Goal: Transaction & Acquisition: Purchase product/service

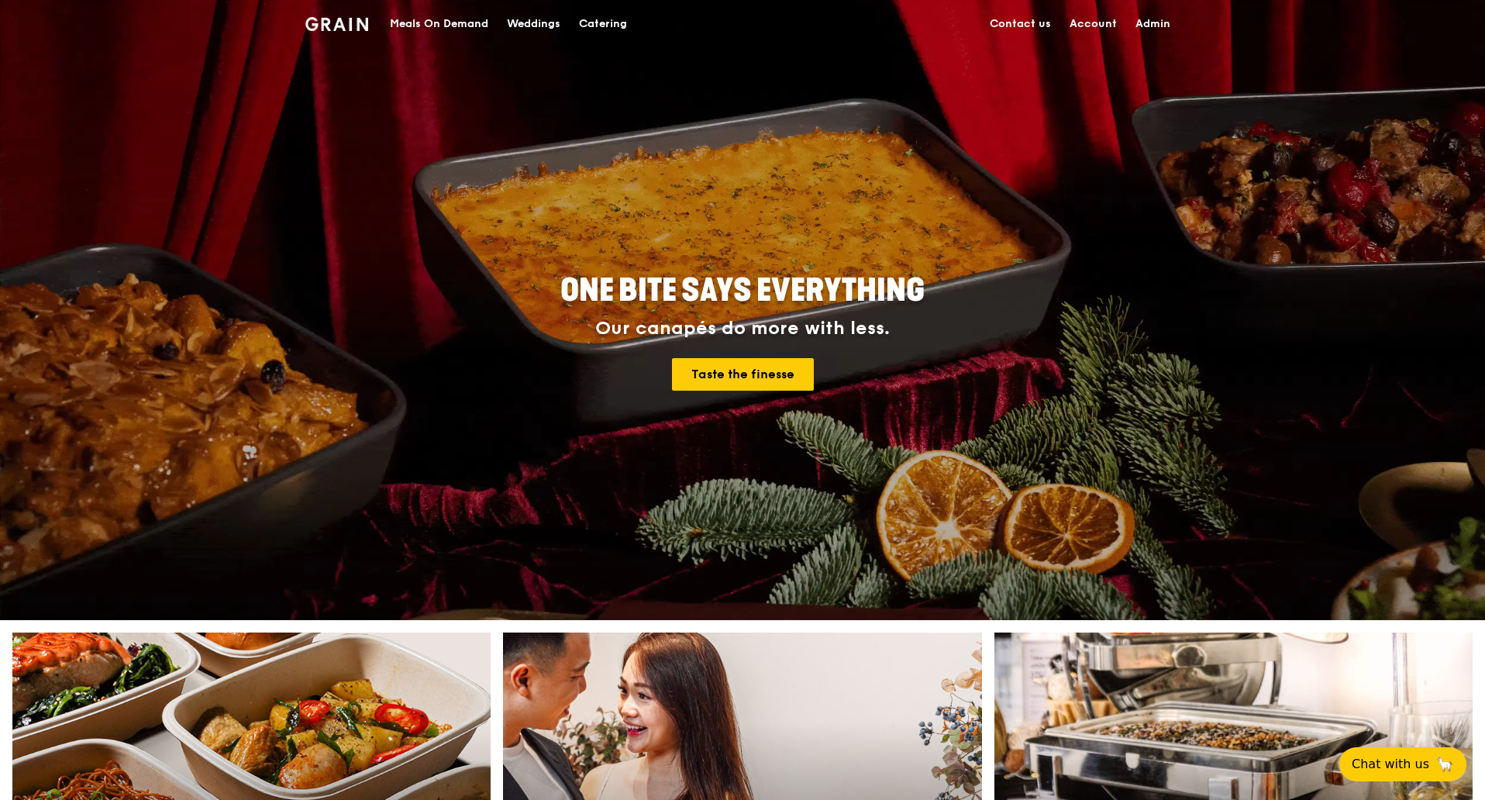
click at [470, 24] on div "Meals On Demand" at bounding box center [439, 24] width 98 height 46
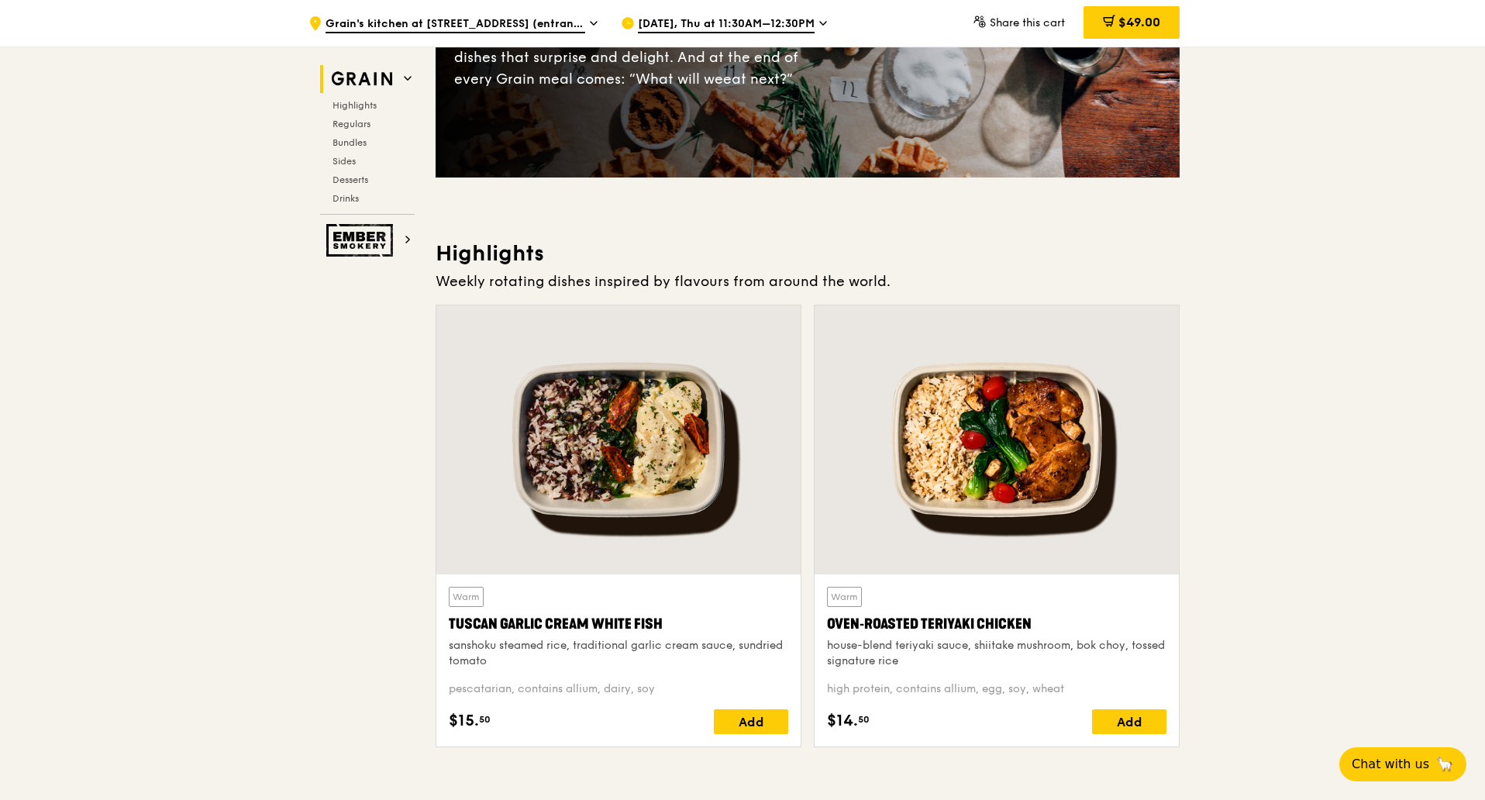
scroll to position [291, 0]
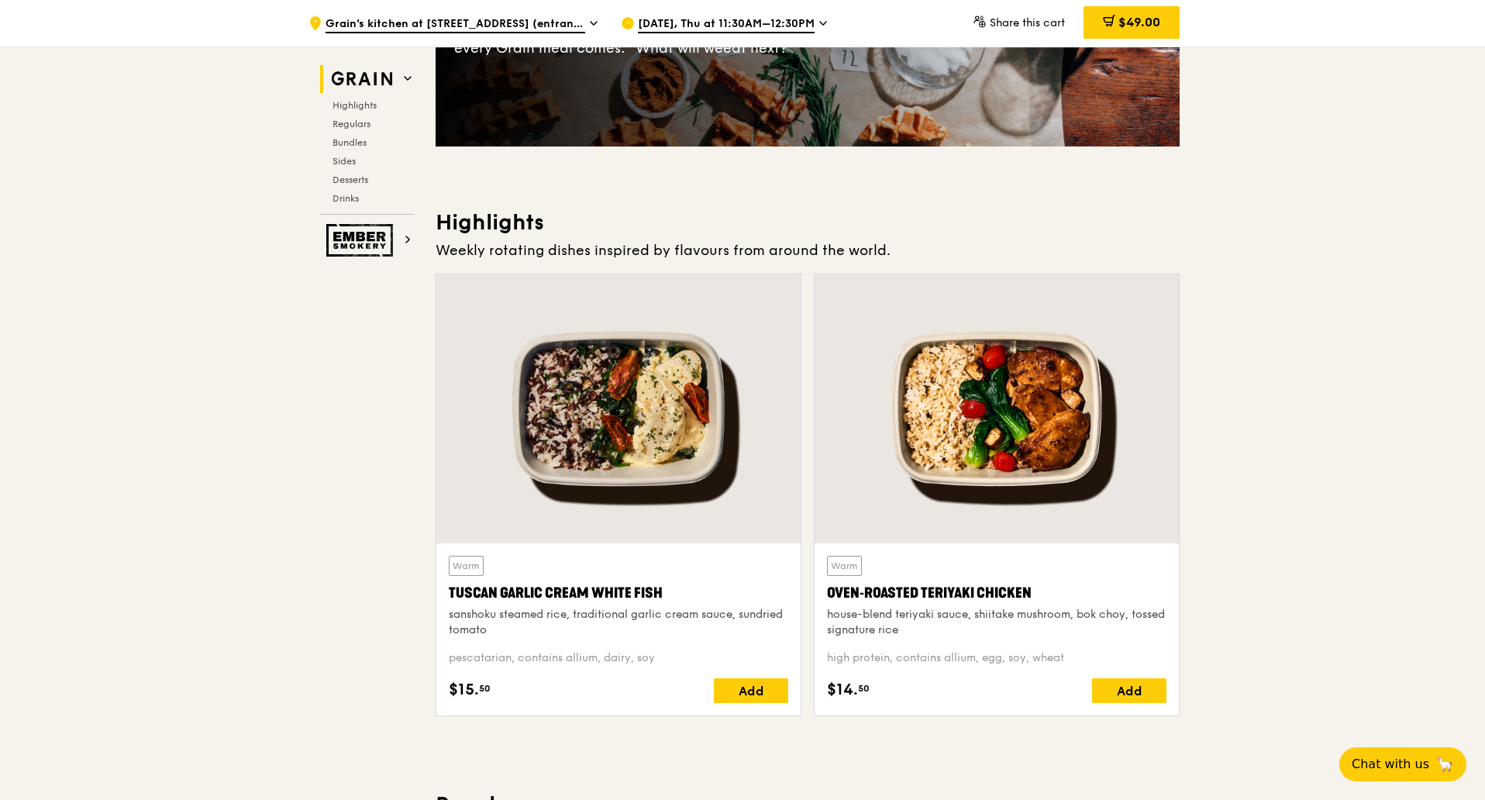
click at [819, 22] on icon at bounding box center [823, 23] width 8 height 14
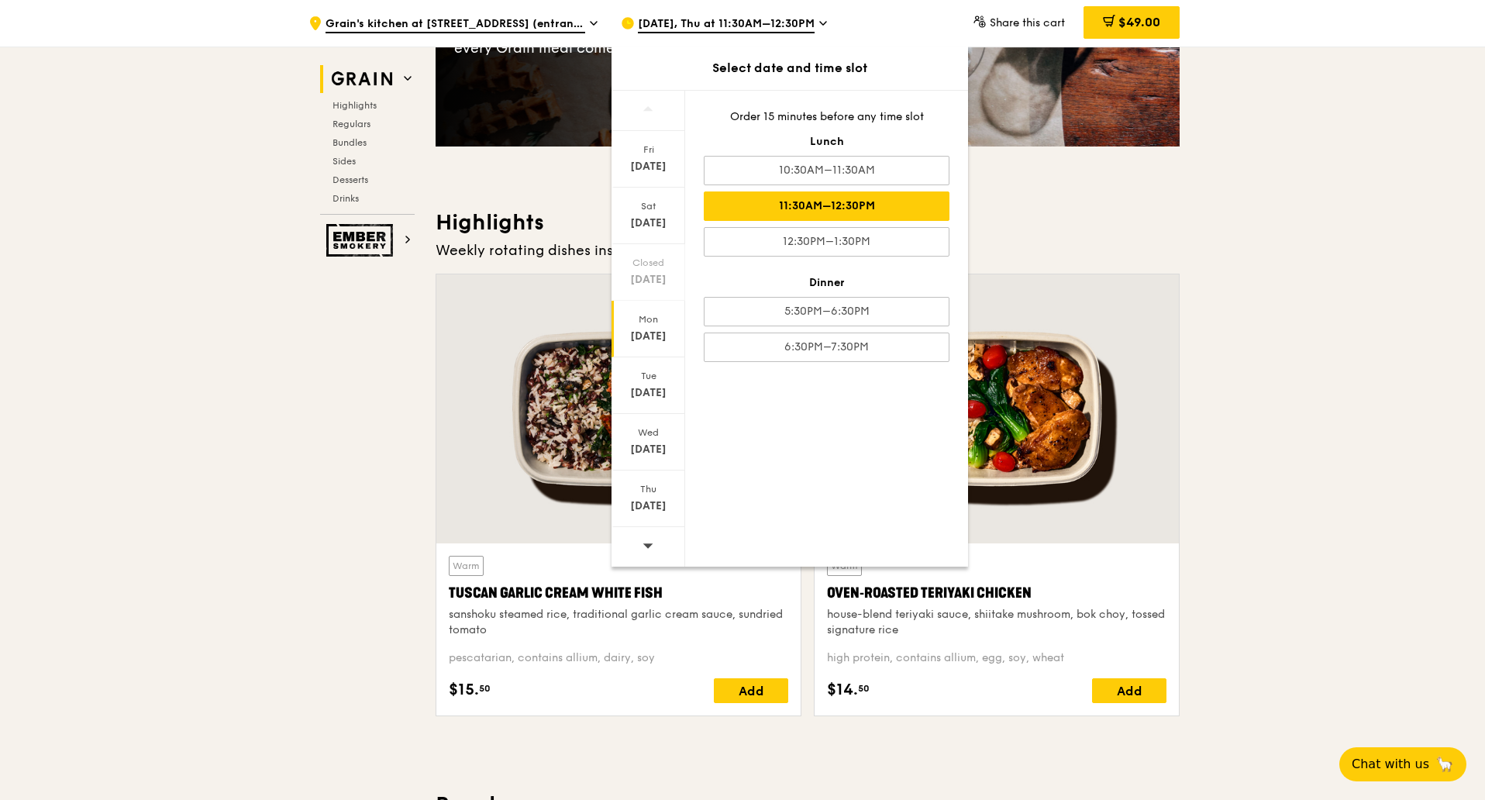
click at [653, 326] on div "Mon Aug 25" at bounding box center [648, 329] width 74 height 57
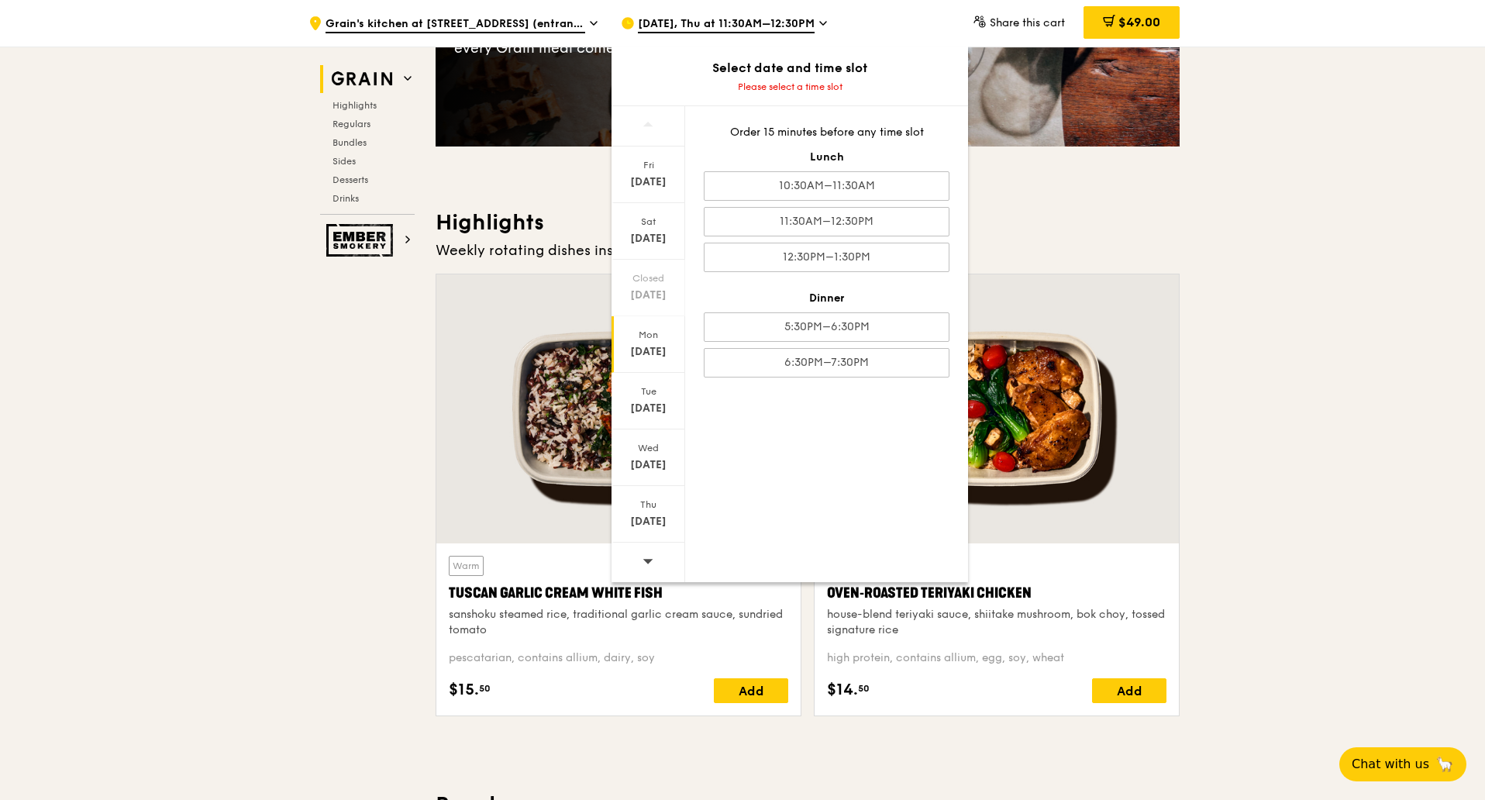
click at [652, 340] on div "Mon" at bounding box center [648, 335] width 69 height 12
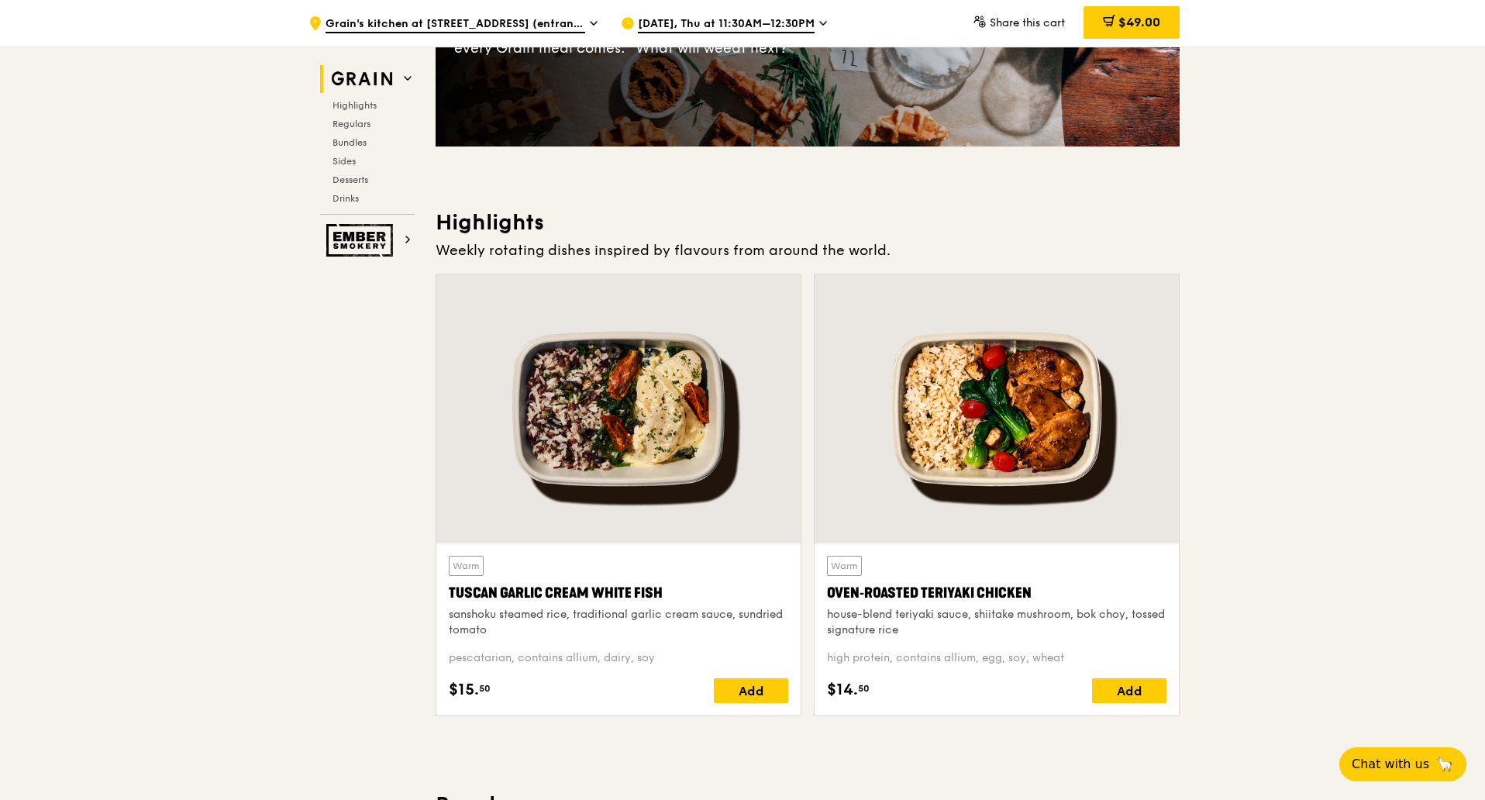
click at [631, 439] on div at bounding box center [618, 408] width 364 height 269
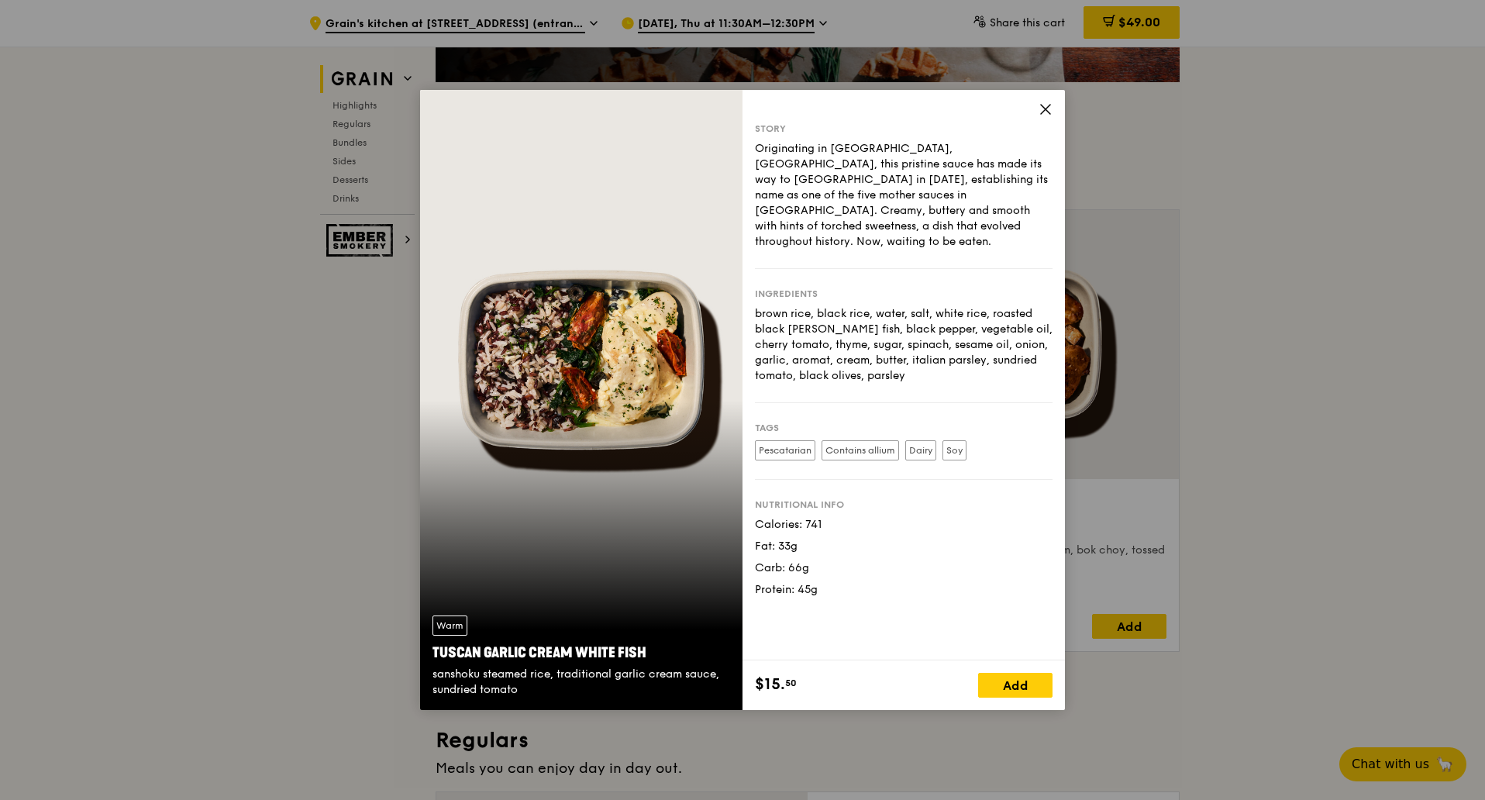
scroll to position [387, 0]
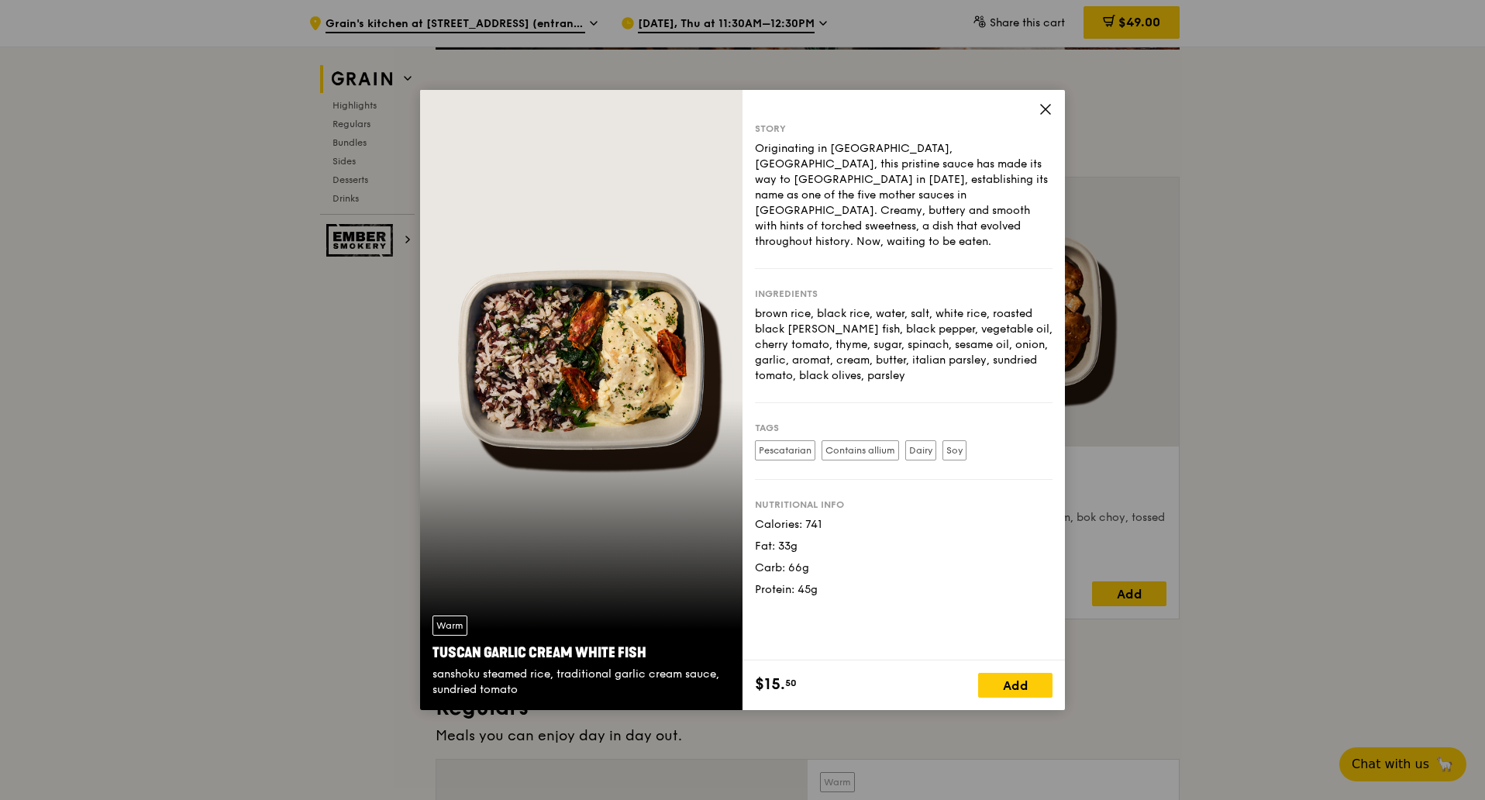
click at [1049, 114] on icon at bounding box center [1045, 109] width 14 height 14
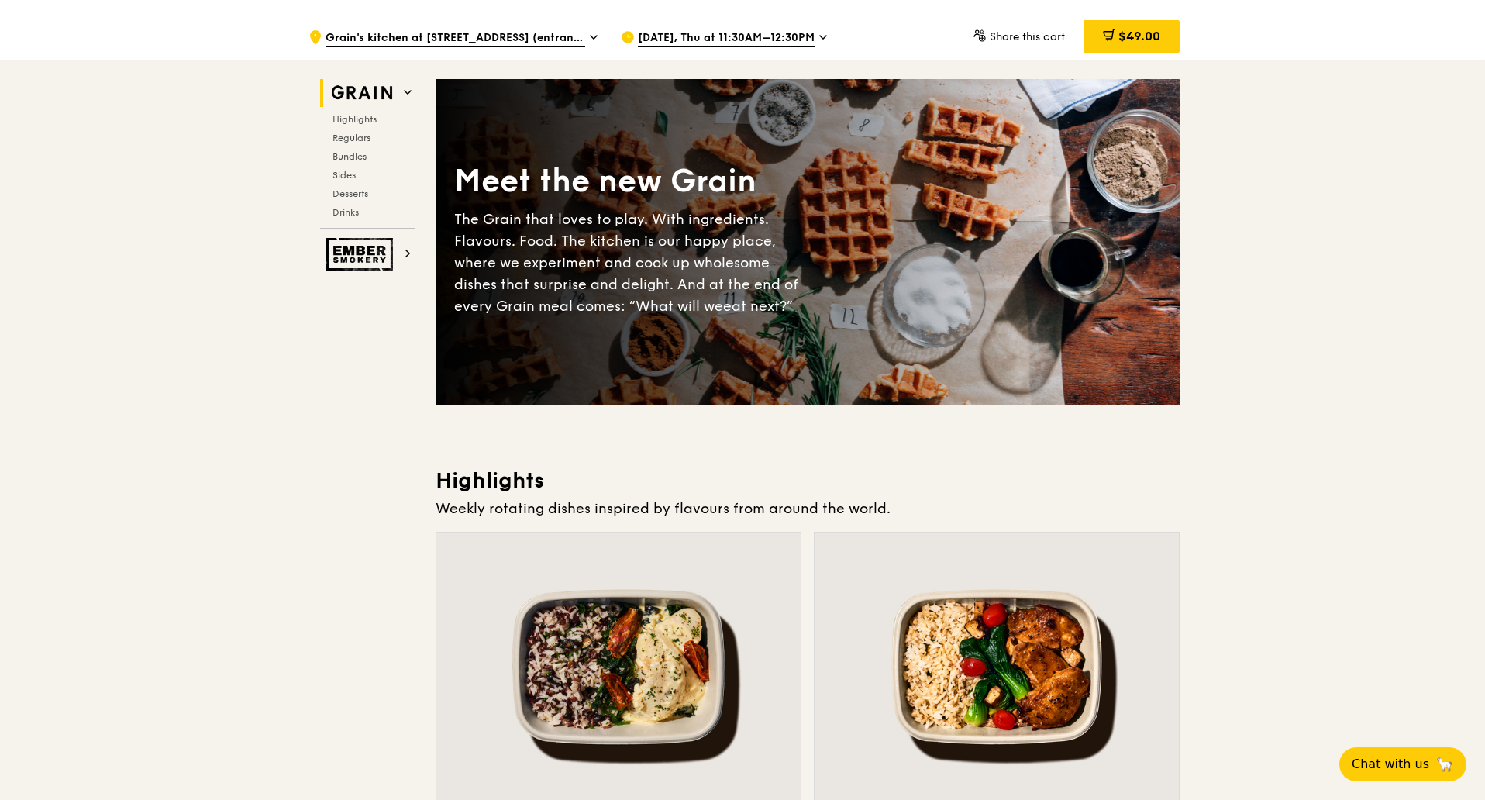
scroll to position [0, 0]
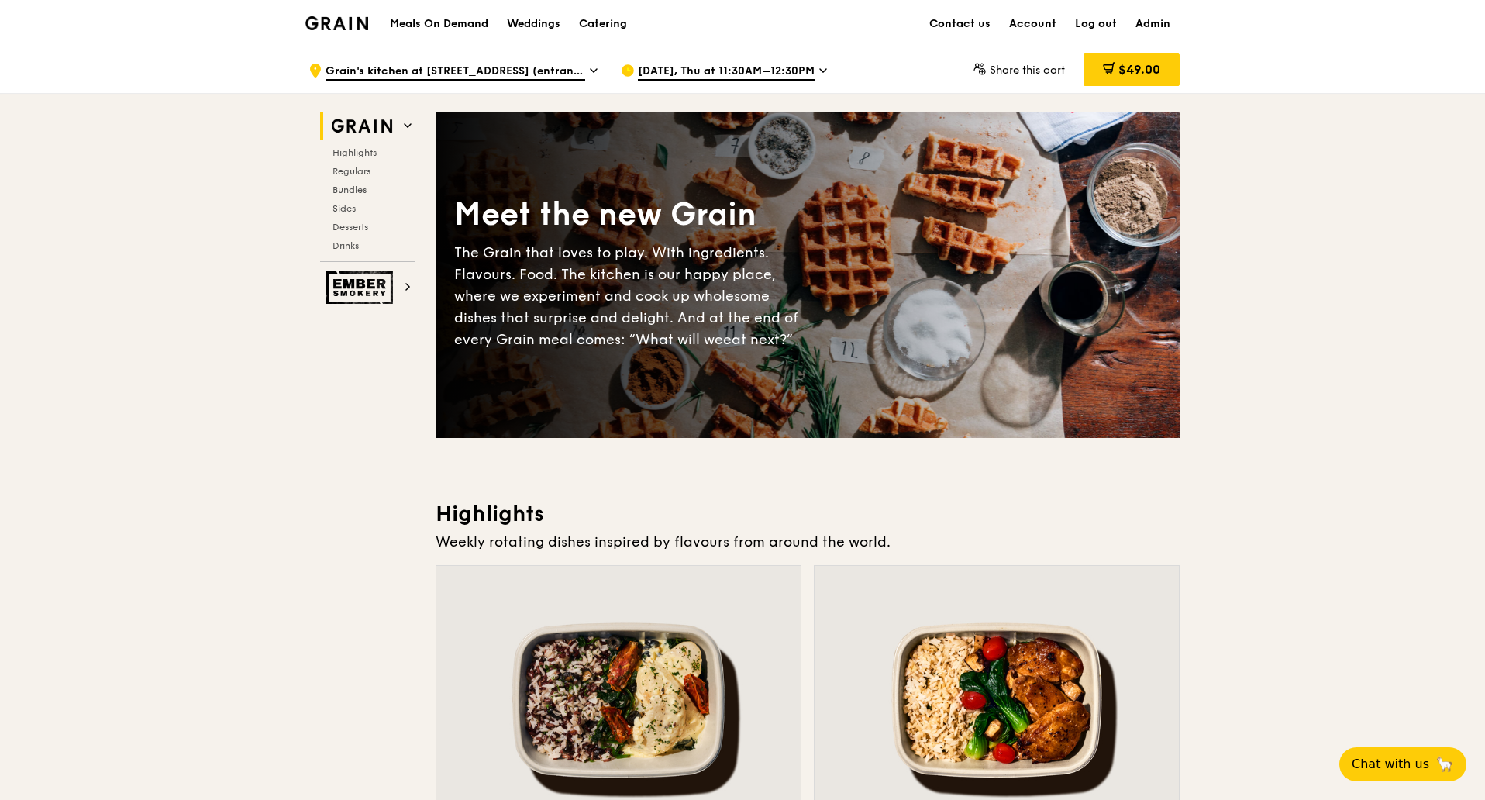
click at [591, 73] on icon at bounding box center [594, 71] width 8 height 14
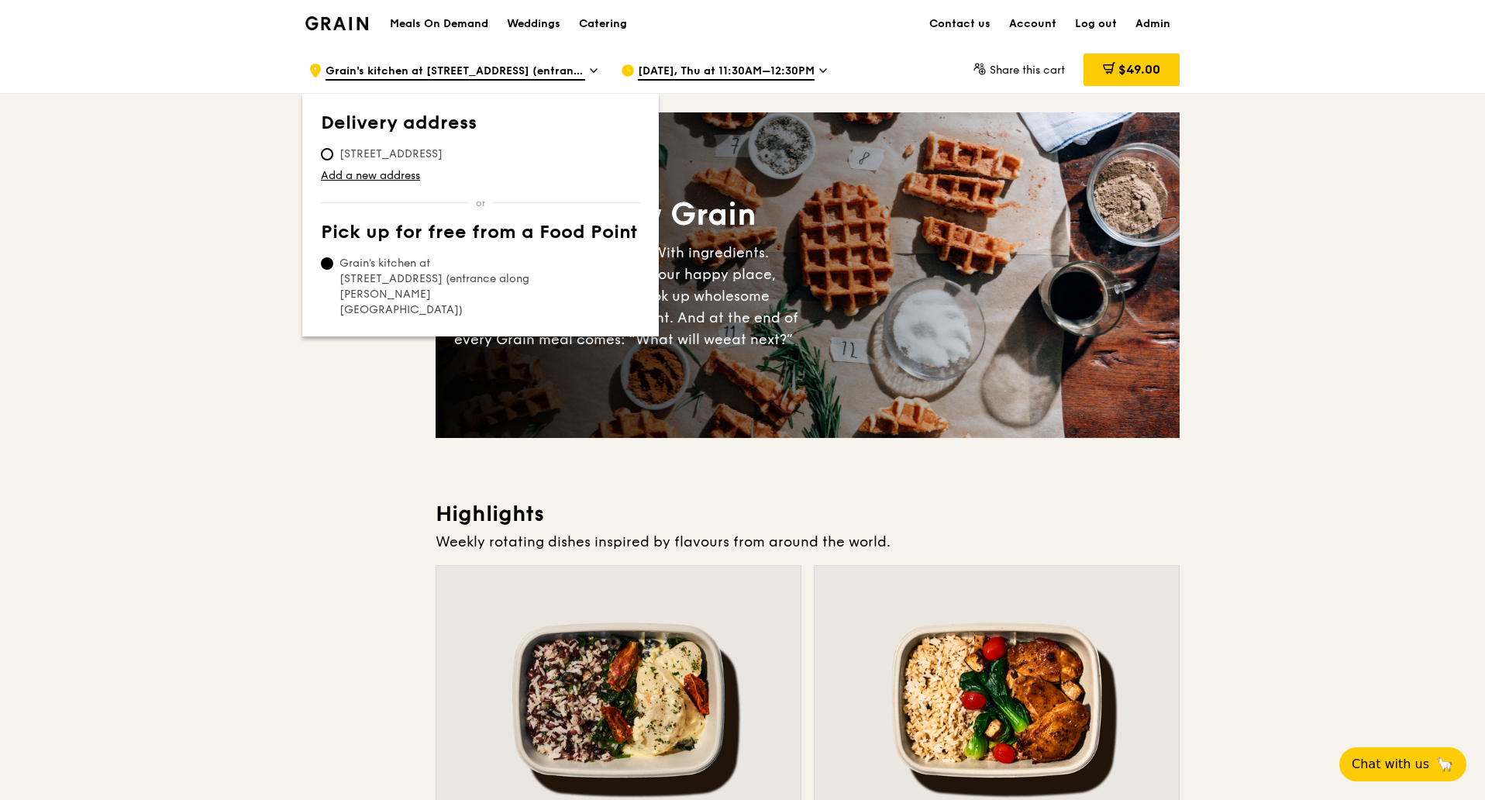
click at [693, 88] on div "Sep 4, Thu at 11:30AM–12:30PM" at bounding box center [764, 70] width 287 height 46
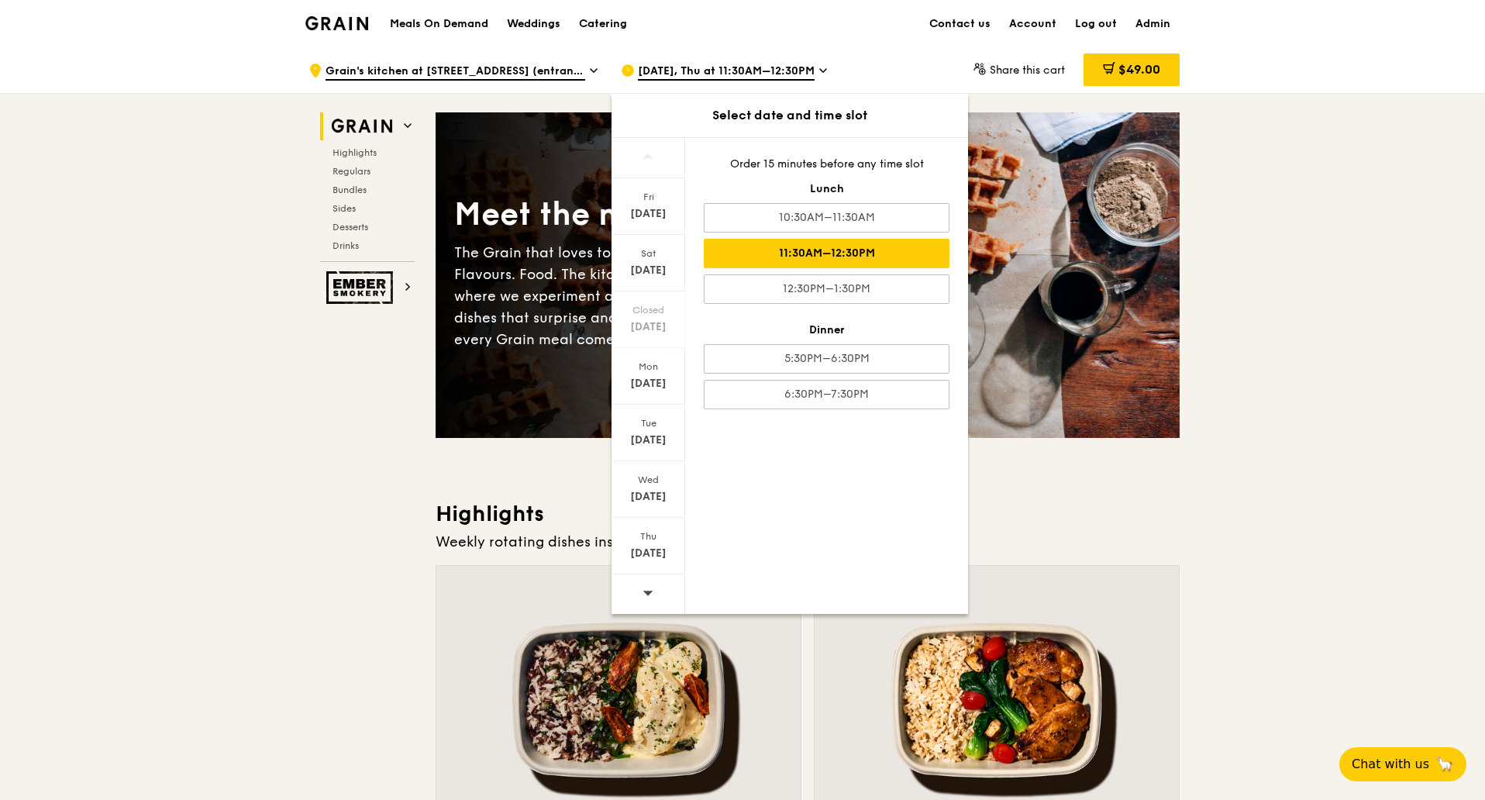
click at [480, 404] on div "Meet the new Grain The Grain that loves to play. With ingredients. Flavours. Fo…" at bounding box center [807, 274] width 744 height 325
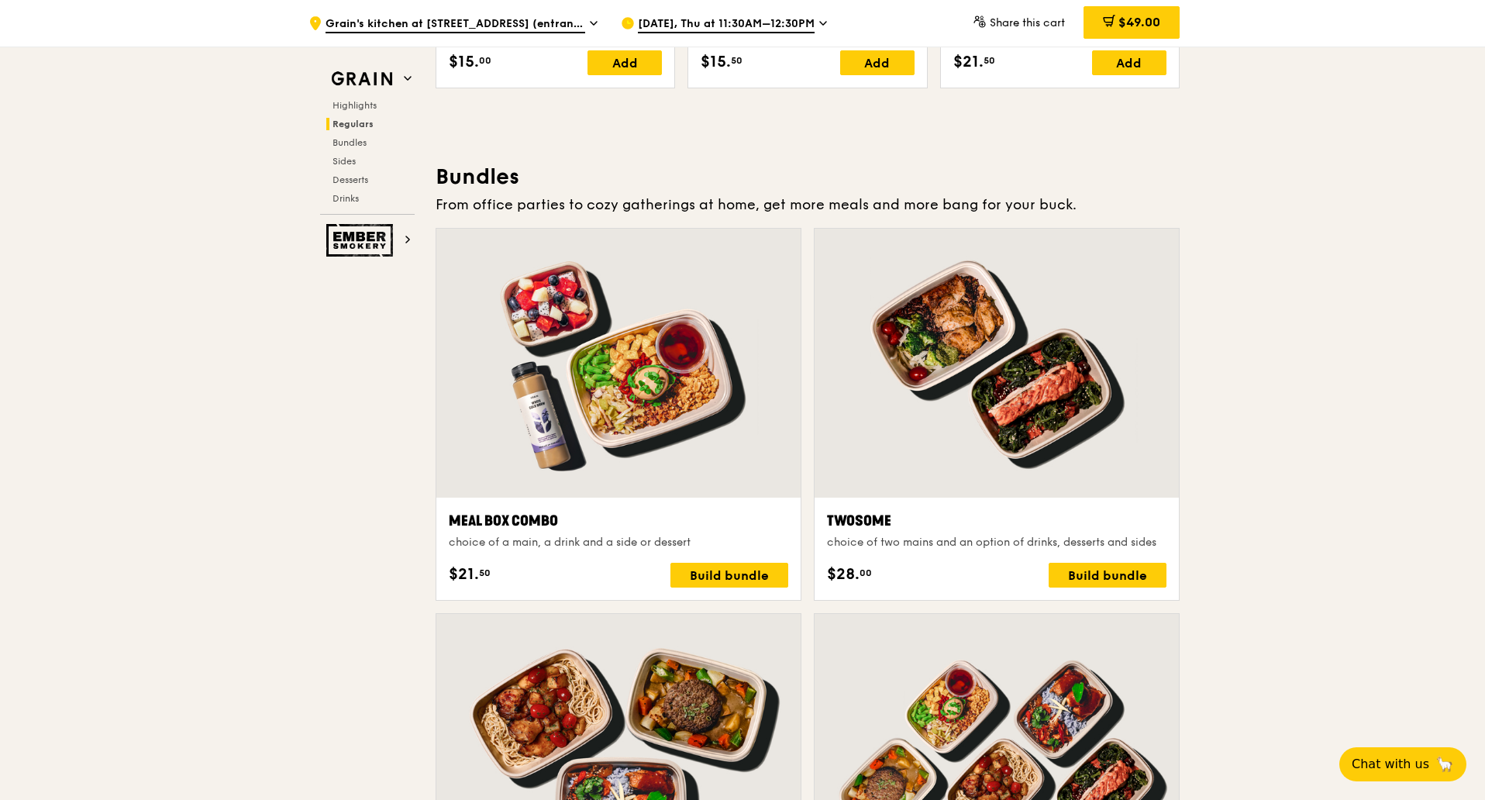
scroll to position [2125, 0]
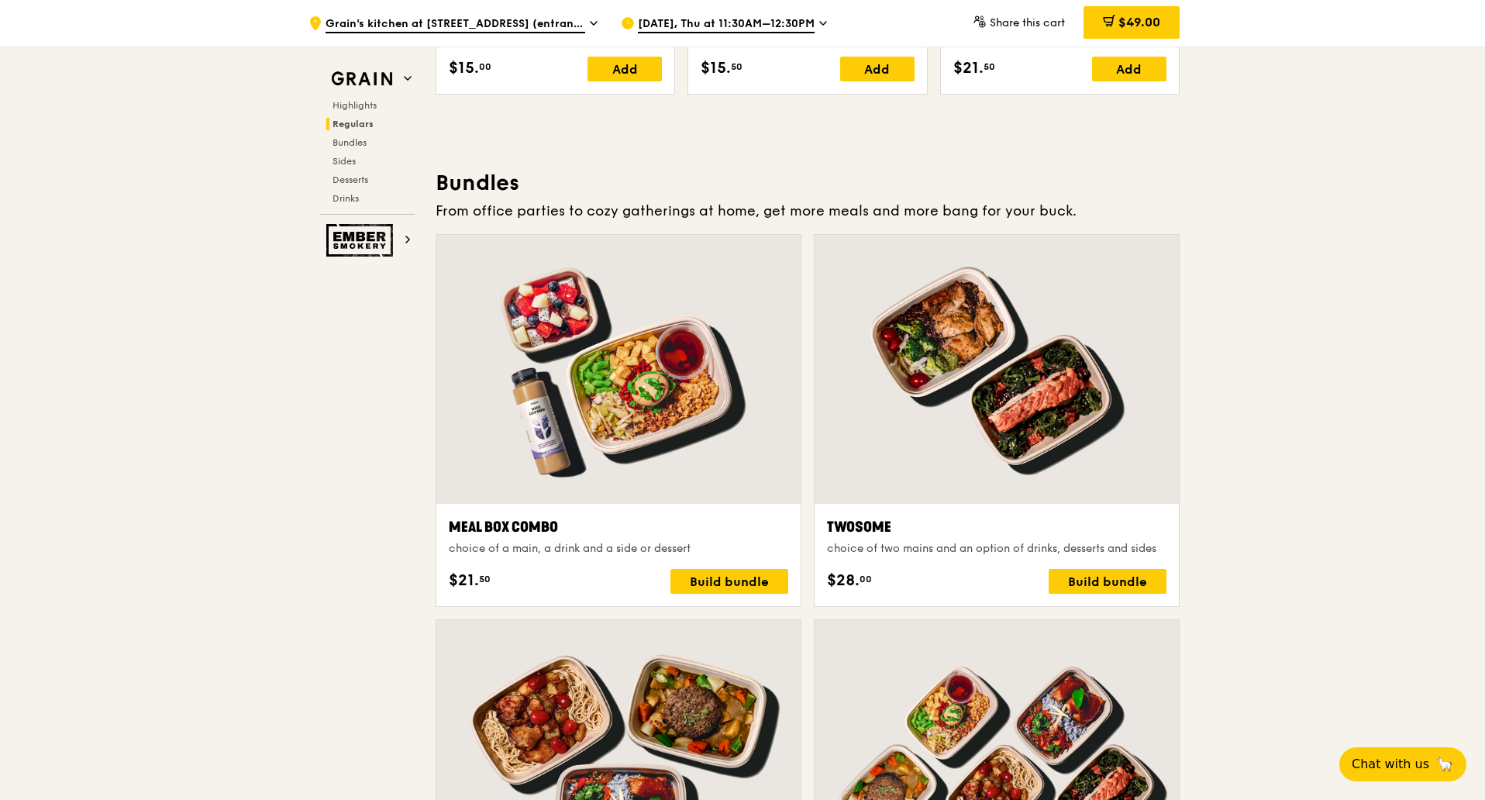
click at [587, 368] on div at bounding box center [618, 369] width 364 height 269
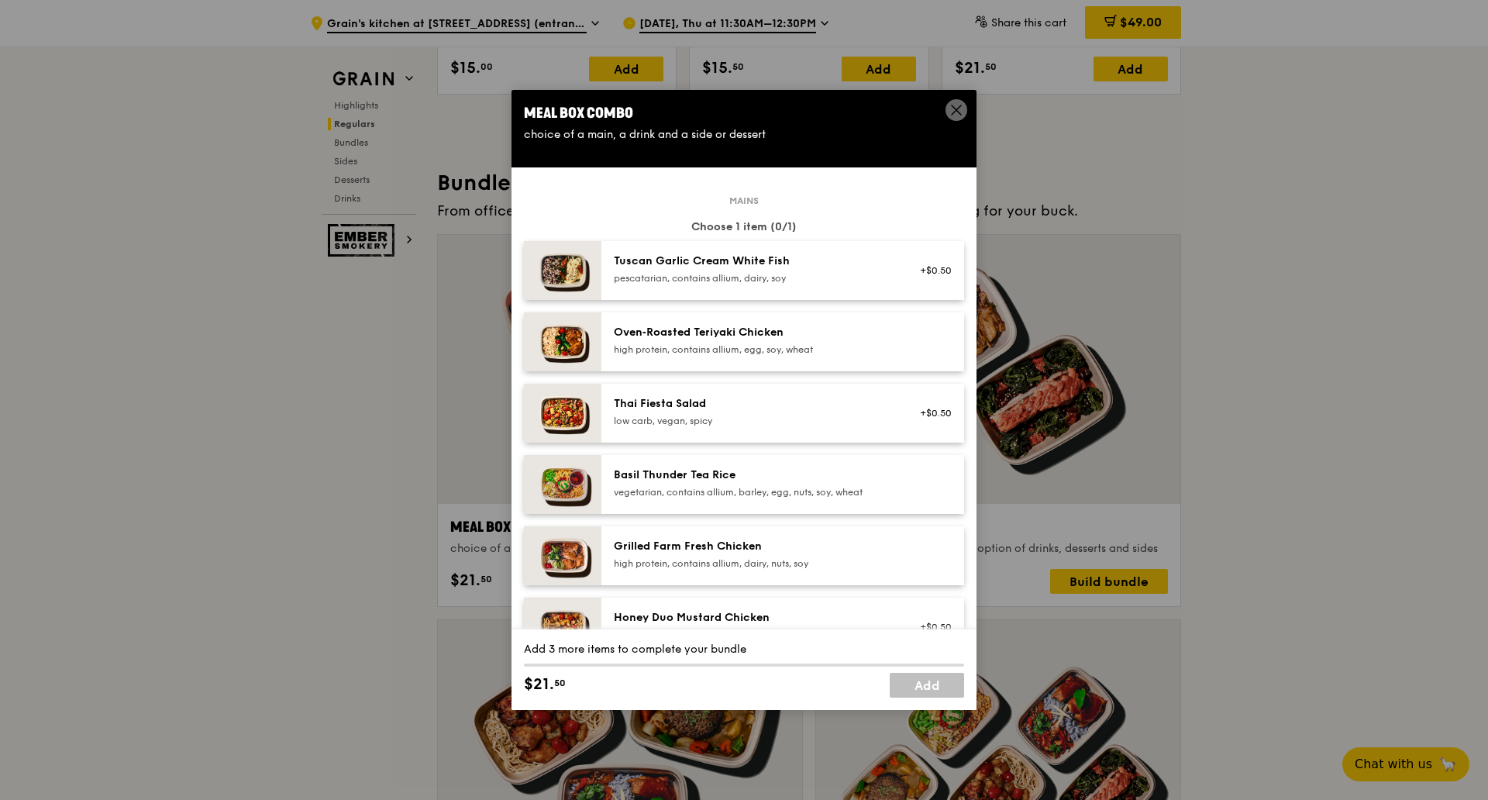
click at [958, 108] on icon at bounding box center [956, 109] width 9 height 9
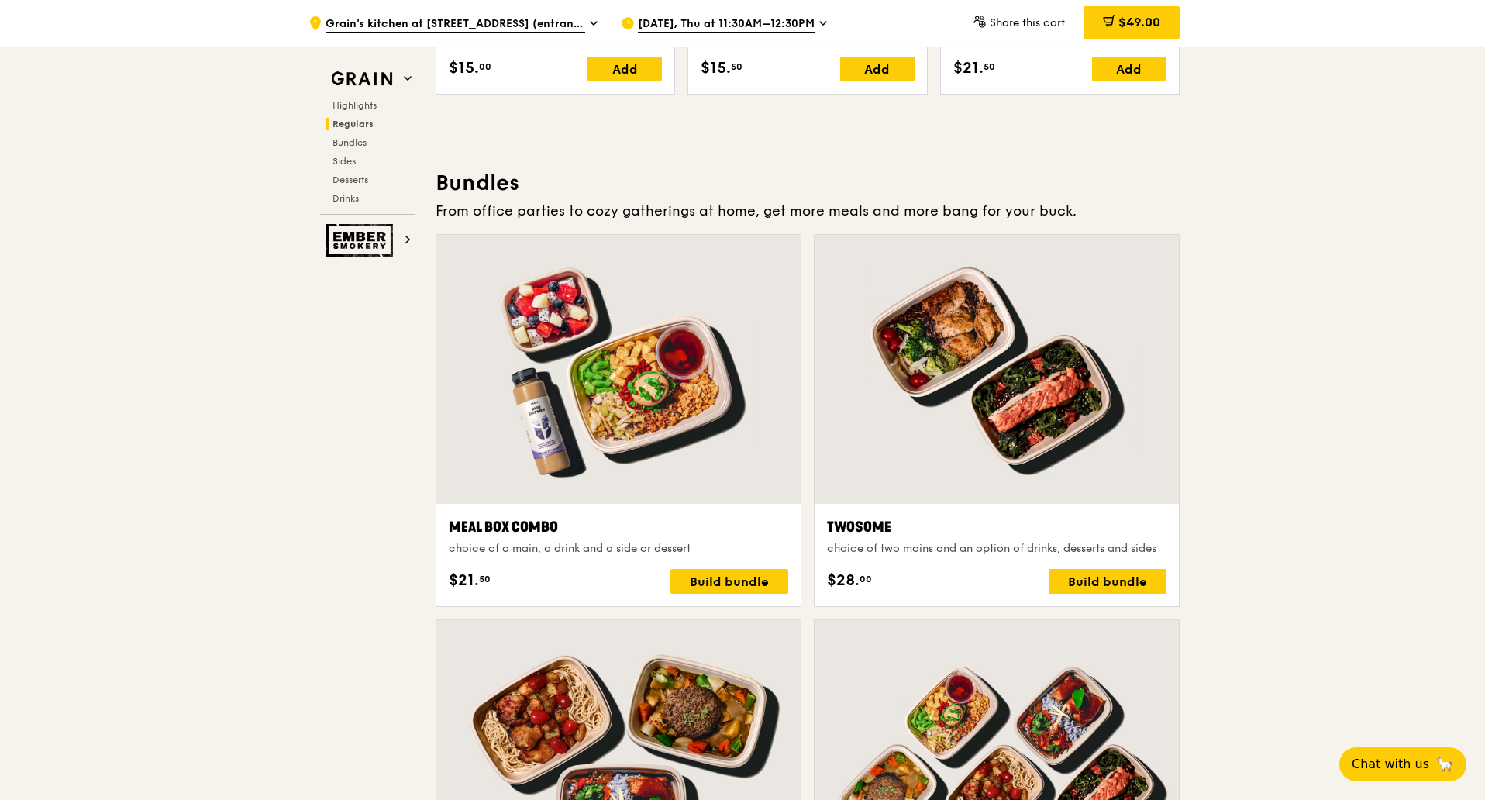
click at [819, 22] on icon at bounding box center [823, 23] width 8 height 14
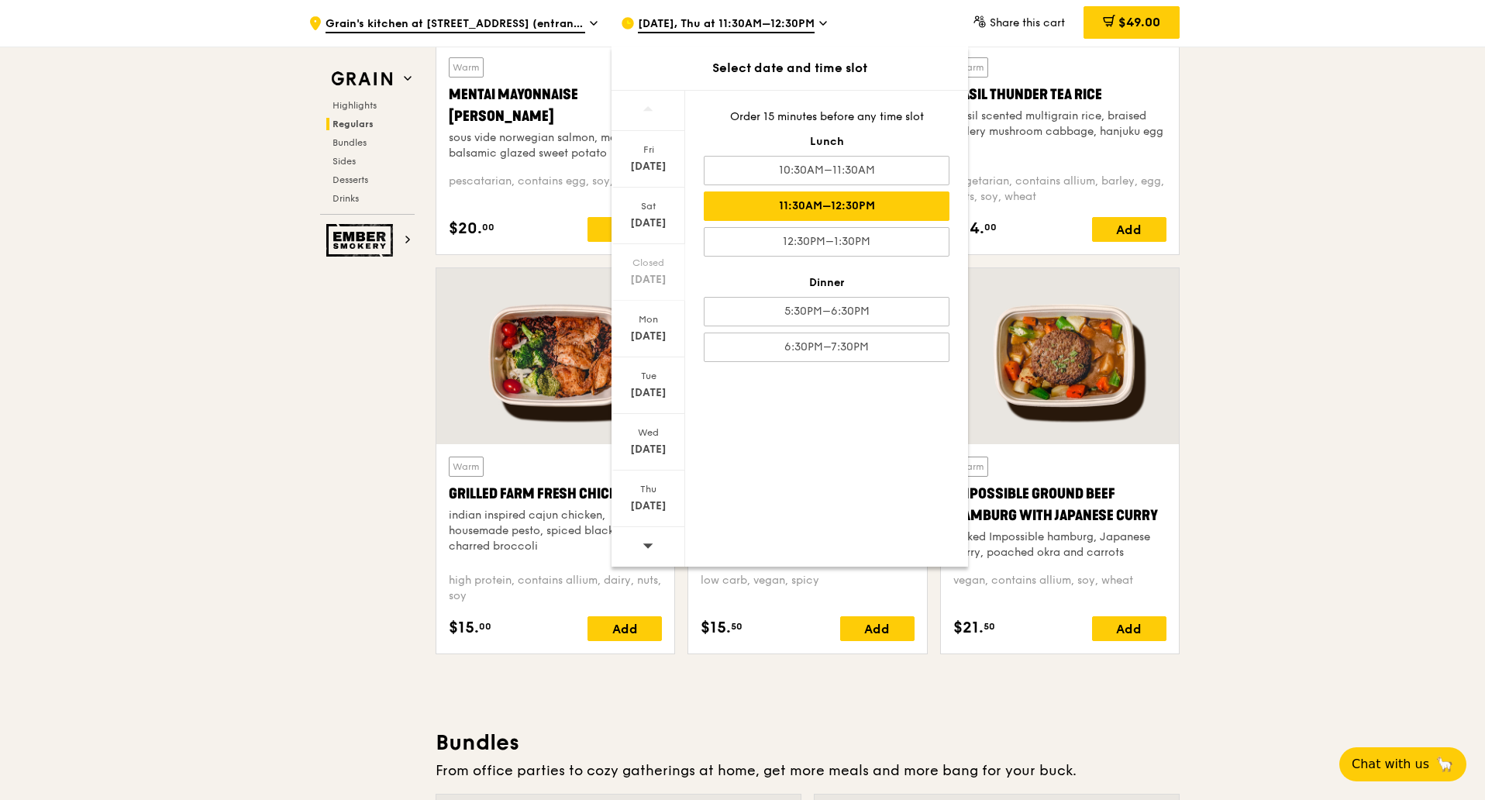
scroll to position [1447, 0]
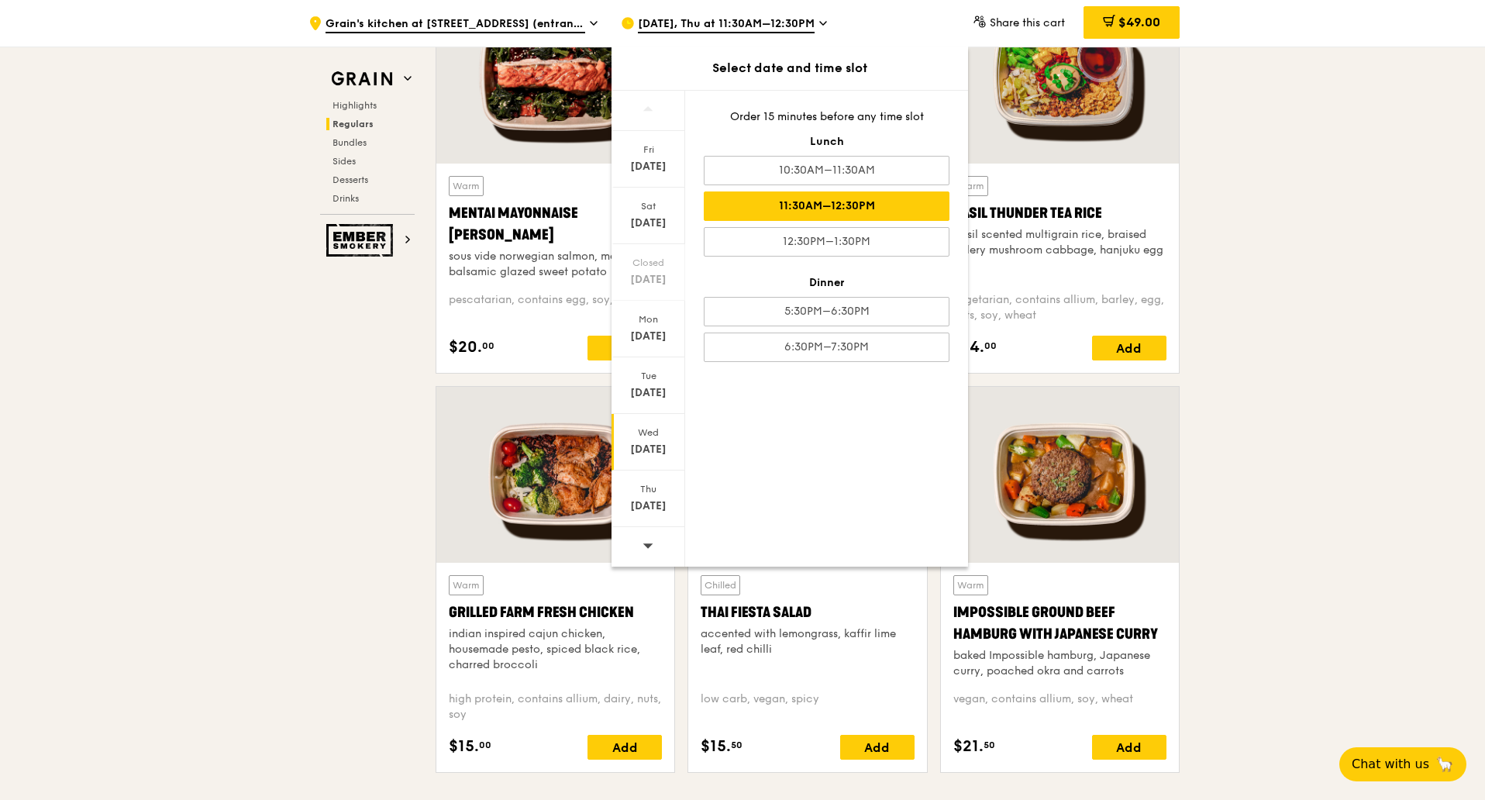
click at [658, 451] on div "[DATE]" at bounding box center [648, 449] width 69 height 15
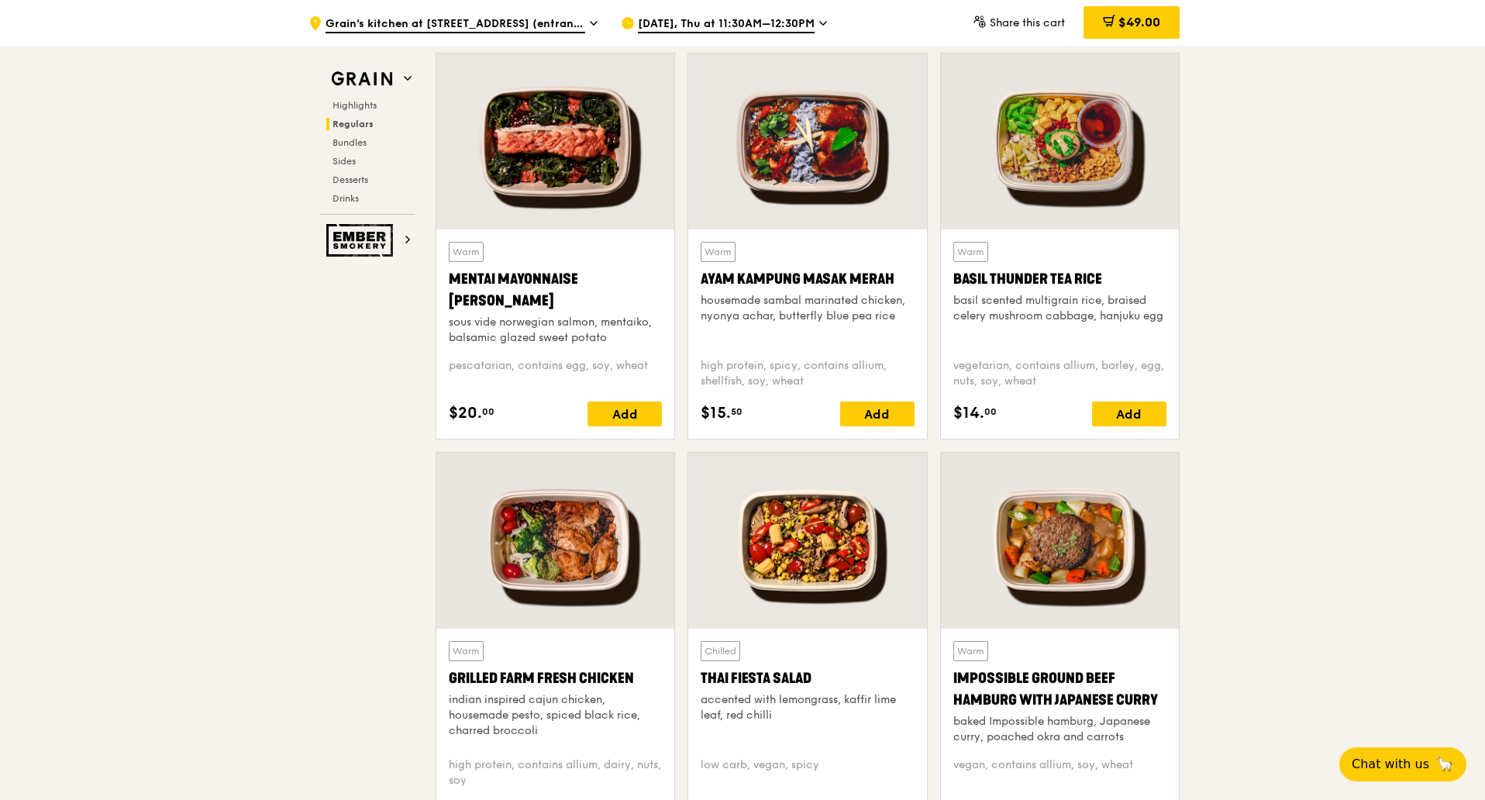
scroll to position [1253, 0]
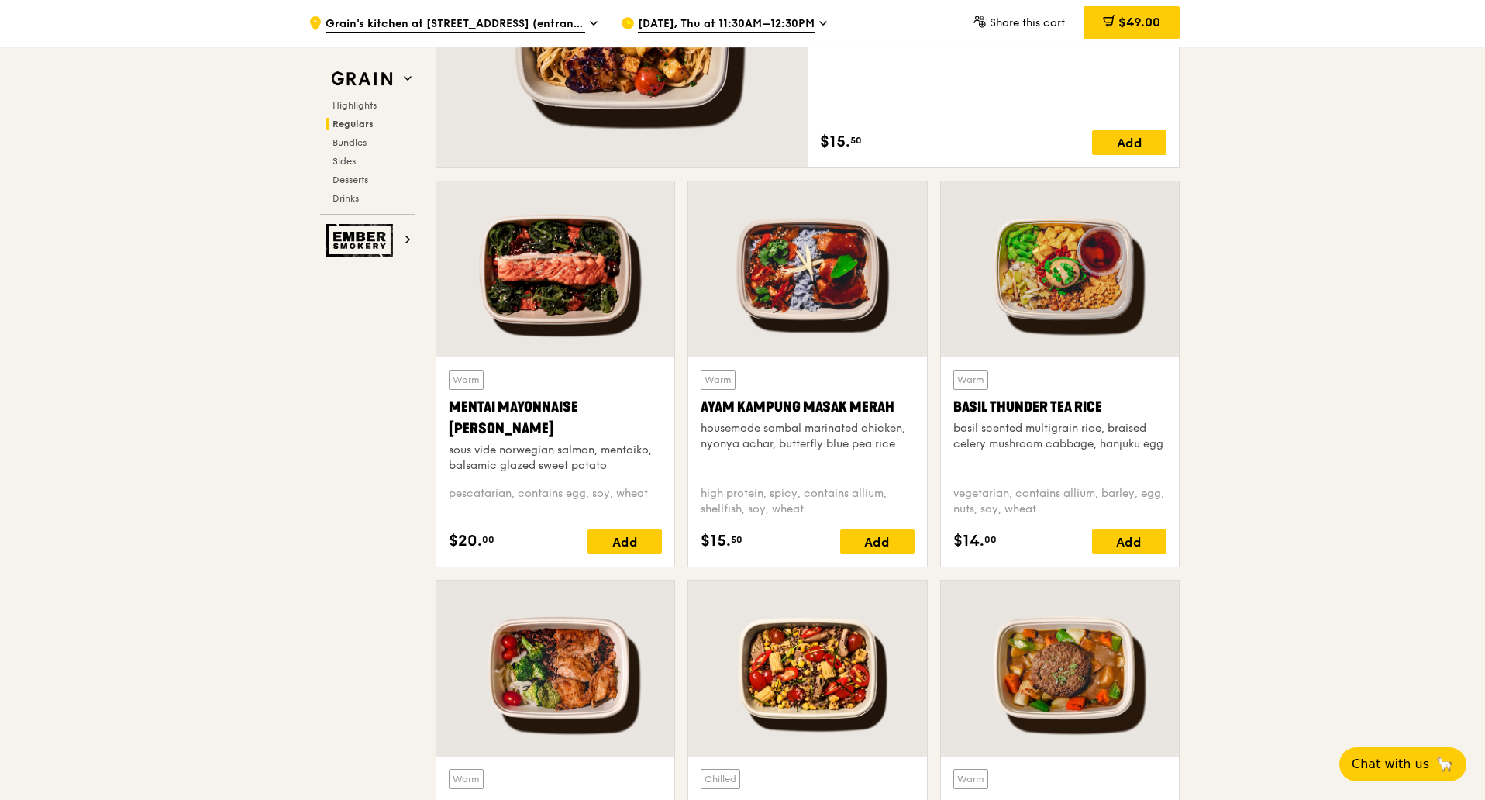
click at [811, 18] on div "Sep 4, Thu at 11:30AM–12:30PM" at bounding box center [764, 23] width 287 height 46
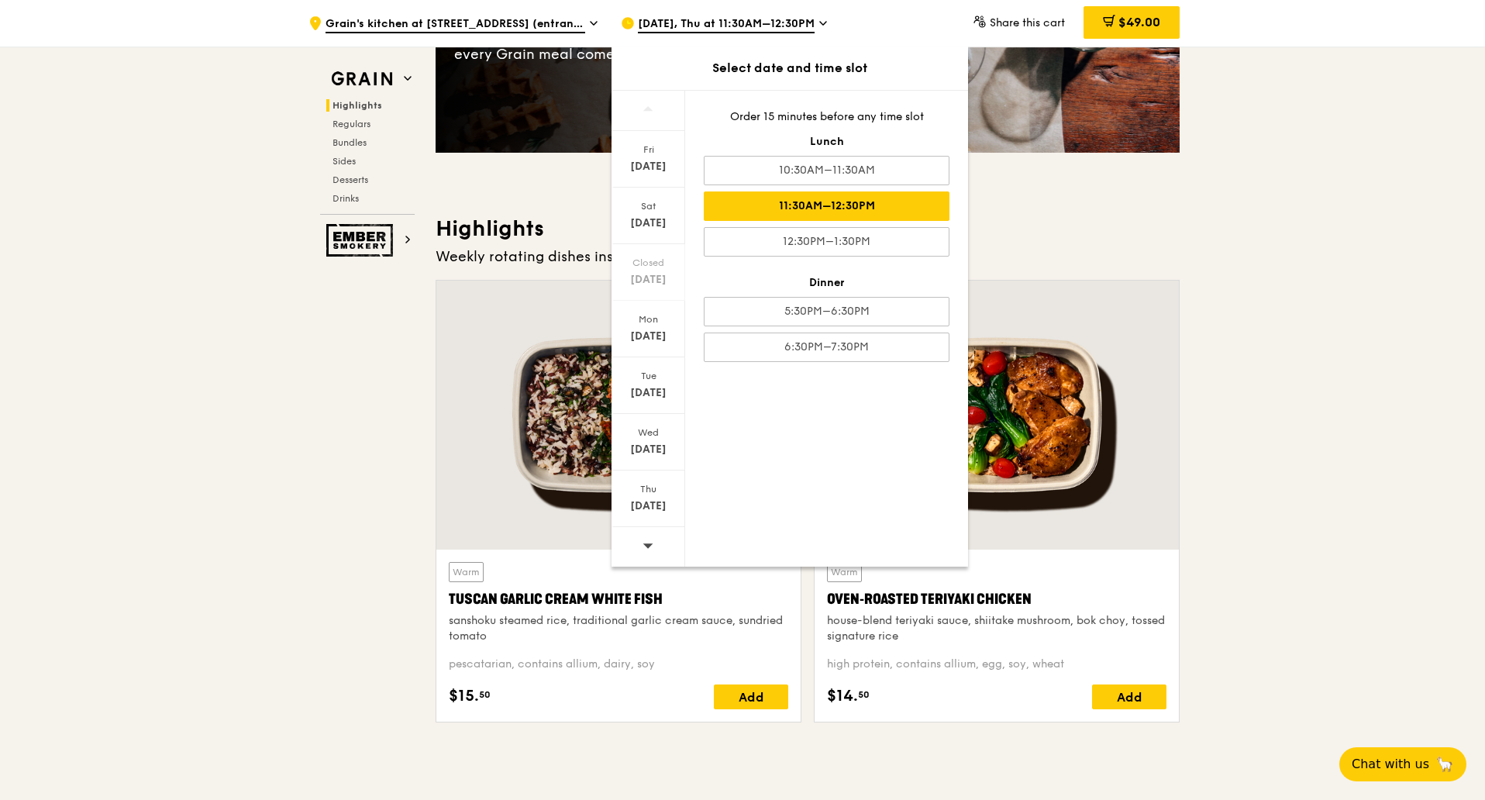
scroll to position [984, 0]
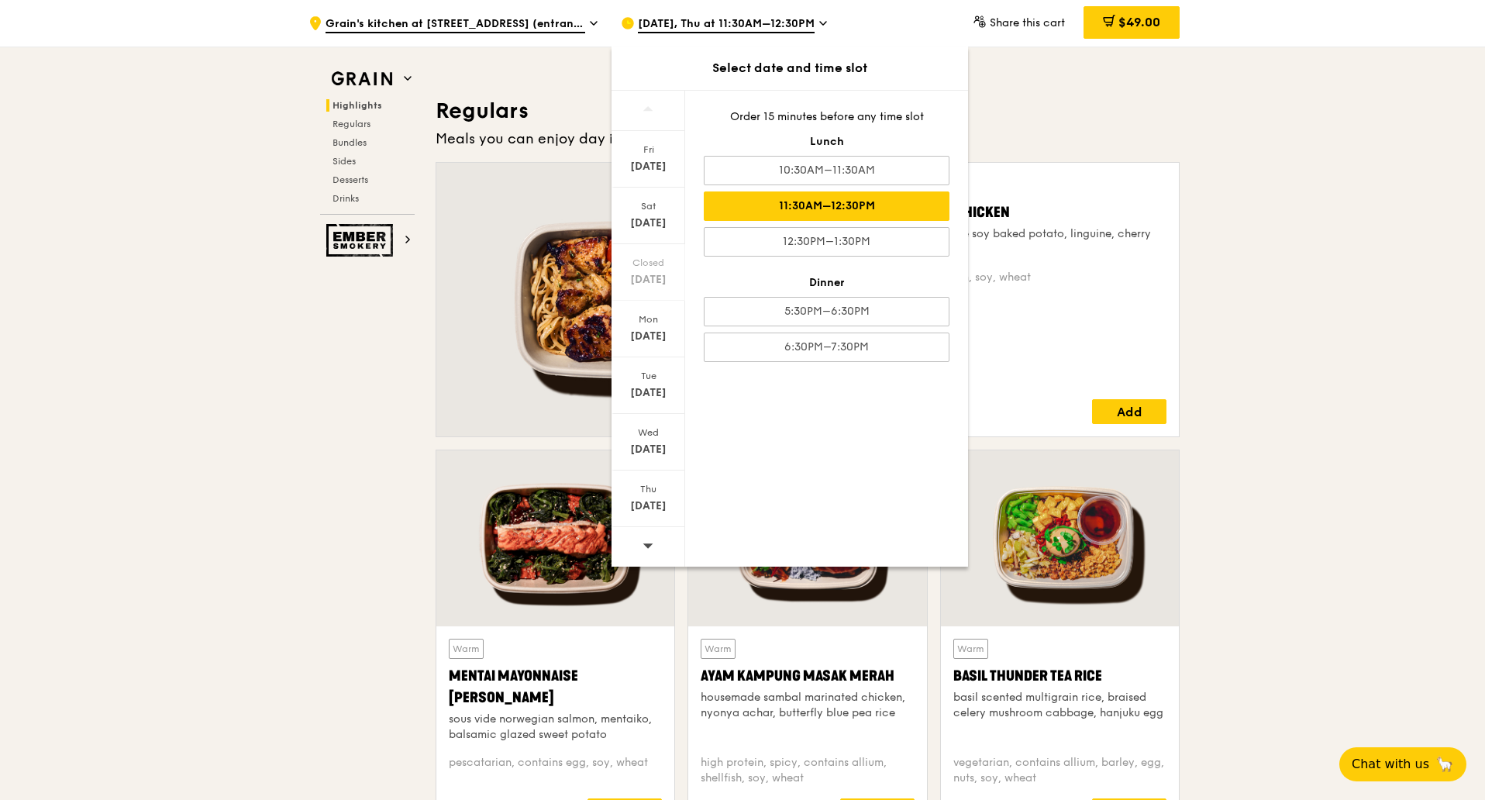
drag, startPoint x: 270, startPoint y: 518, endPoint x: 494, endPoint y: 482, distance: 226.9
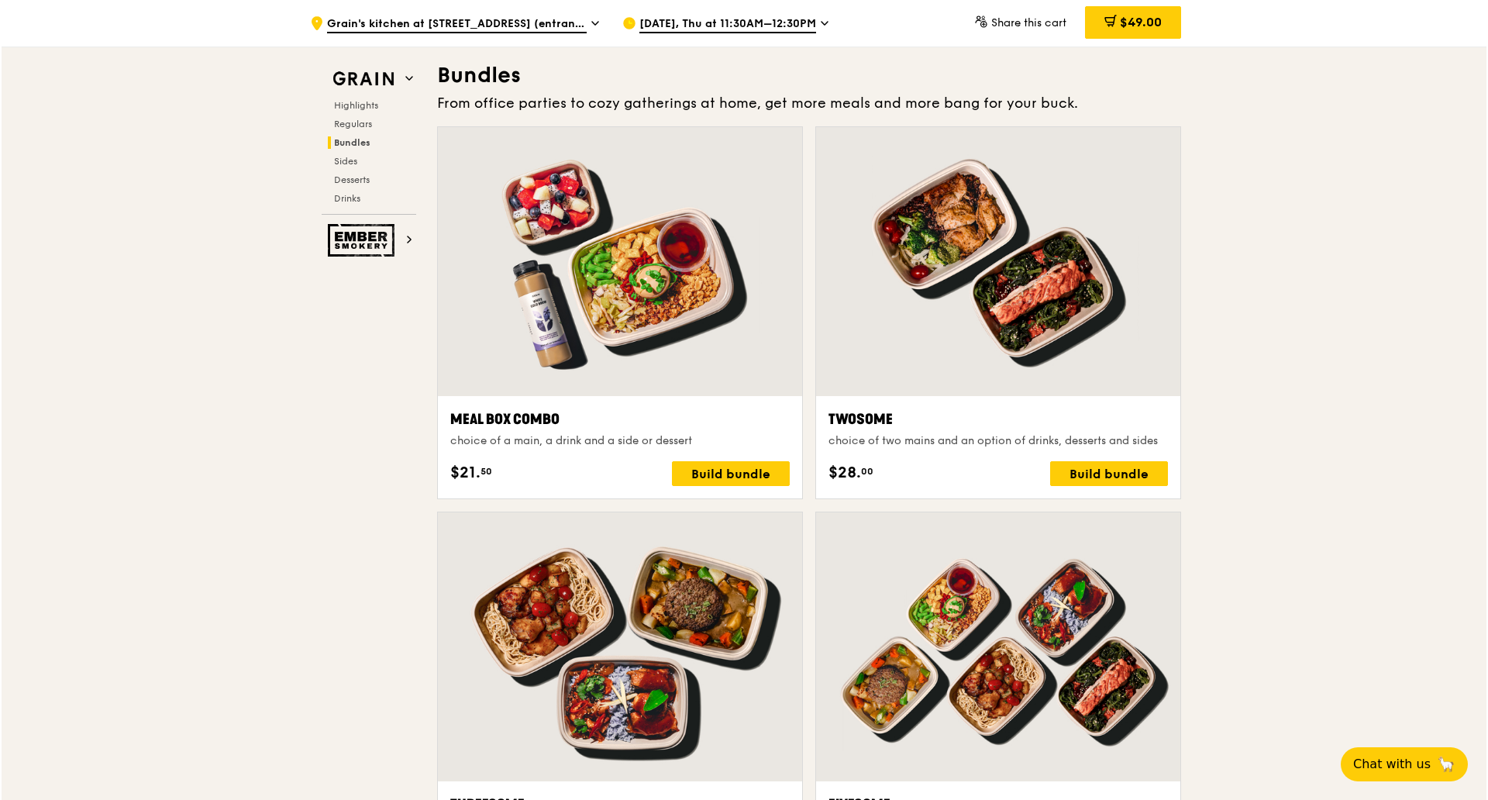
scroll to position [2243, 0]
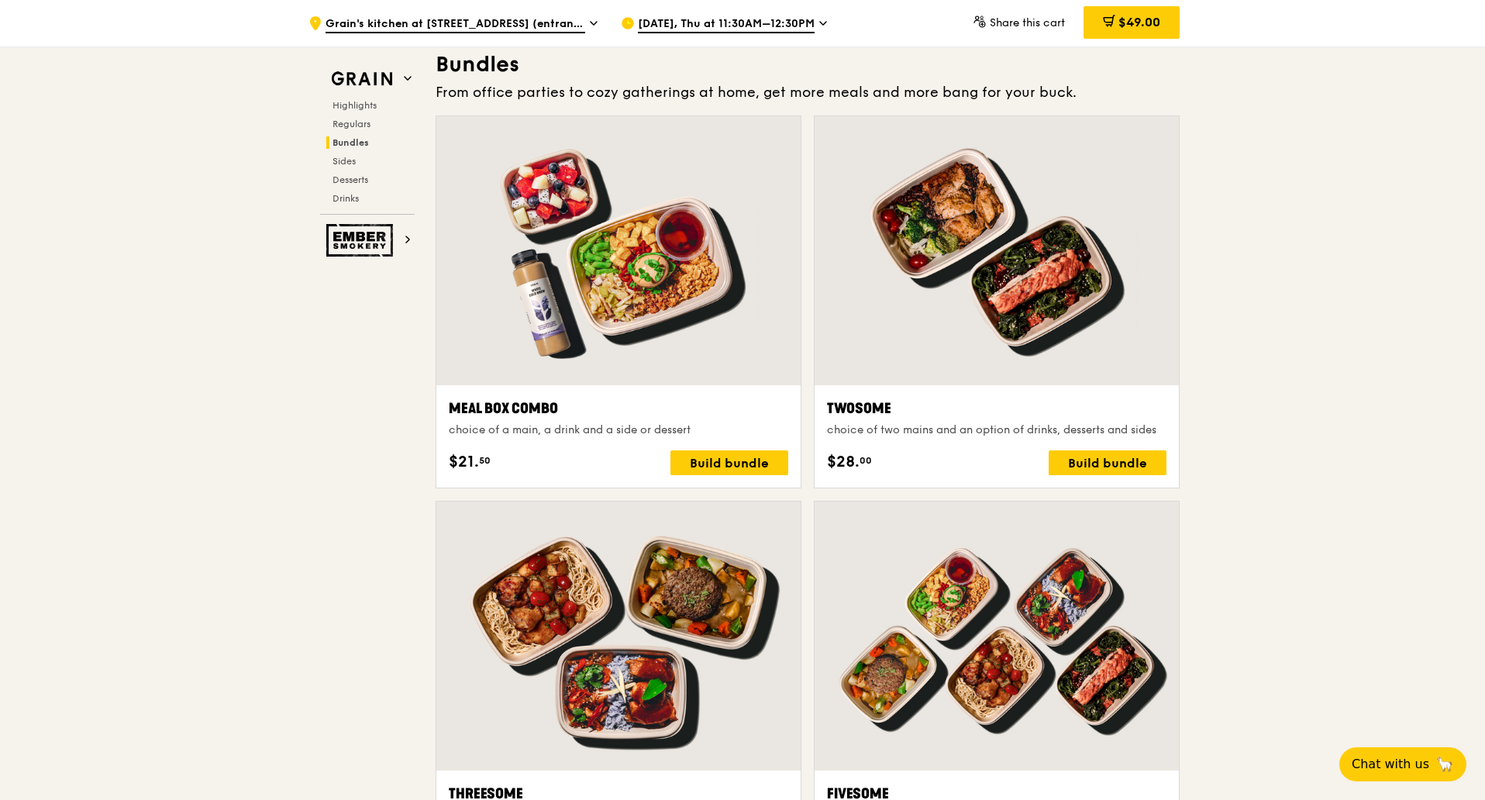
click at [636, 282] on div at bounding box center [618, 250] width 364 height 269
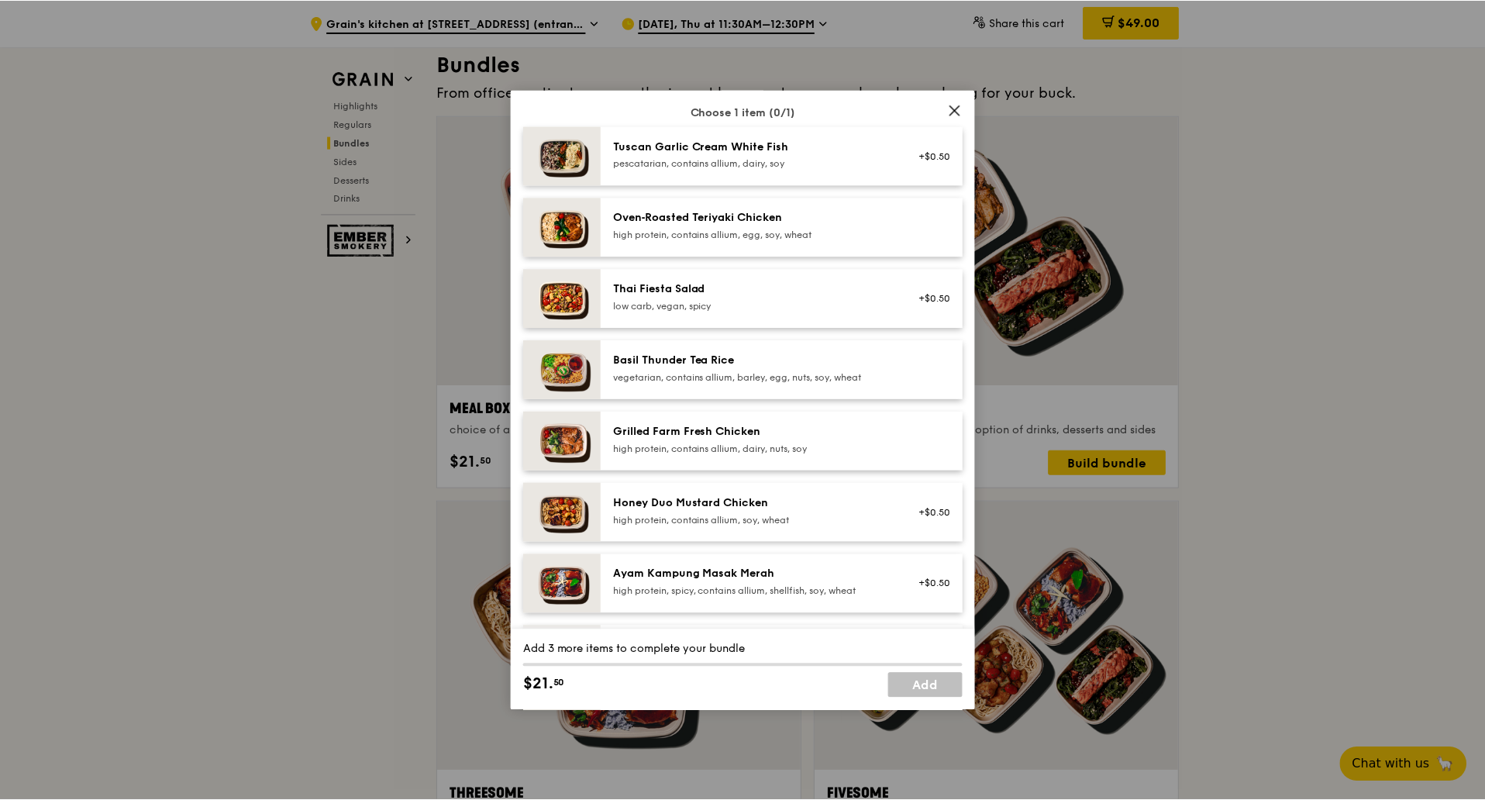
scroll to position [0, 0]
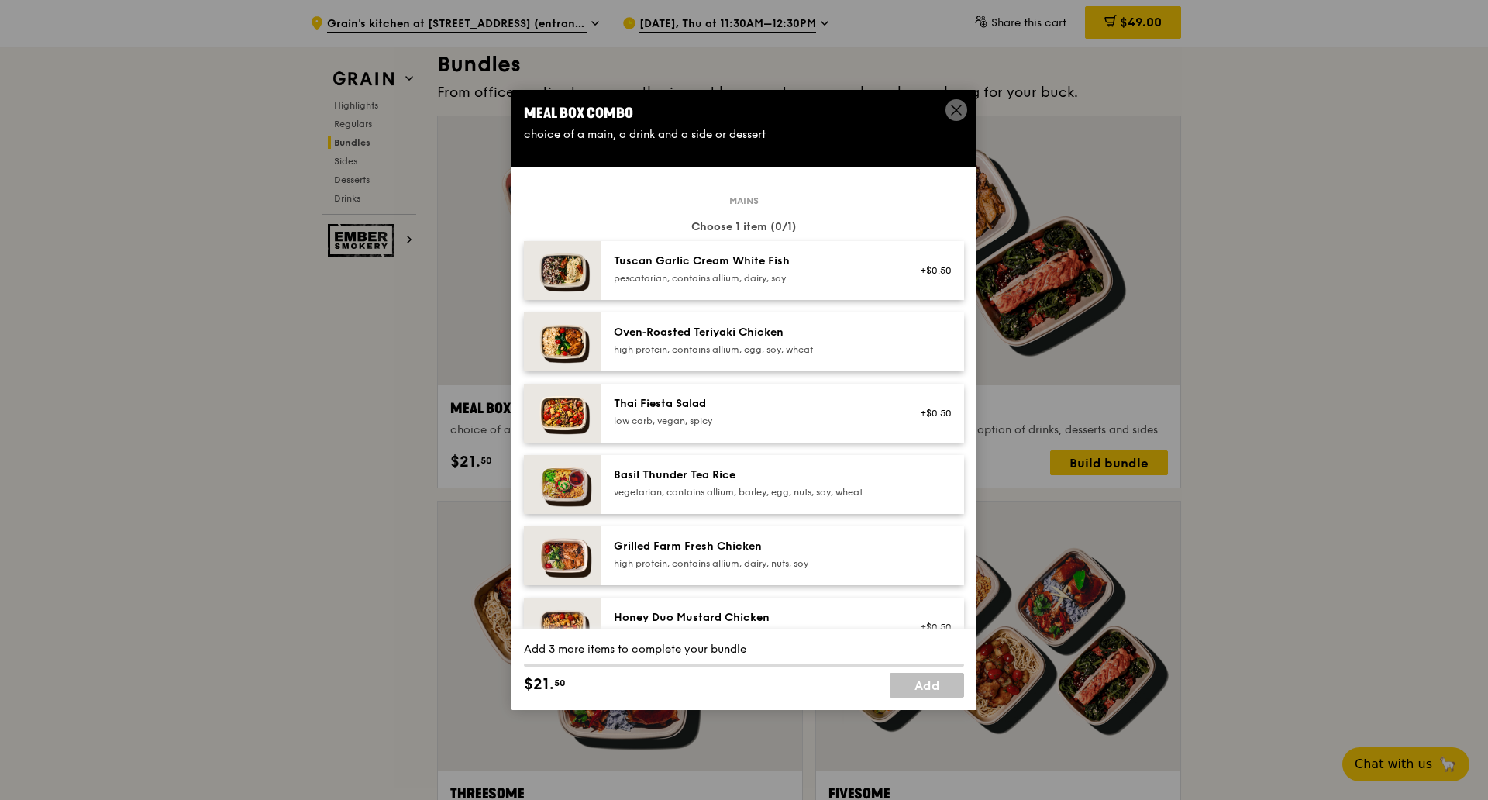
click at [955, 105] on icon at bounding box center [956, 110] width 14 height 14
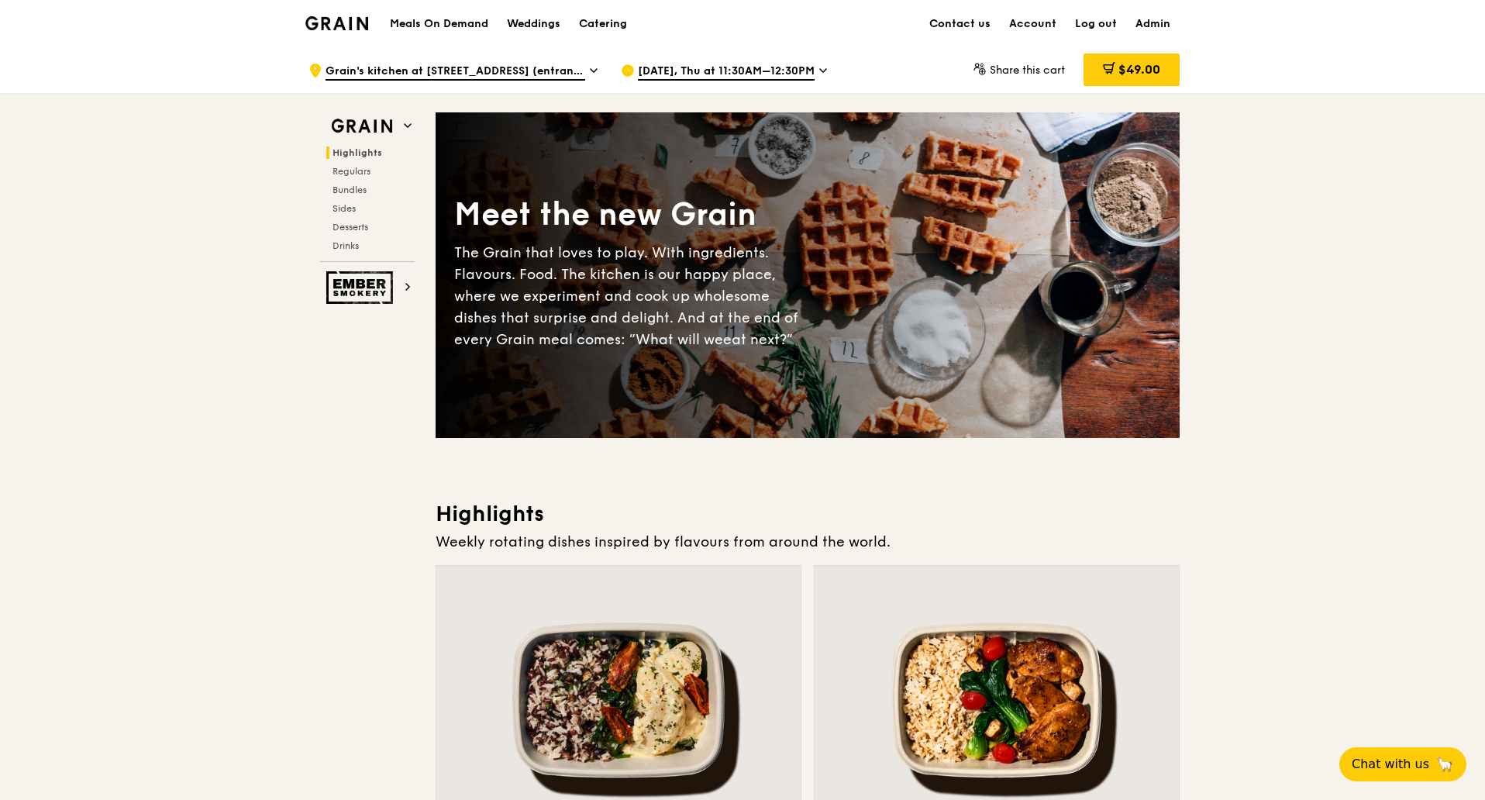
click at [594, 69] on icon at bounding box center [594, 71] width 8 height 14
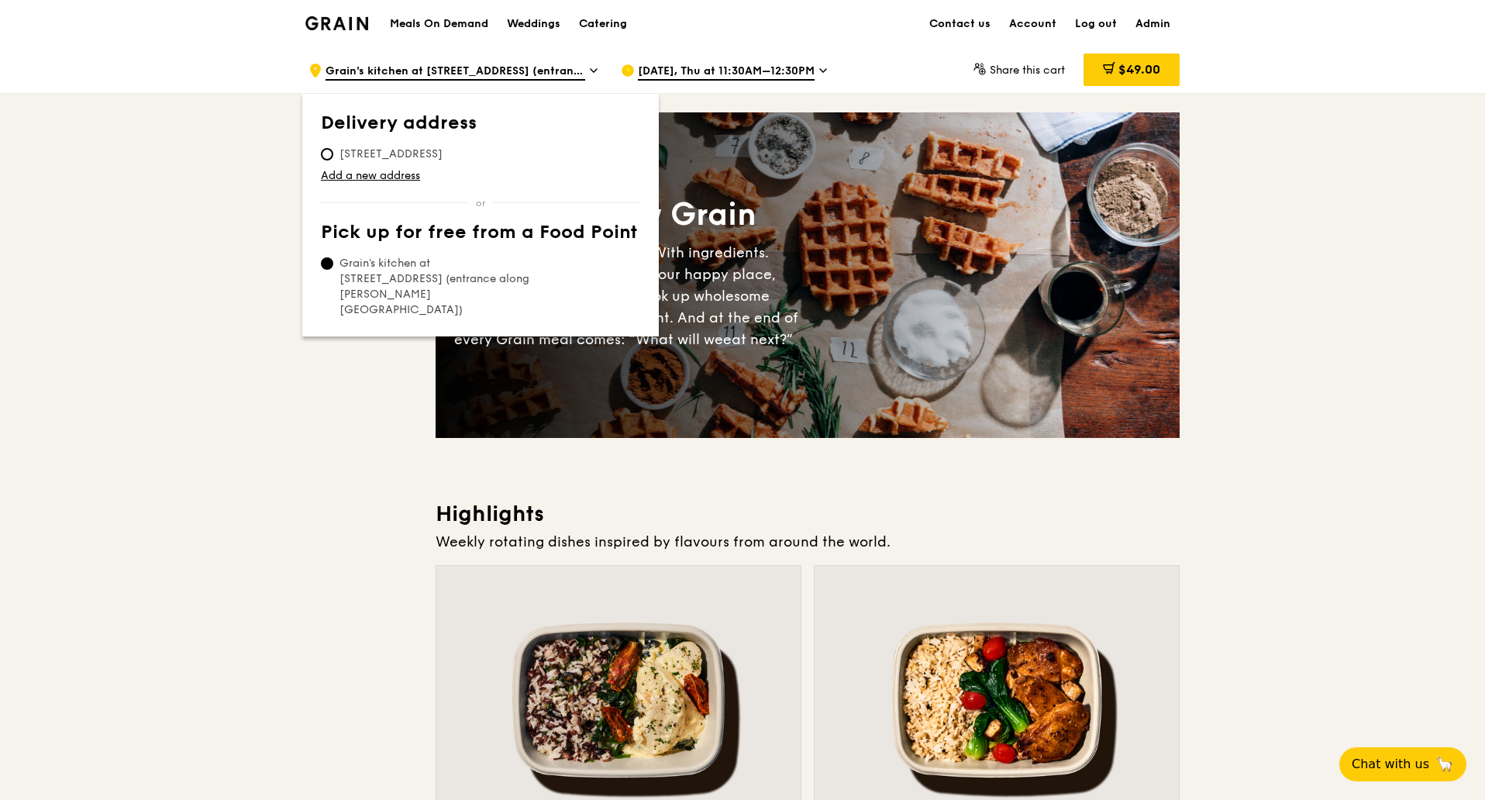
click at [478, 32] on div "Meals On Demand Weddings Catering" at bounding box center [508, 23] width 256 height 47
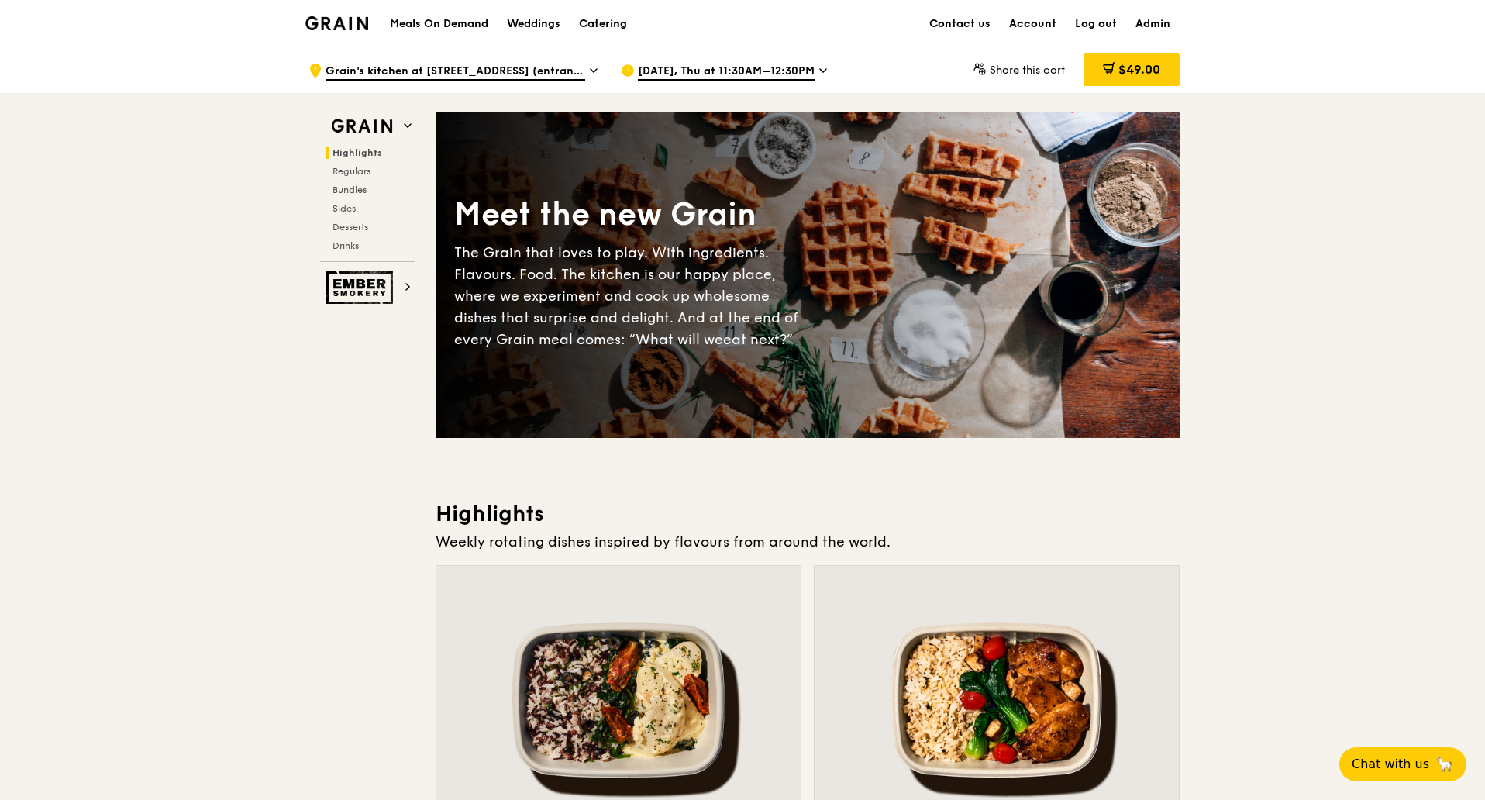
click at [622, 24] on div "Catering" at bounding box center [603, 24] width 48 height 46
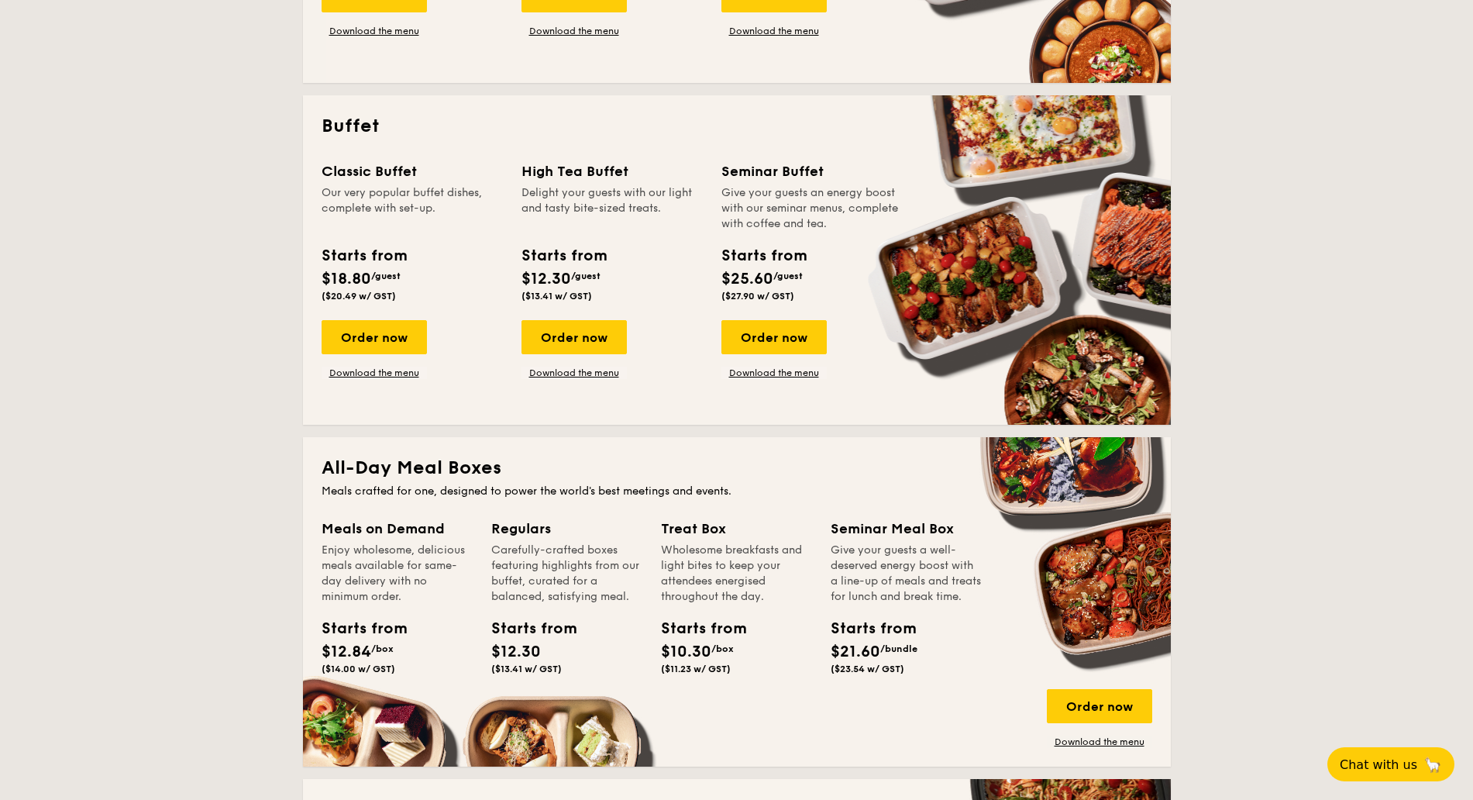
scroll to position [678, 0]
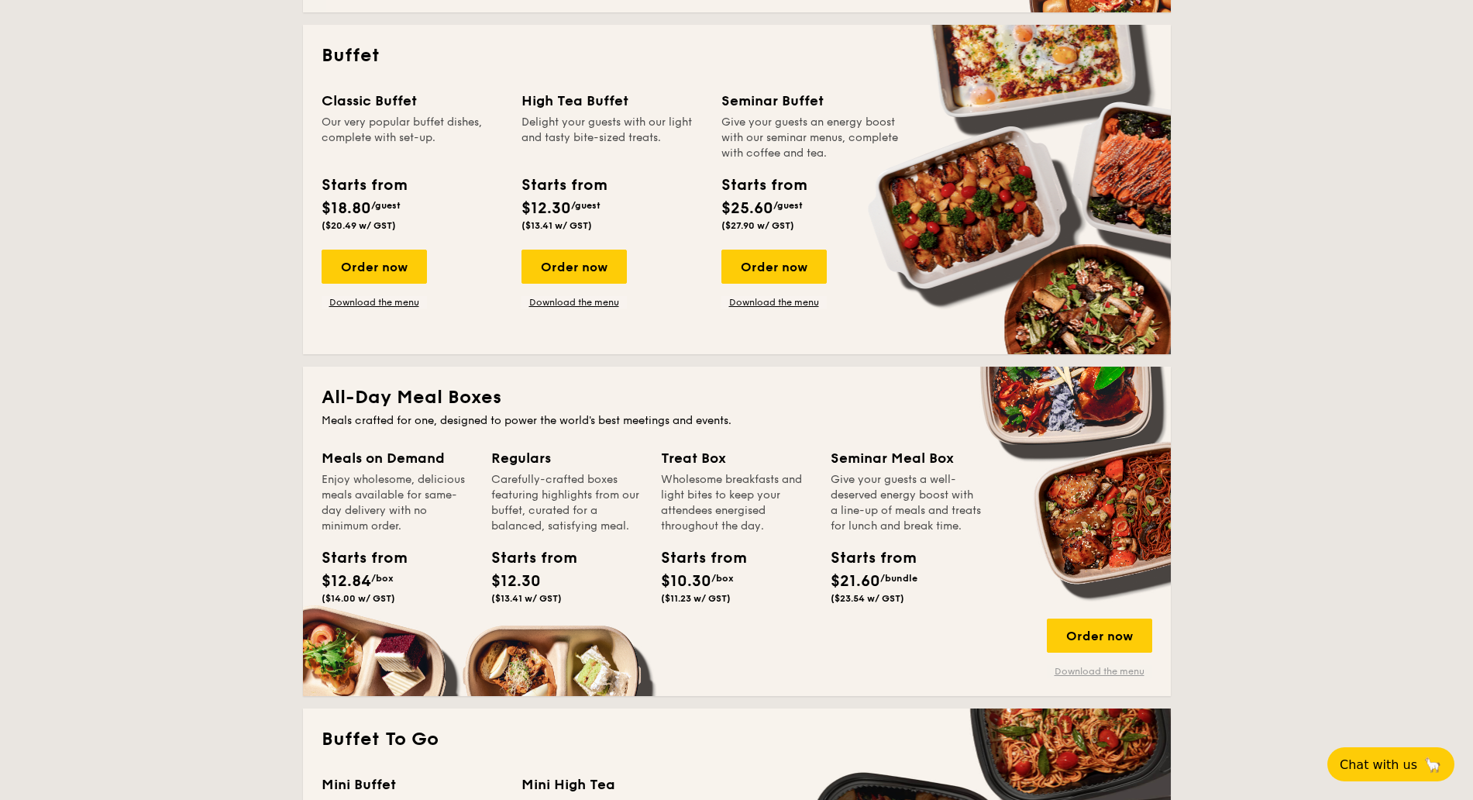
click at [1087, 670] on link "Download the menu" at bounding box center [1099, 671] width 105 height 12
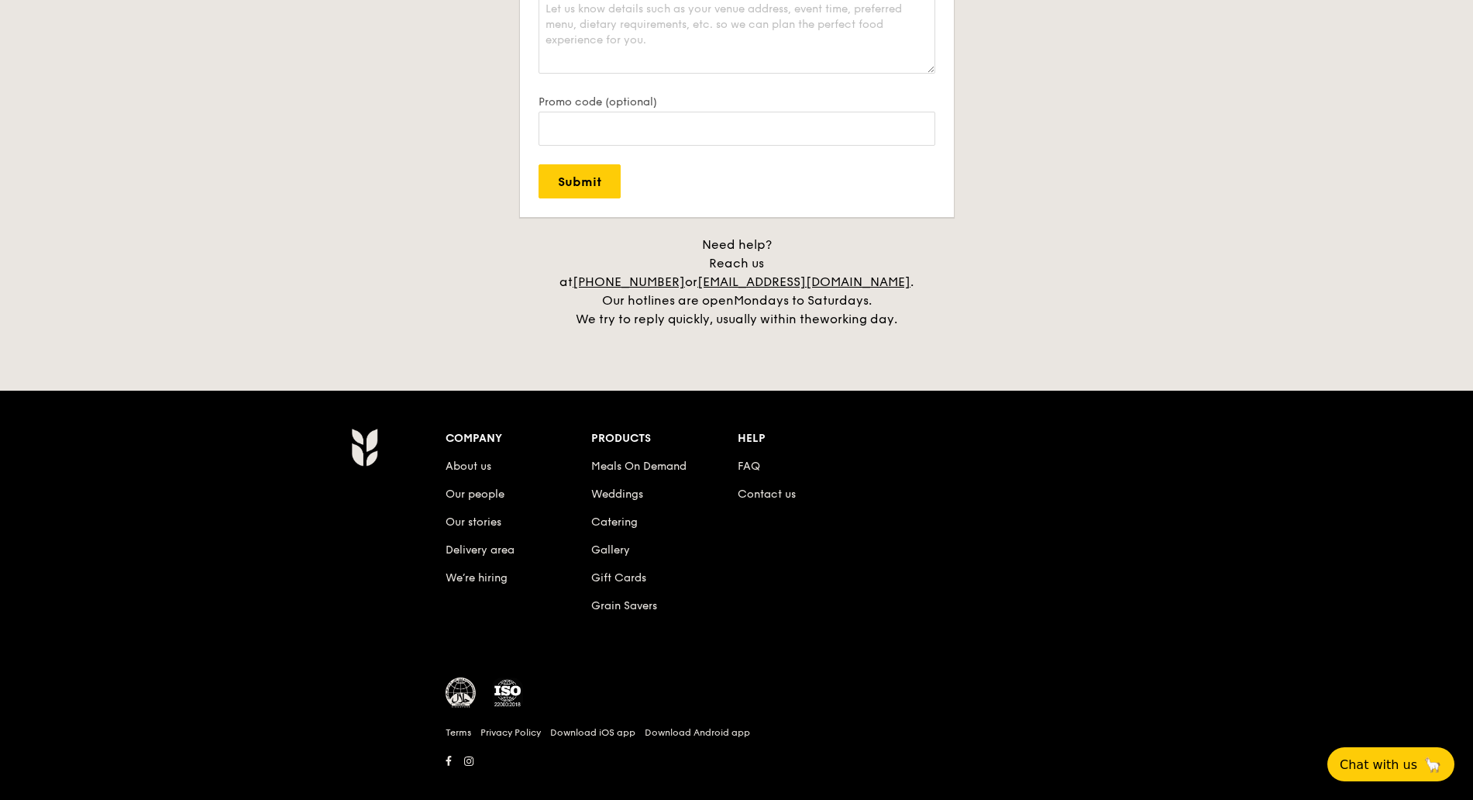
scroll to position [3402, 0]
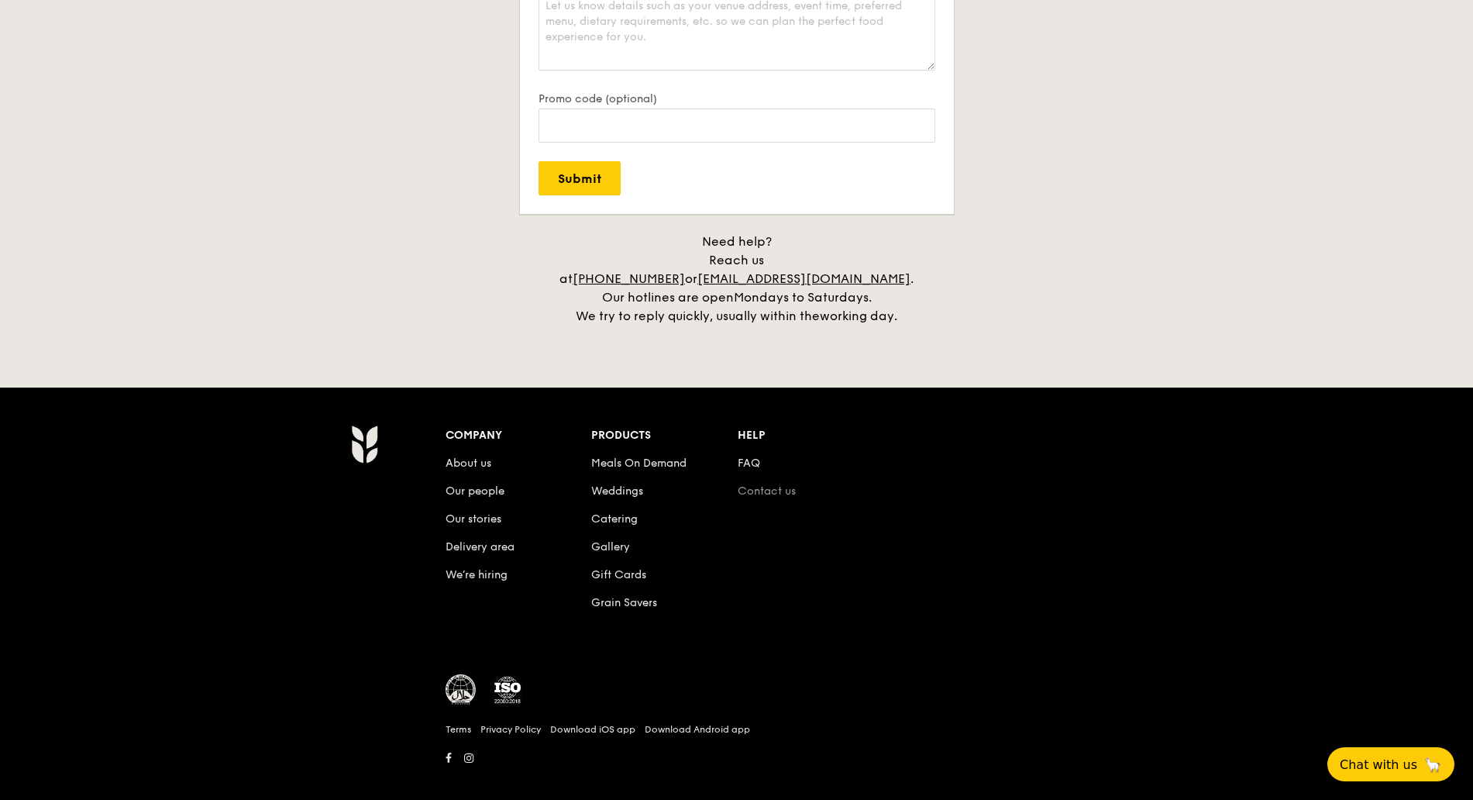
click at [780, 484] on link "Contact us" at bounding box center [767, 490] width 58 height 13
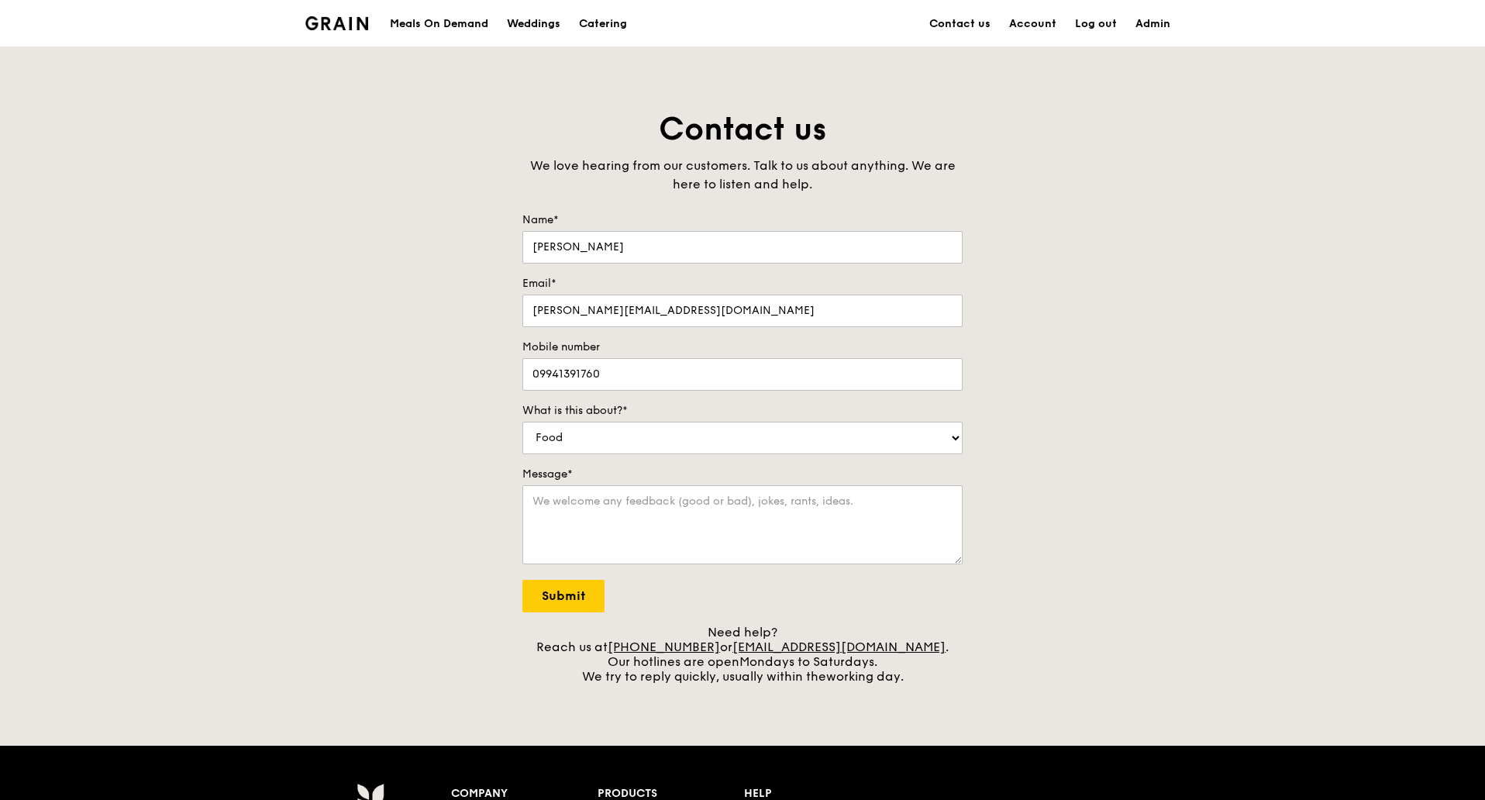
scroll to position [377, 0]
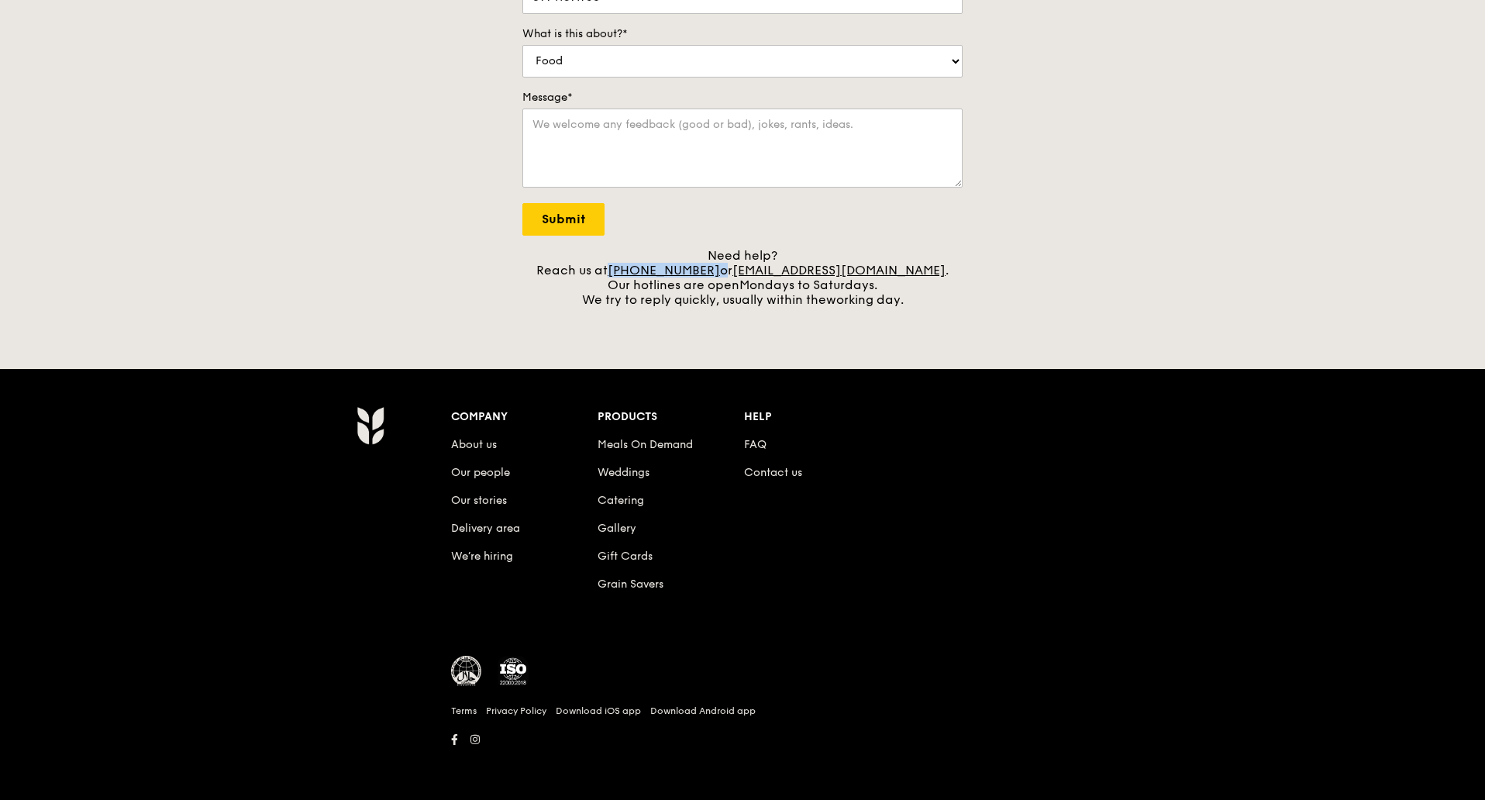
drag, startPoint x: 742, startPoint y: 267, endPoint x: 648, endPoint y: 267, distance: 94.5
click at [648, 267] on div "Need help? Reach us at +65 3163 5335 or concierge@grain.com.sg . Our hotlines a…" at bounding box center [742, 277] width 440 height 59
copy div "+65 3163 5335"
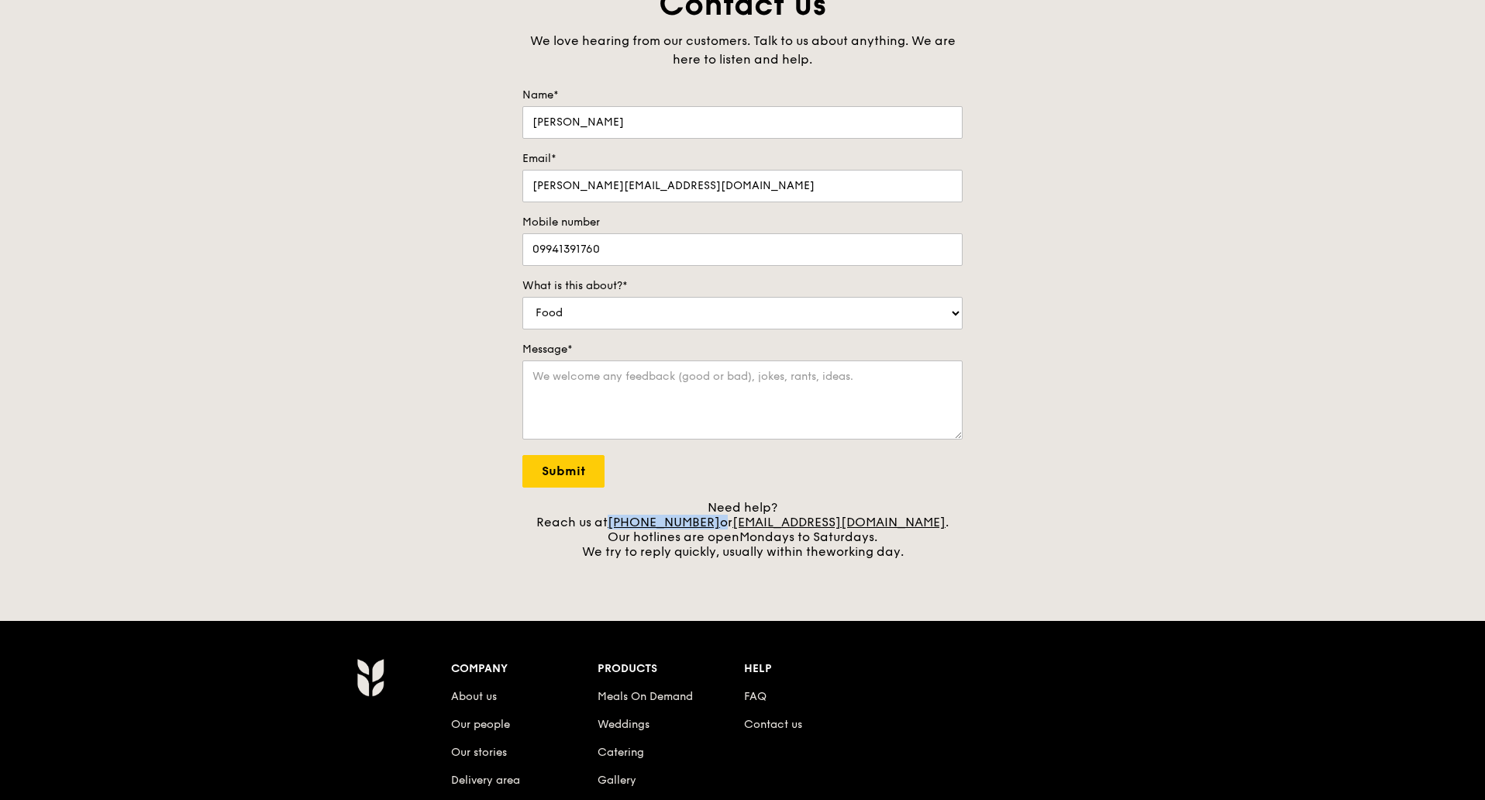
scroll to position [0, 0]
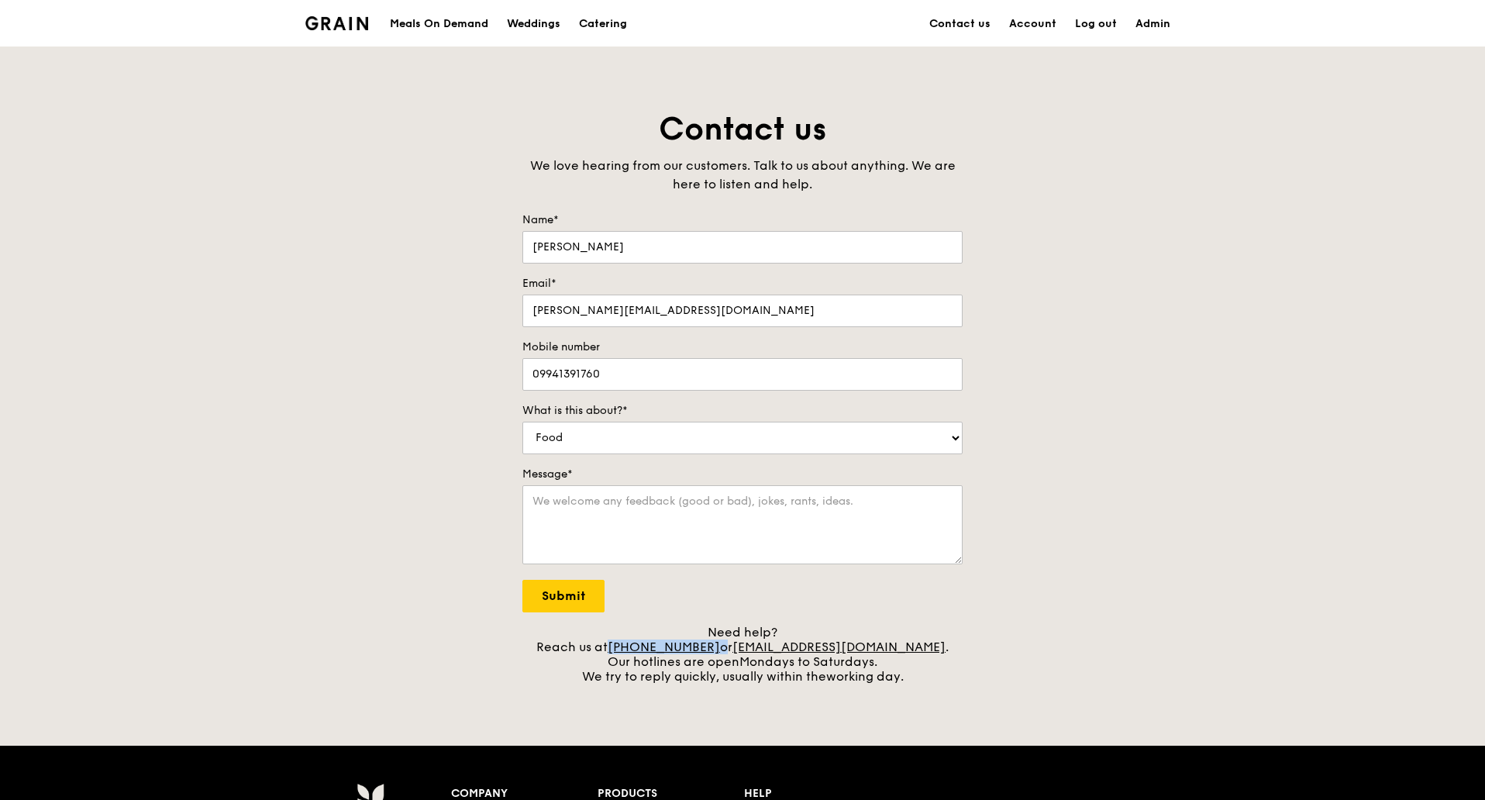
click at [334, 19] on img at bounding box center [336, 23] width 63 height 14
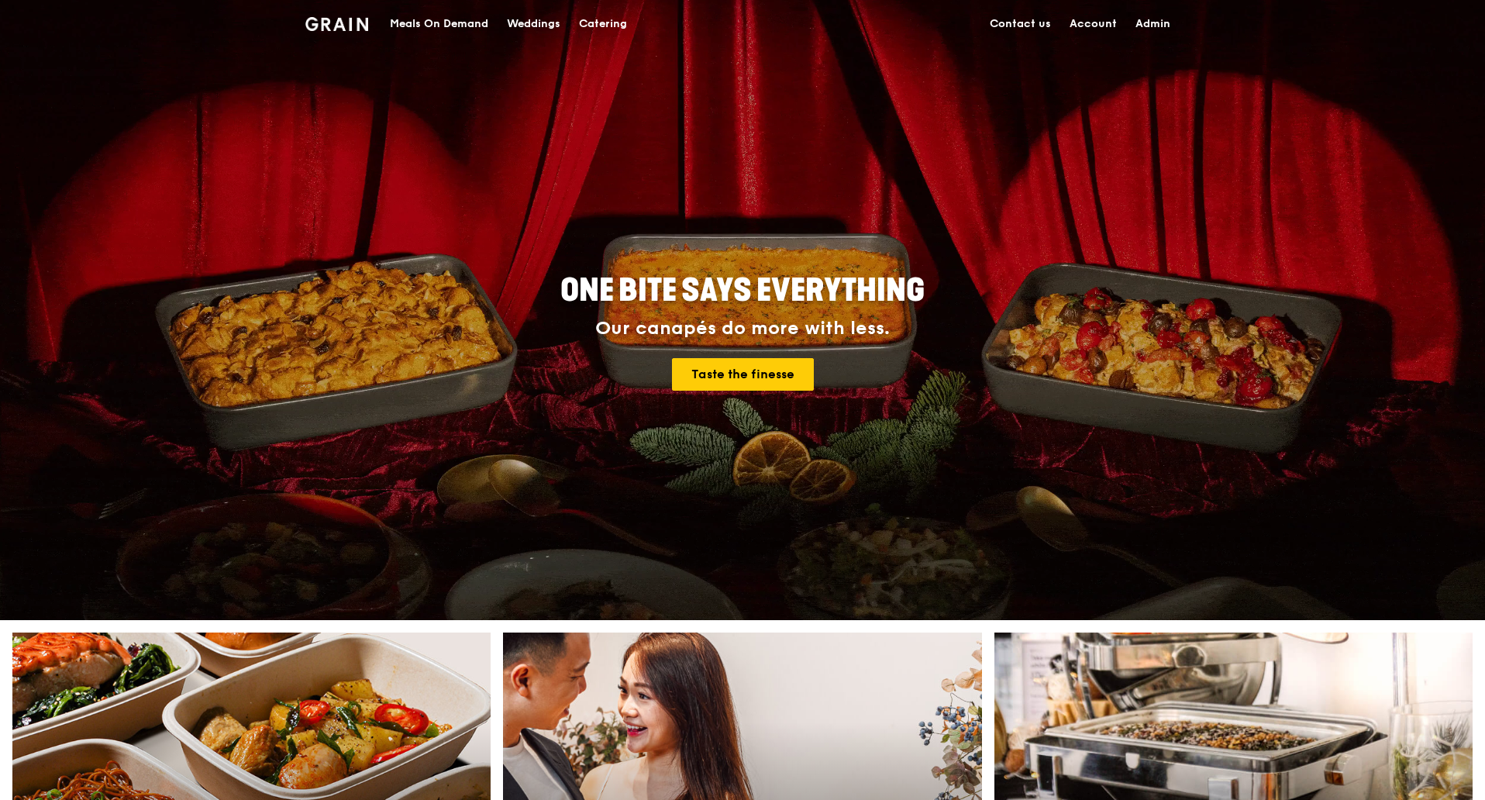
click at [350, 24] on img at bounding box center [336, 24] width 63 height 14
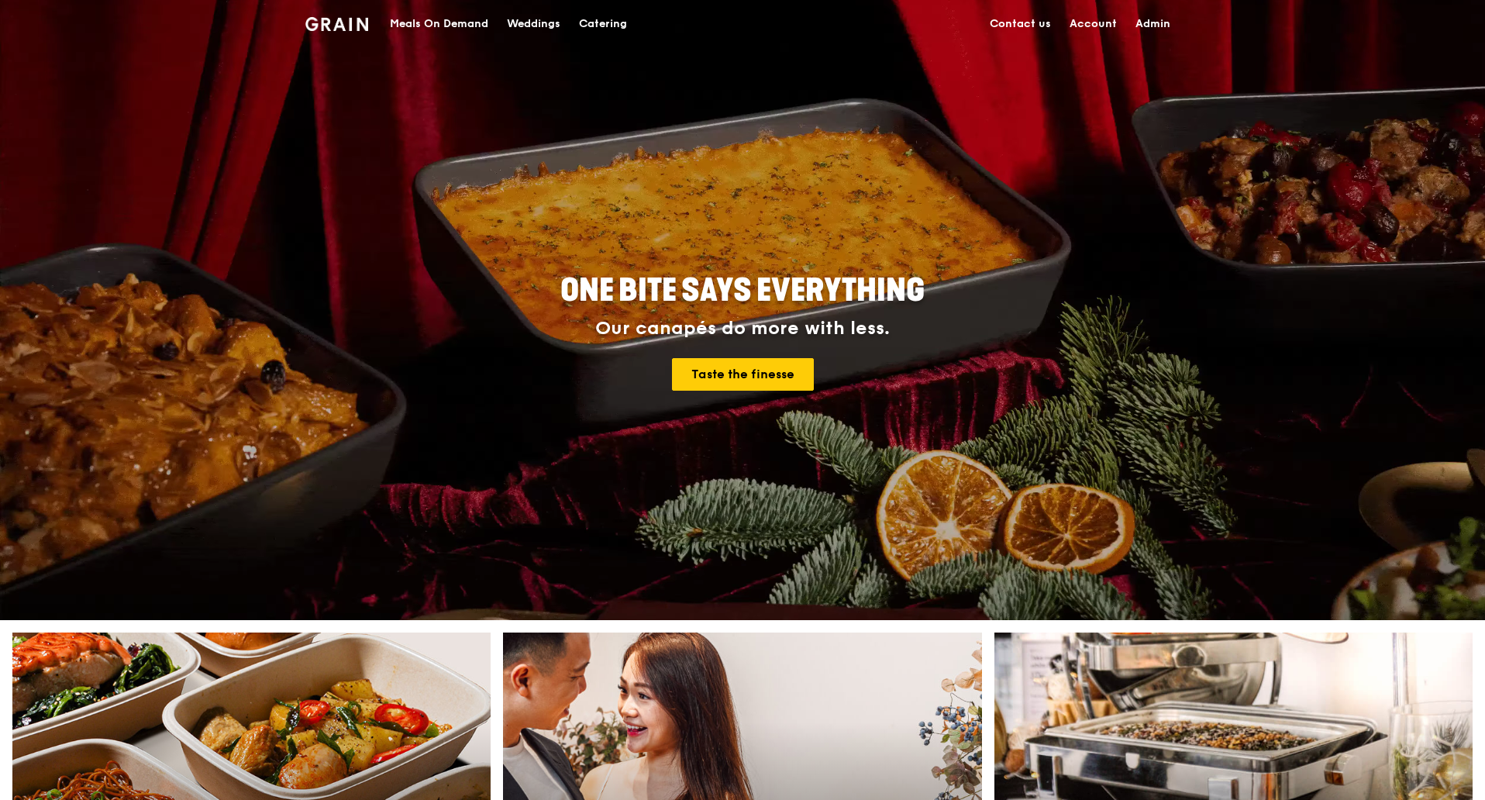
click at [452, 29] on div "Meals On Demand" at bounding box center [439, 24] width 98 height 46
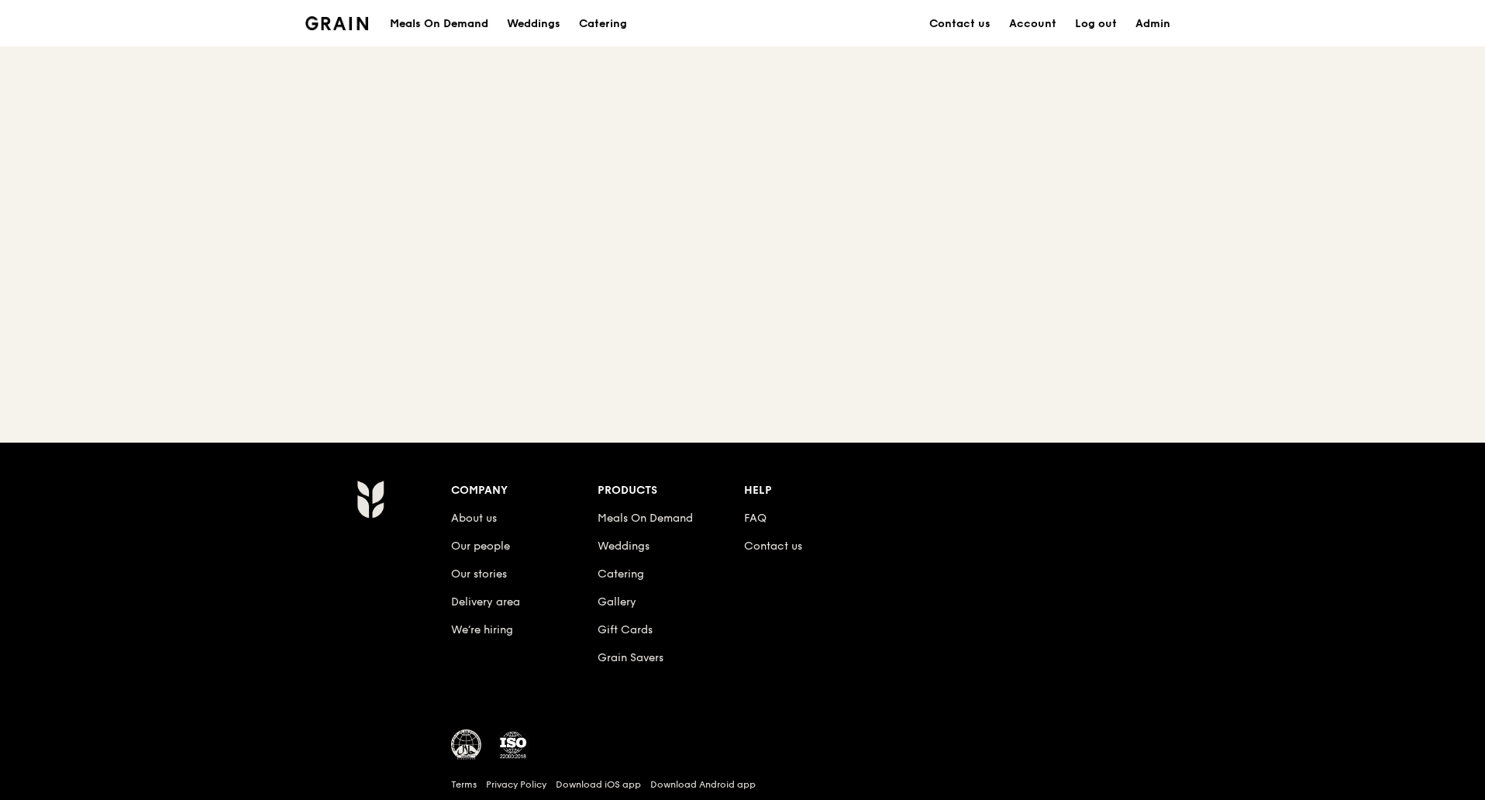
click at [451, 24] on h1 "Meals On Demand" at bounding box center [439, 23] width 98 height 15
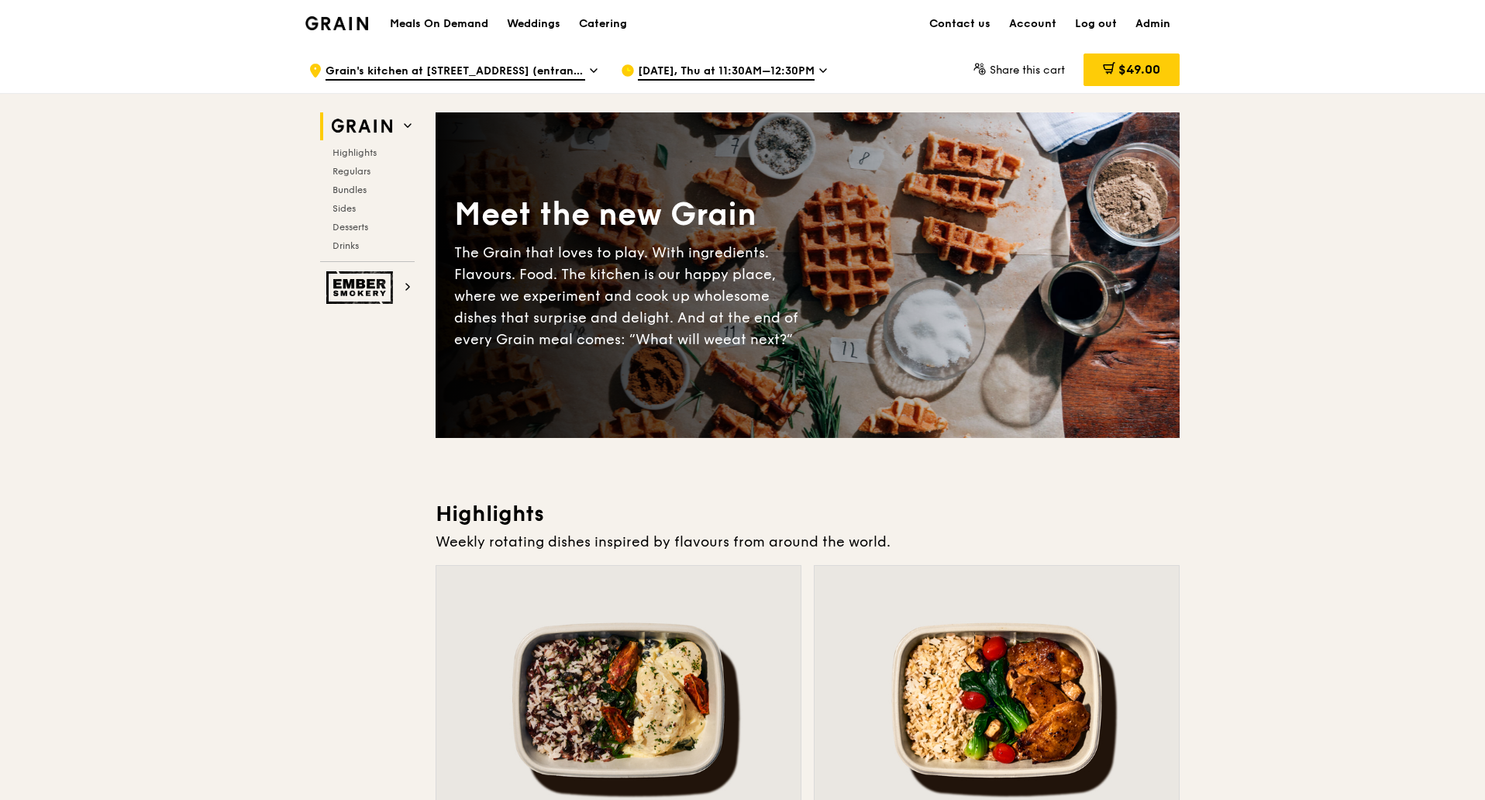
click at [591, 73] on icon at bounding box center [594, 71] width 8 height 14
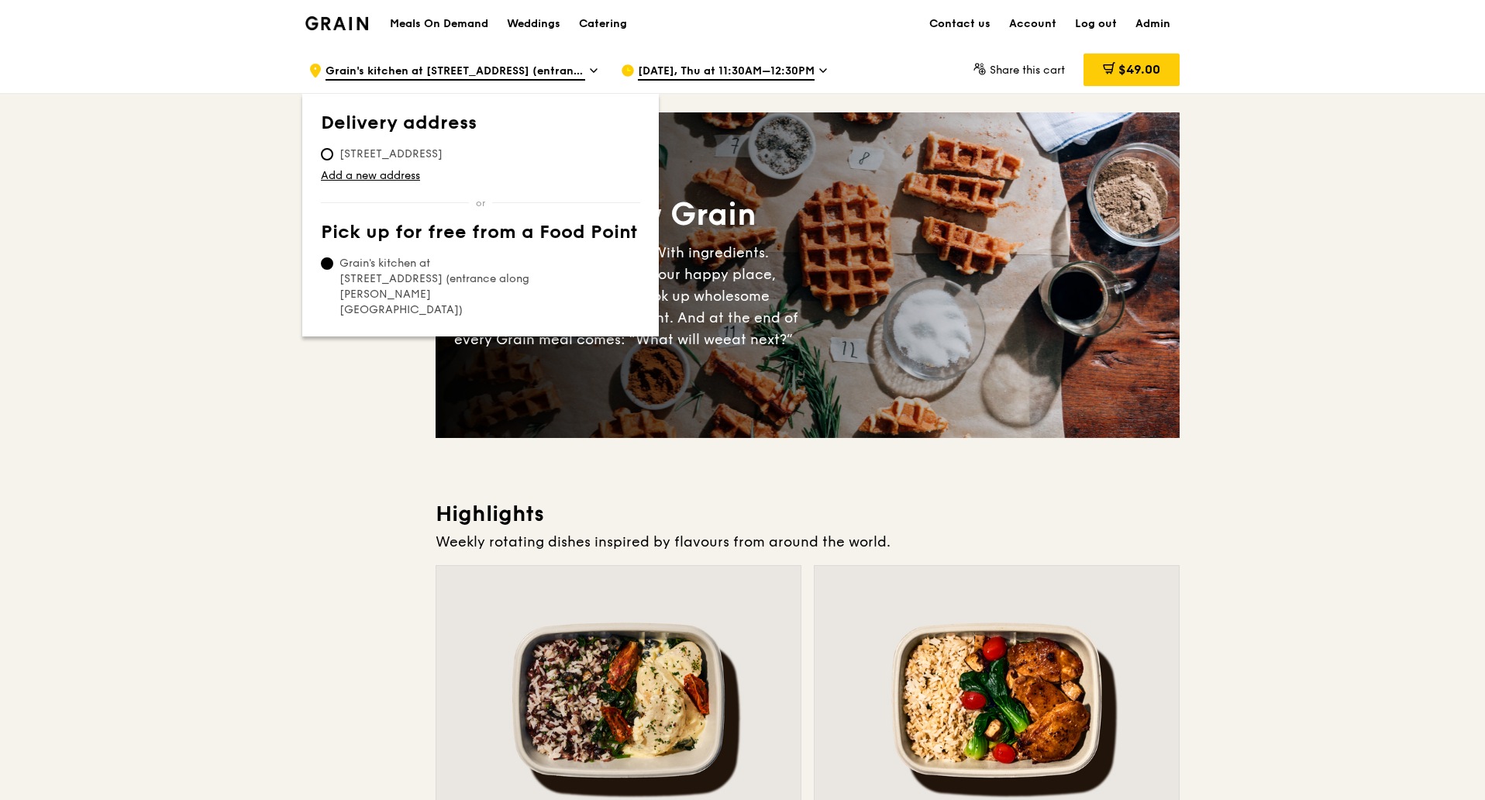
click at [819, 67] on icon at bounding box center [823, 71] width 8 height 14
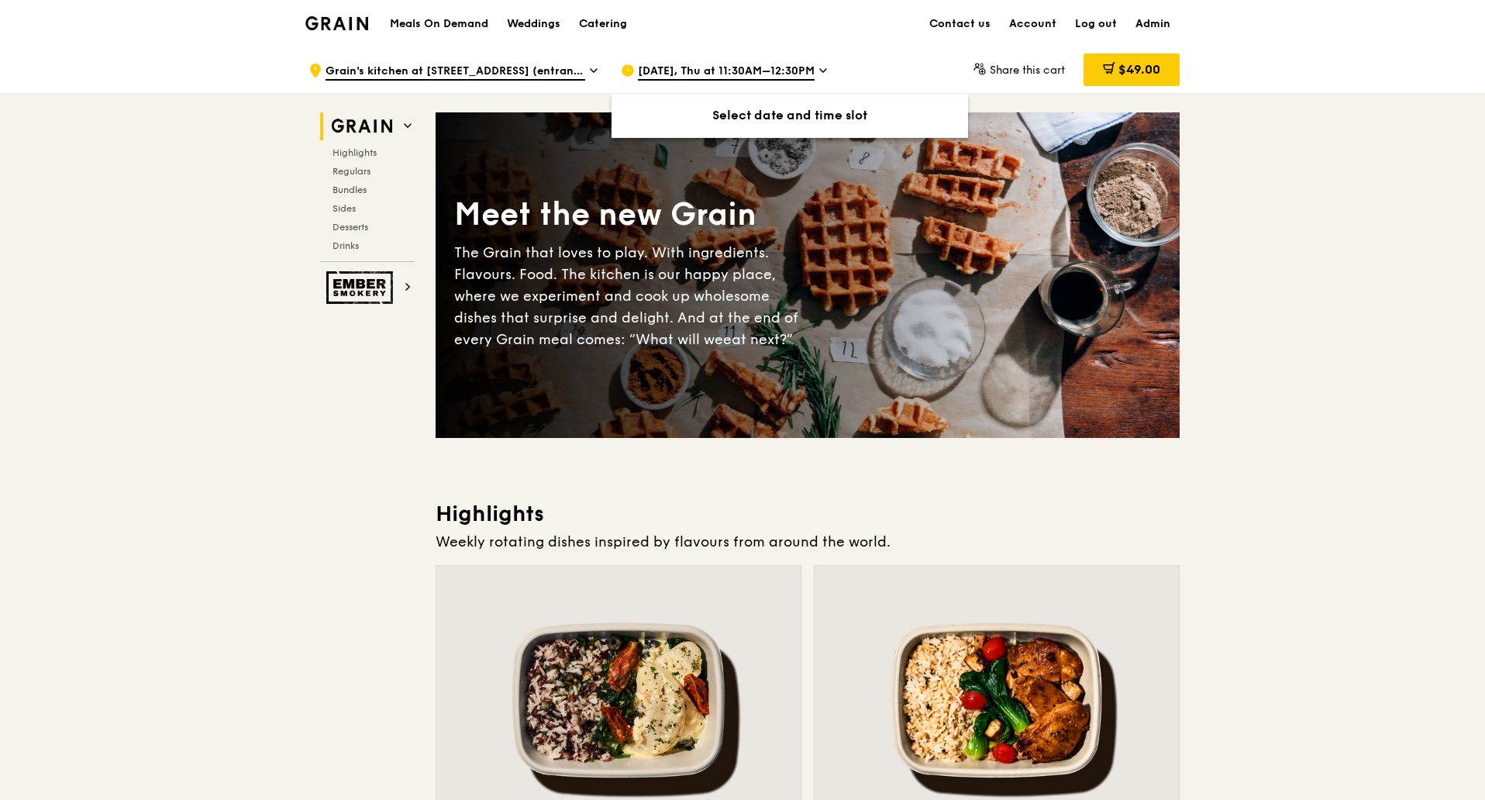
click at [819, 67] on icon at bounding box center [823, 71] width 8 height 14
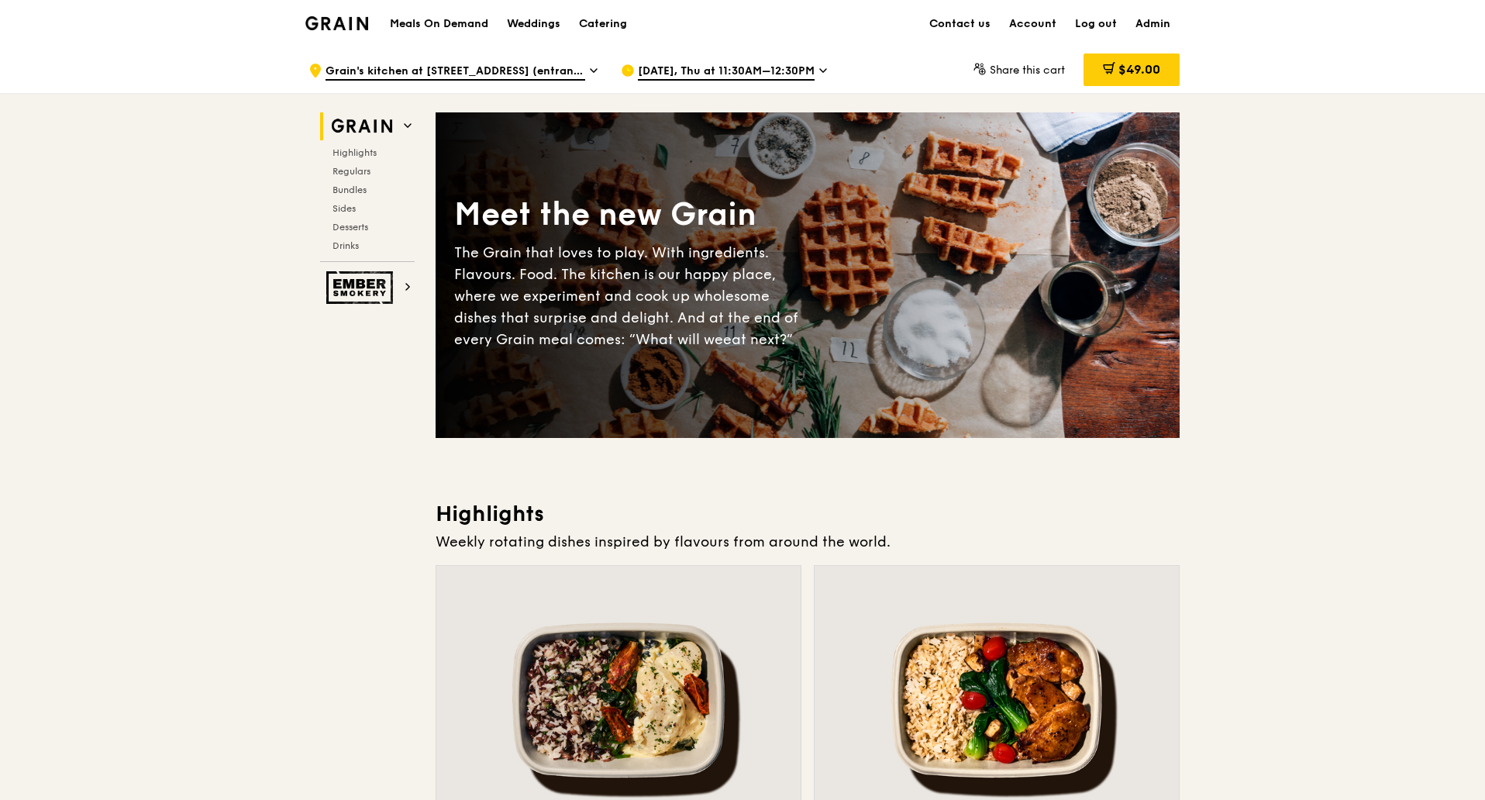
click at [819, 67] on icon at bounding box center [823, 71] width 8 height 14
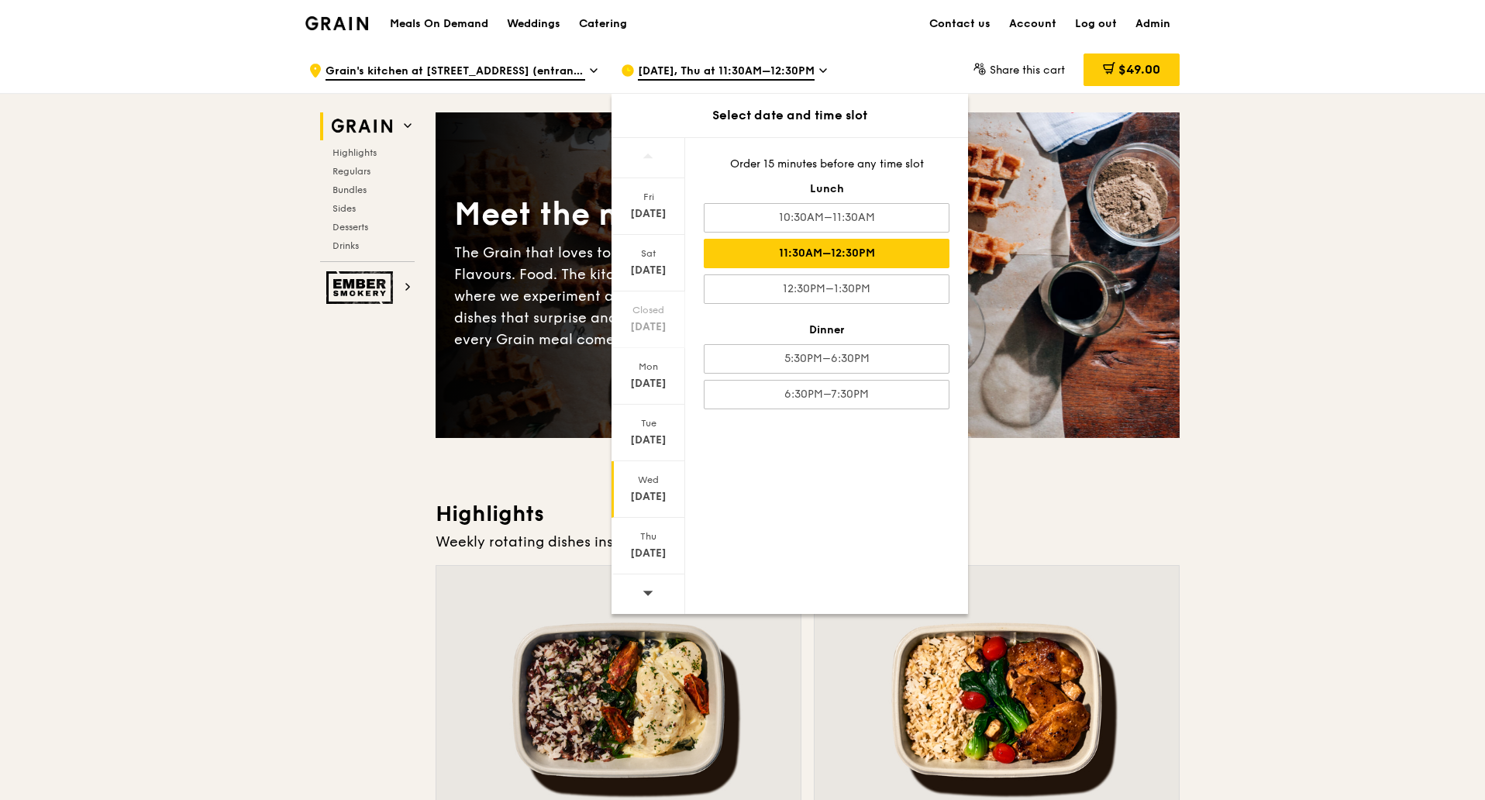
click at [649, 481] on div "Wed" at bounding box center [648, 479] width 69 height 12
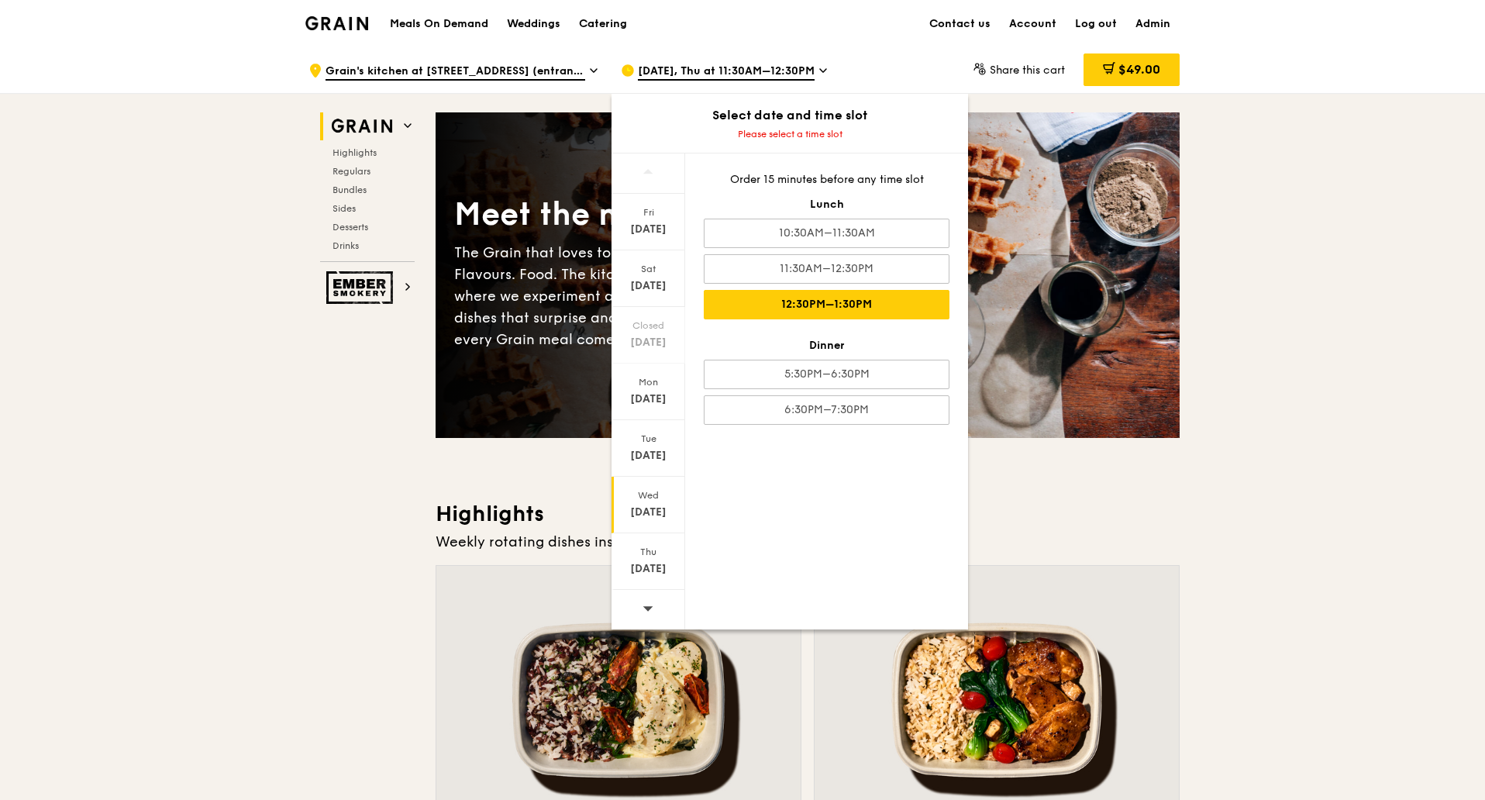
click at [846, 311] on div "12:30PM–1:30PM" at bounding box center [827, 304] width 246 height 29
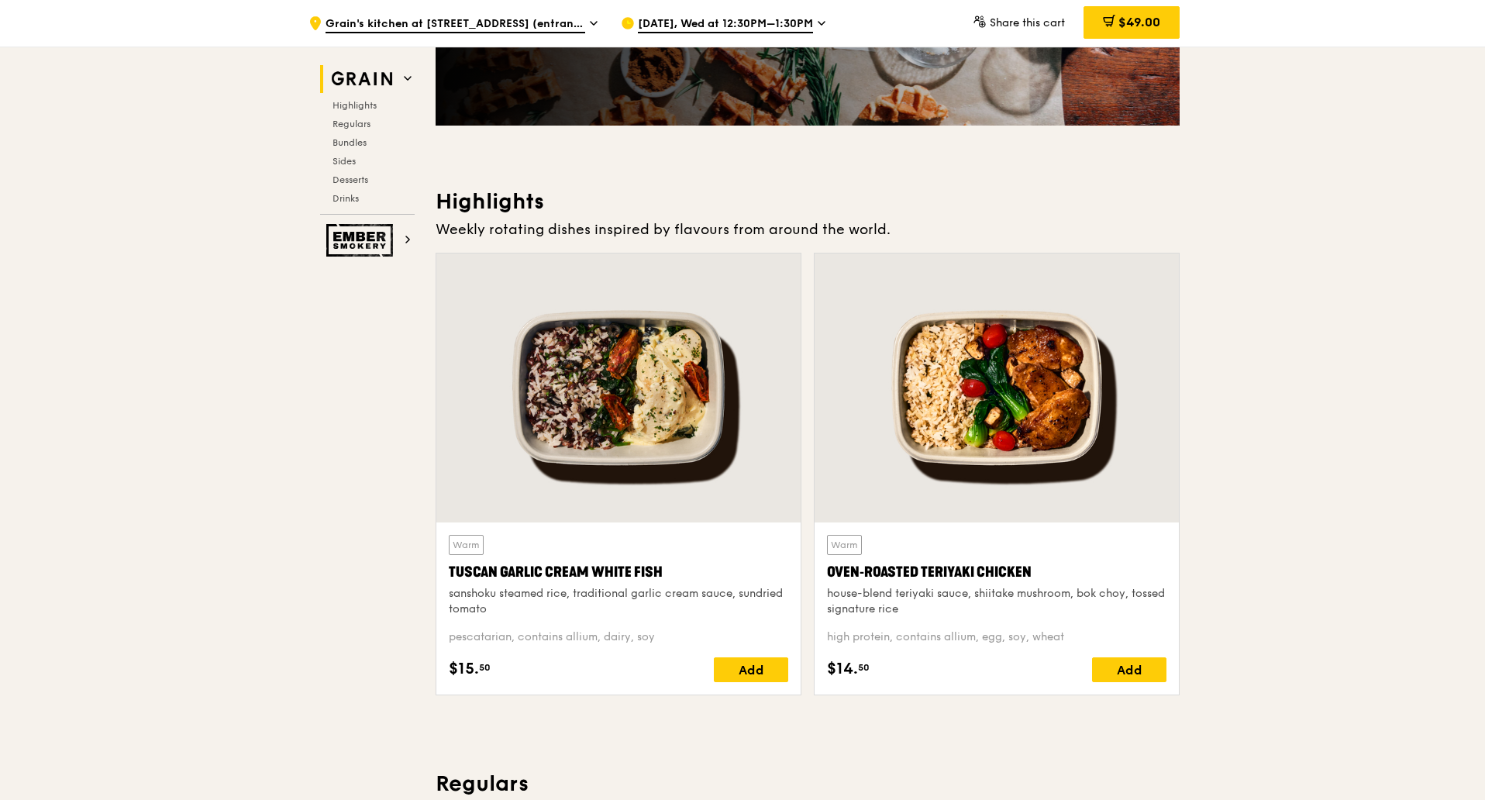
scroll to position [291, 0]
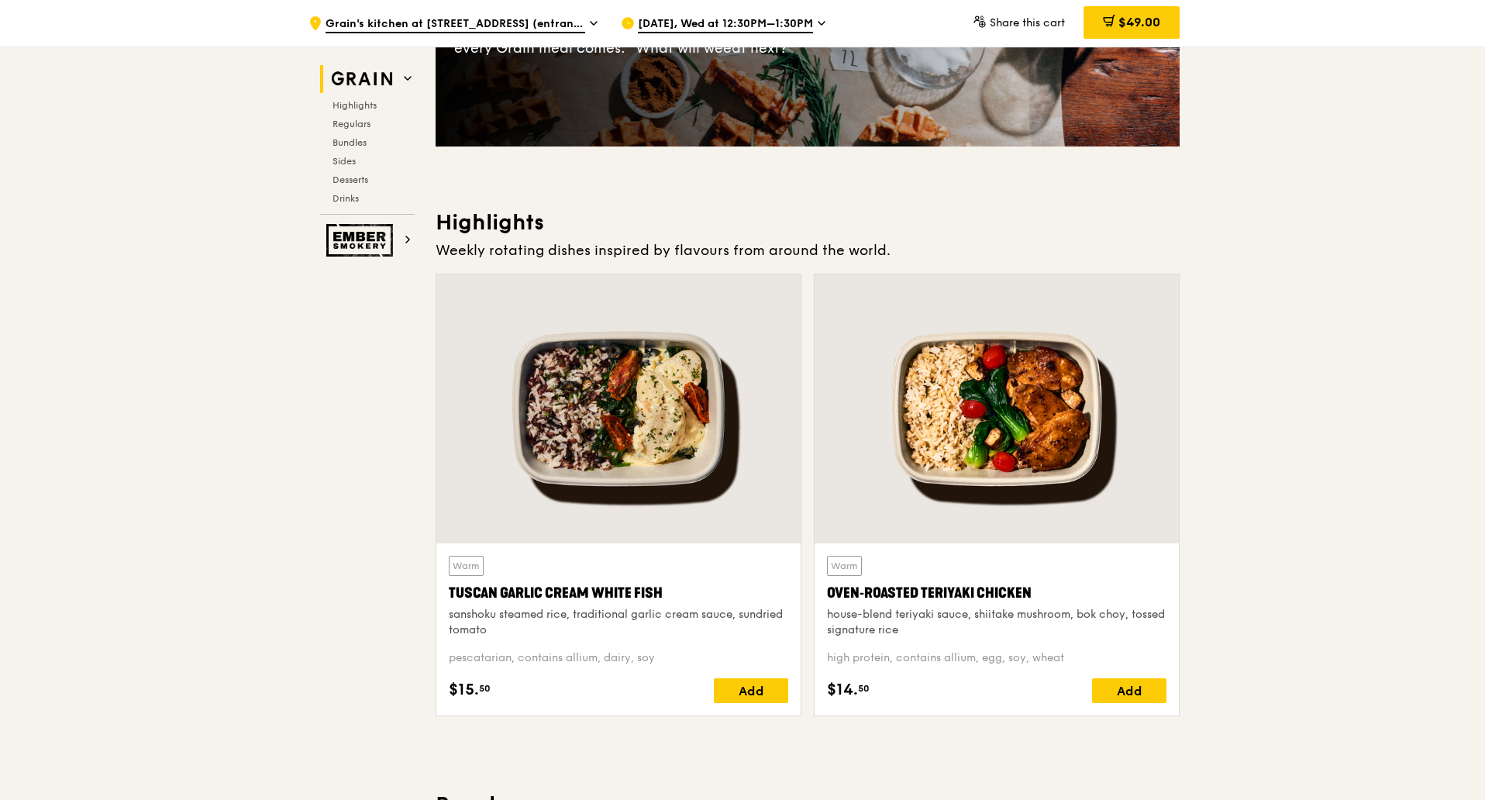
click at [823, 22] on icon at bounding box center [821, 23] width 8 height 14
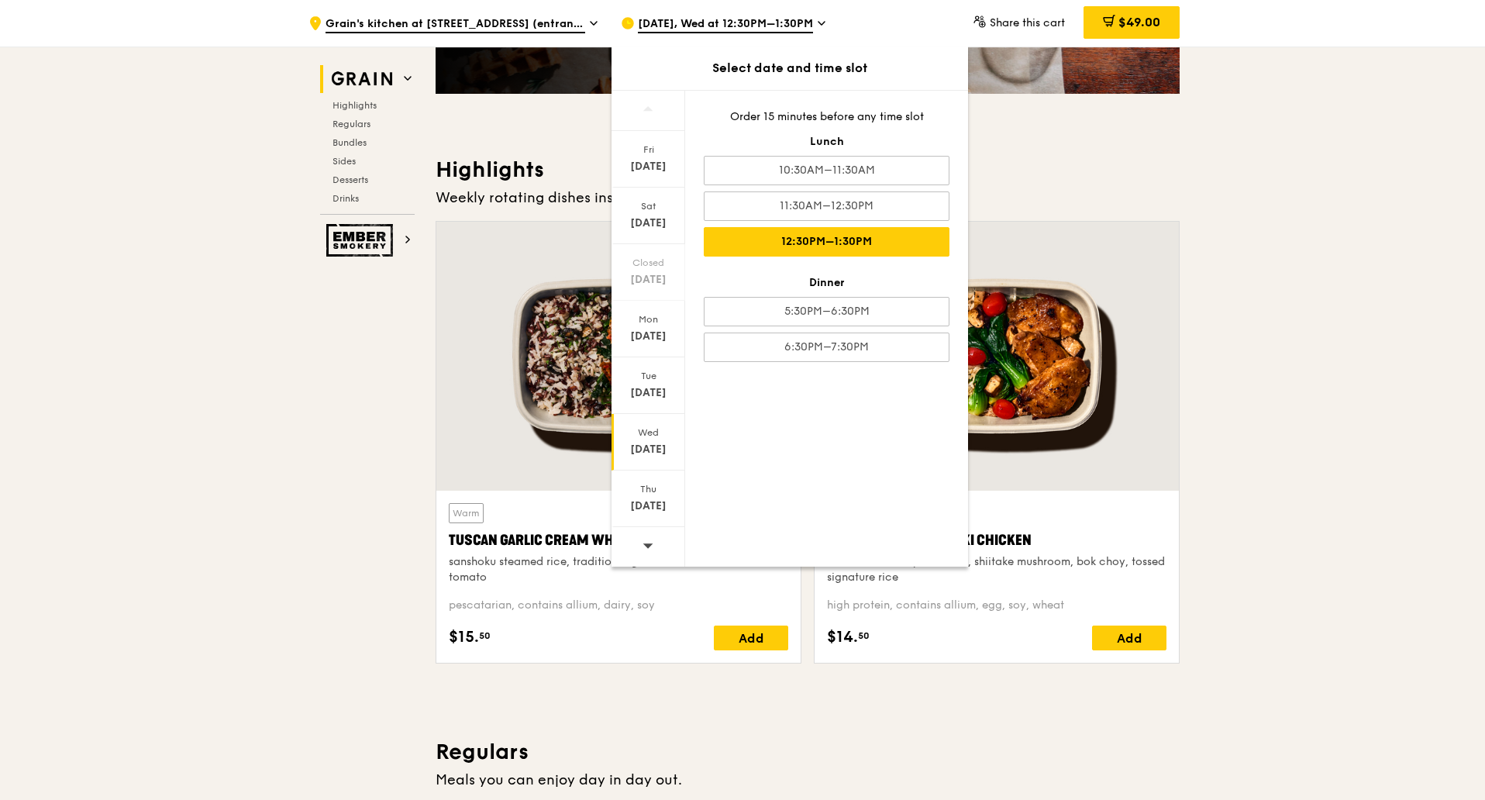
scroll to position [387, 0]
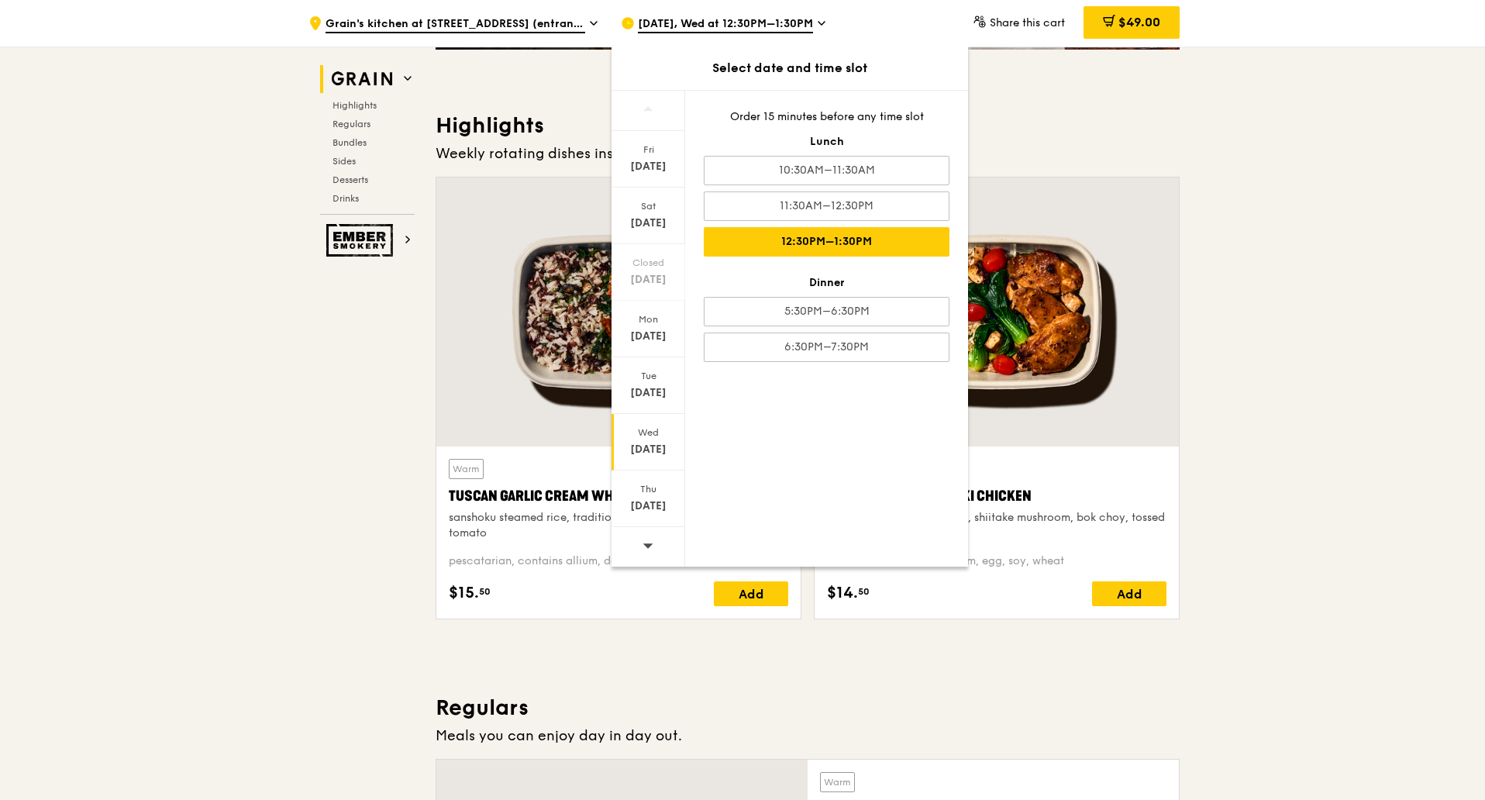
click at [649, 551] on span at bounding box center [647, 545] width 11 height 36
click at [1118, 124] on h3 "Highlights" at bounding box center [807, 126] width 744 height 28
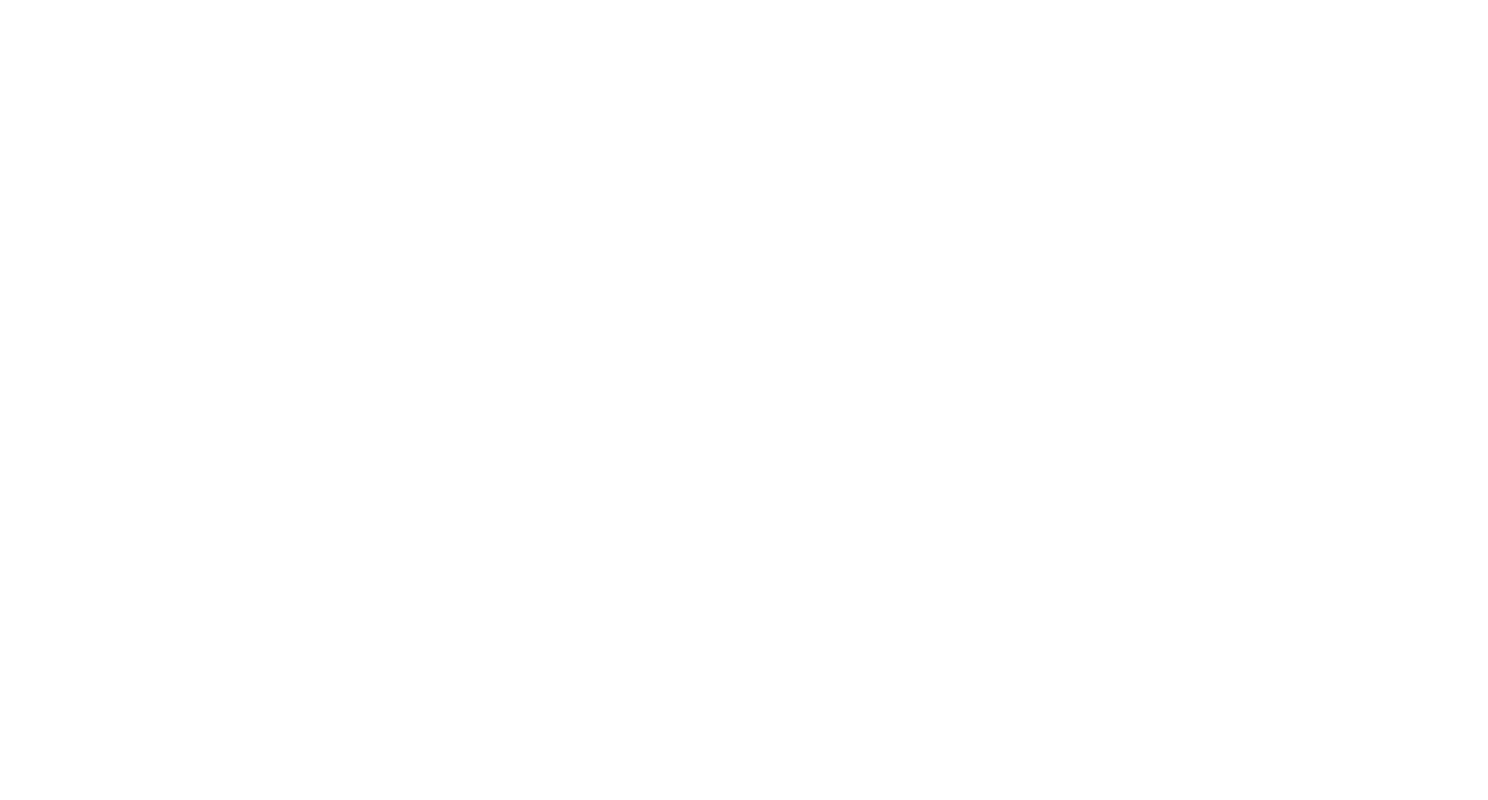
select select "100"
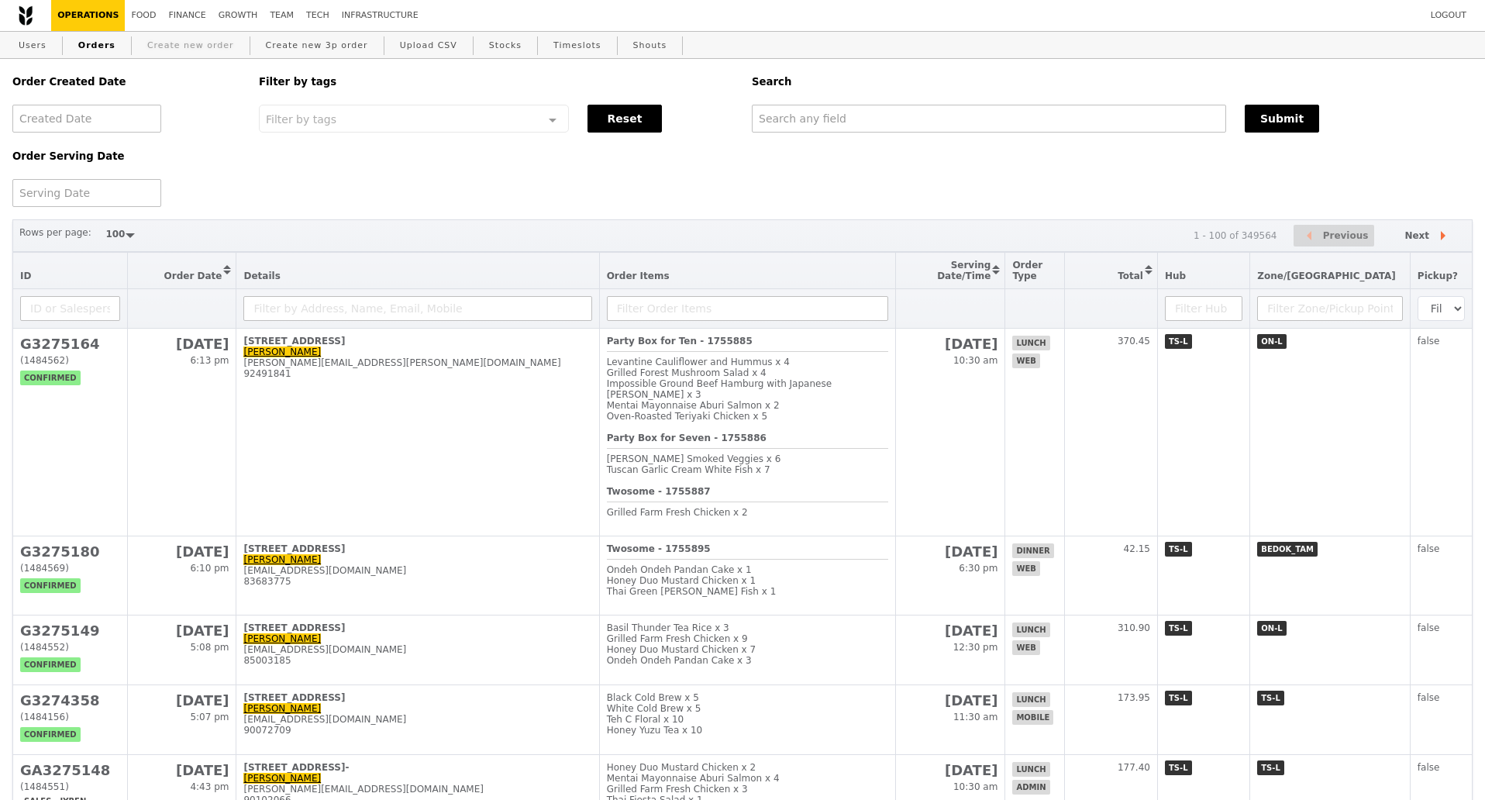
click at [158, 48] on link "Create new order" at bounding box center [190, 46] width 99 height 28
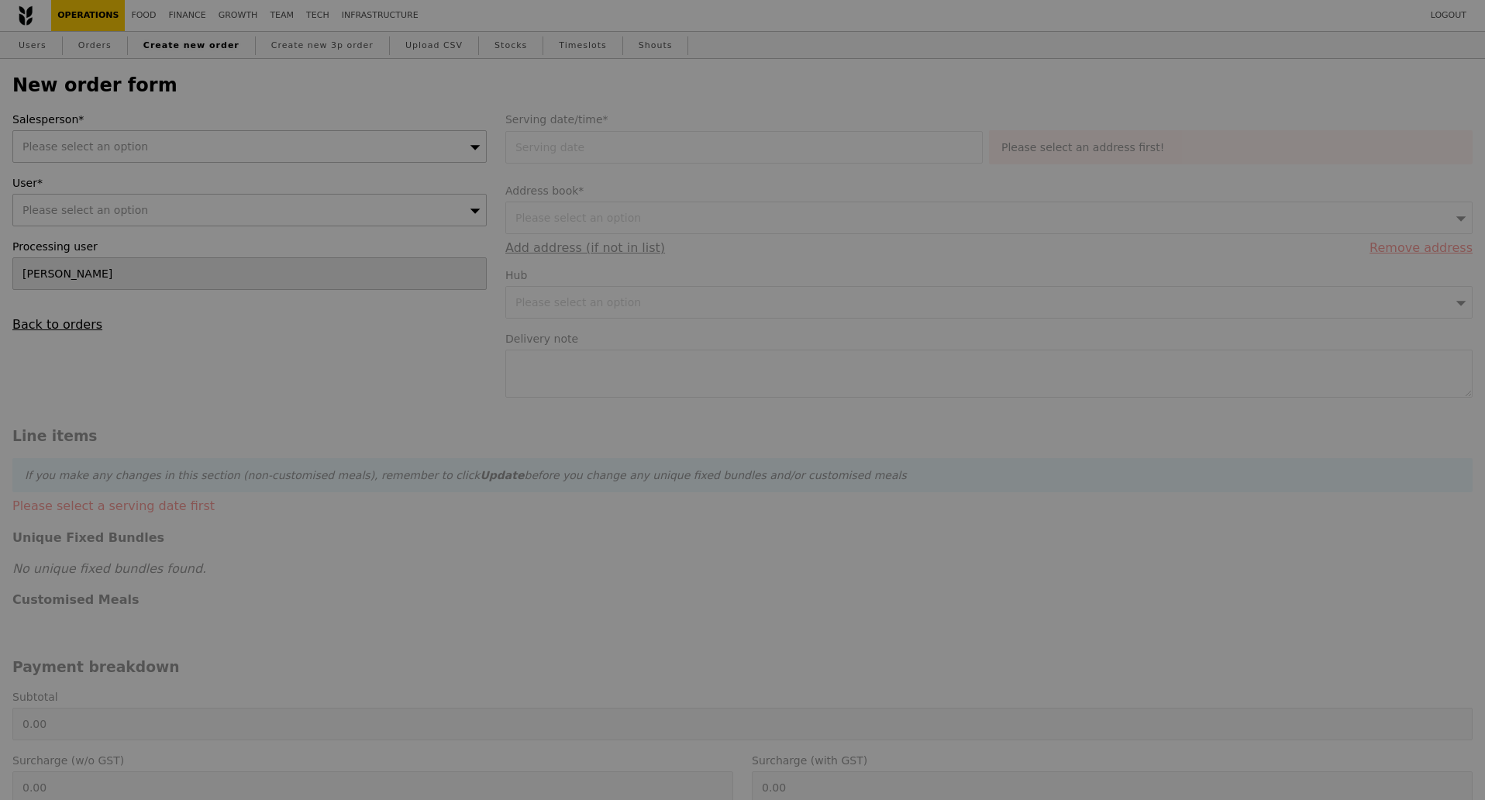
type input "Confirm"
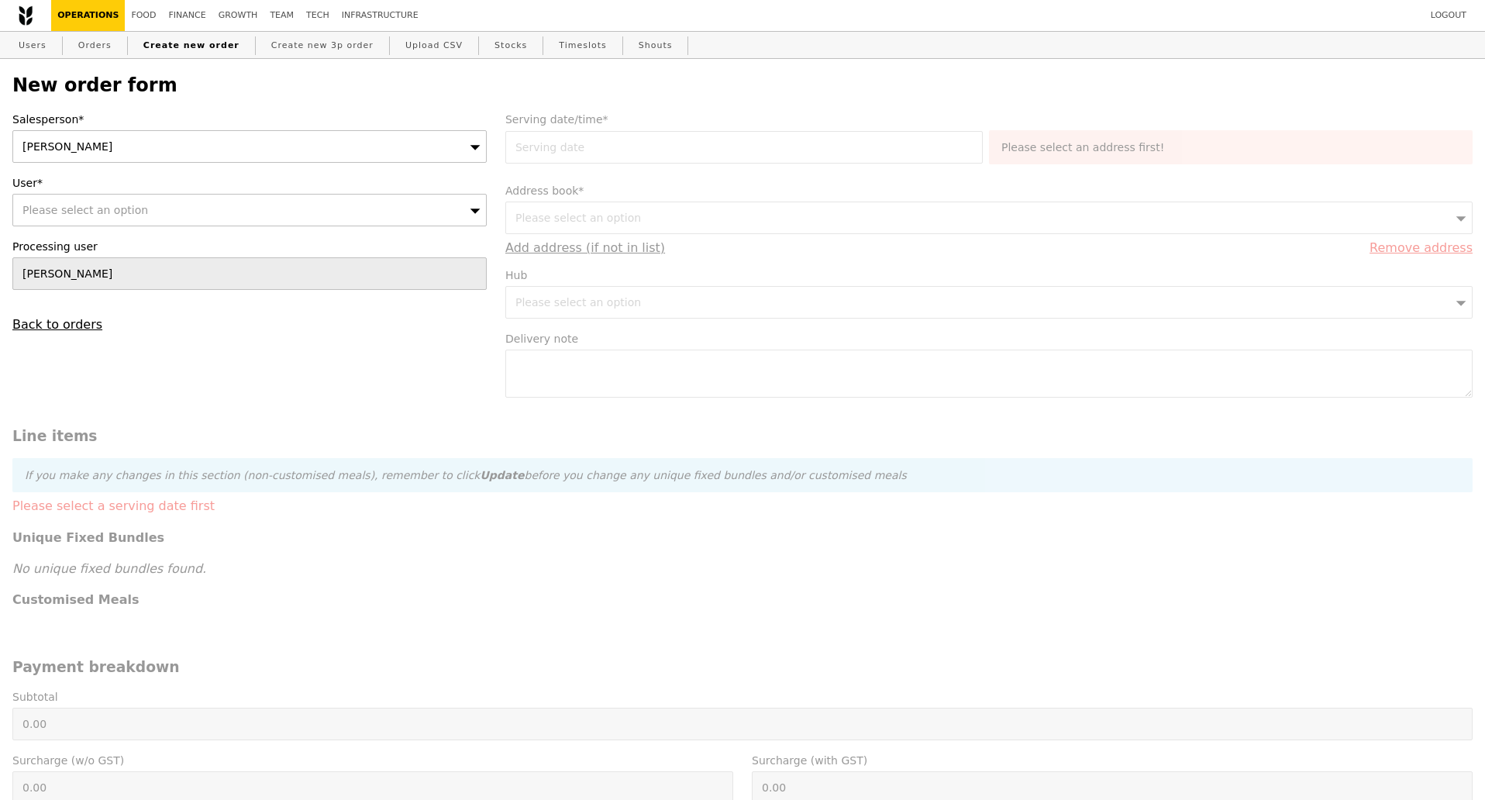
click at [702, 150] on form "Salesperson* Kathleen User* Please select an option Processing user Kathleen Ba…" at bounding box center [742, 684] width 1478 height 1144
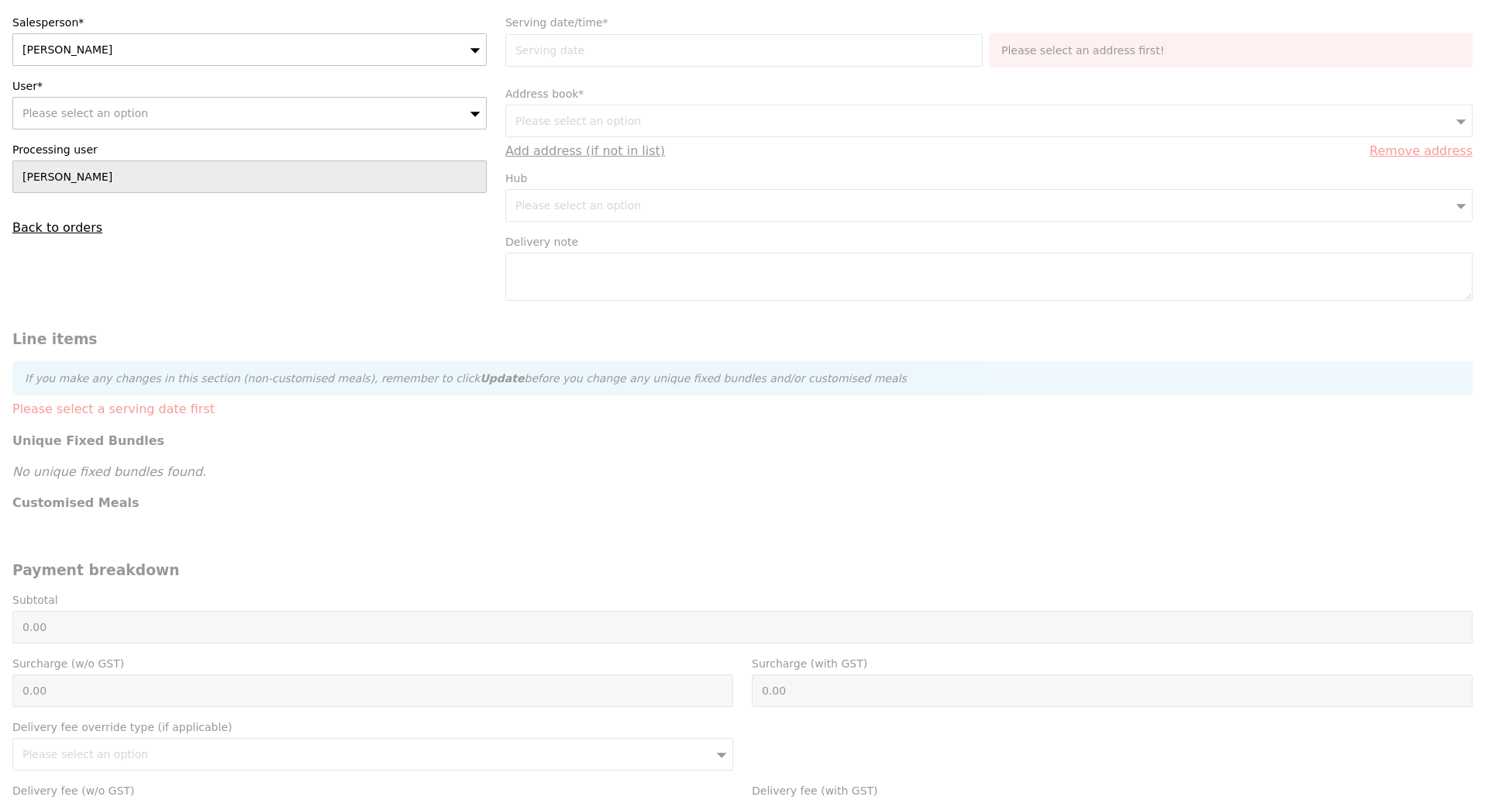
click at [355, 269] on form "Salesperson* Kathleen User* Please select an option Processing user Kathleen Ba…" at bounding box center [742, 587] width 1478 height 1144
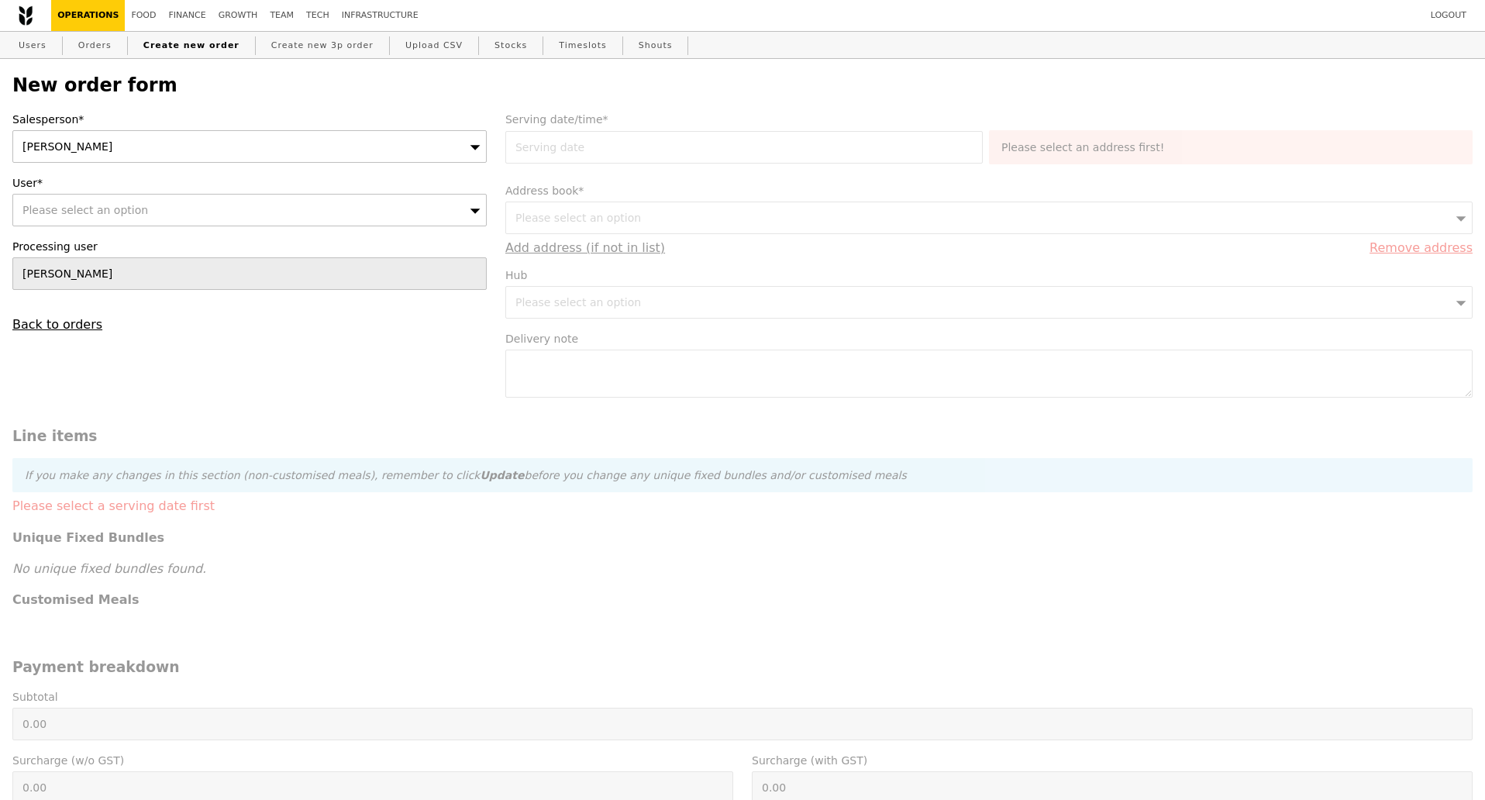
click at [436, 219] on div "Please select an option" at bounding box center [249, 210] width 474 height 33
type input "kath"
type input "Confirm"
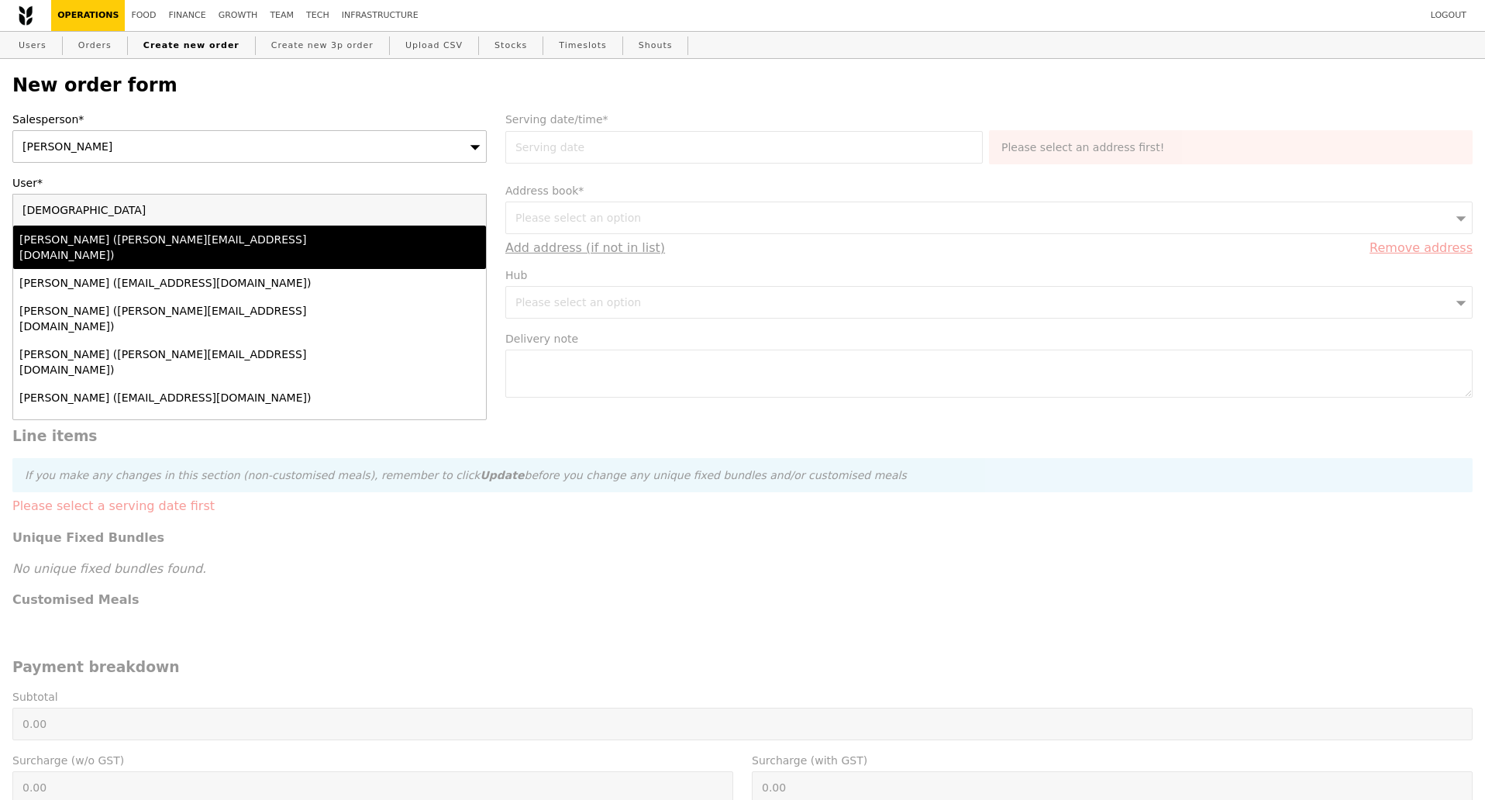
type input "kath"
click at [271, 246] on div "Kathleen (kathleen@grain.com.sg)" at bounding box center [191, 247] width 345 height 31
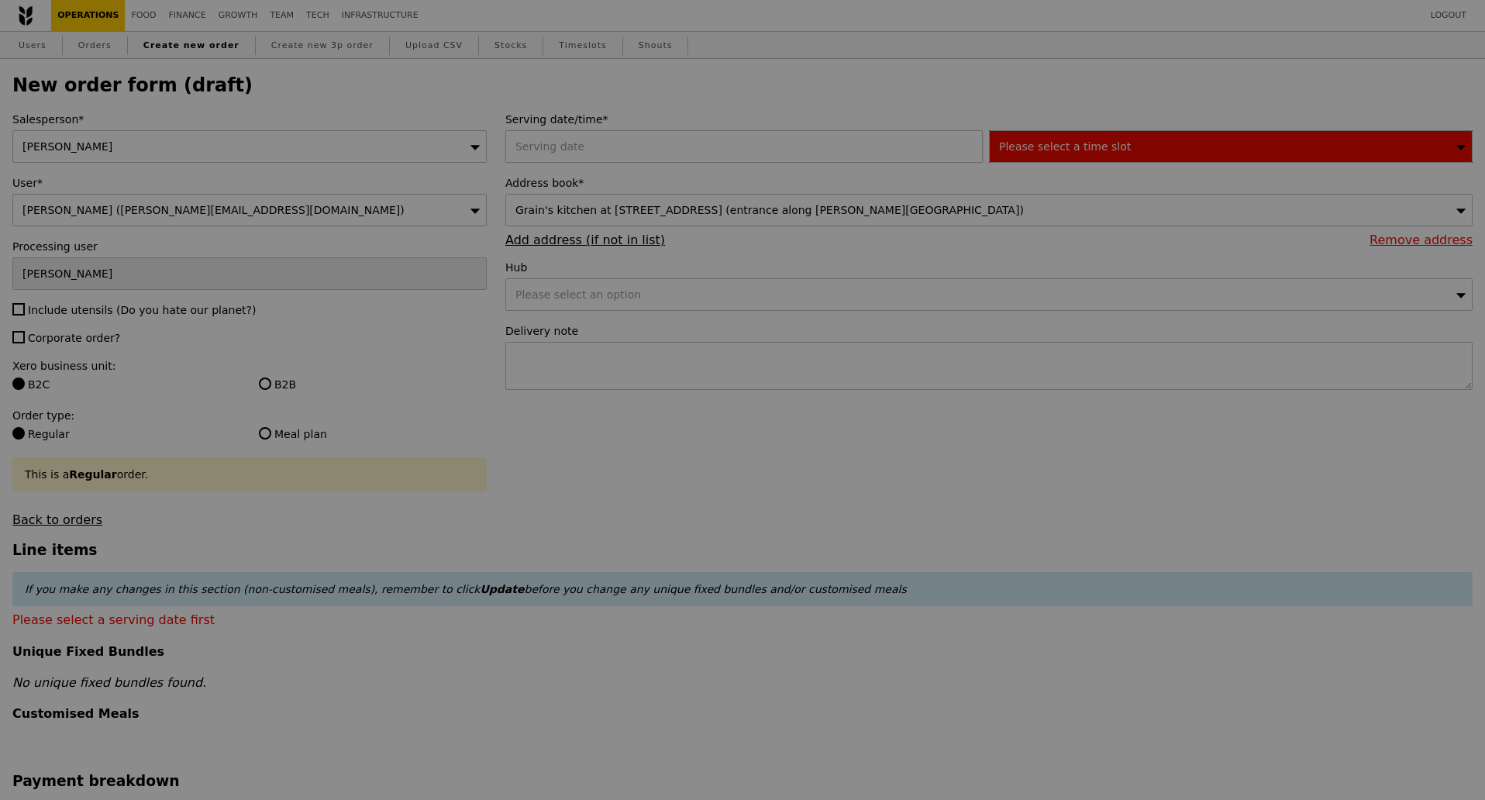
type input "Confirm"
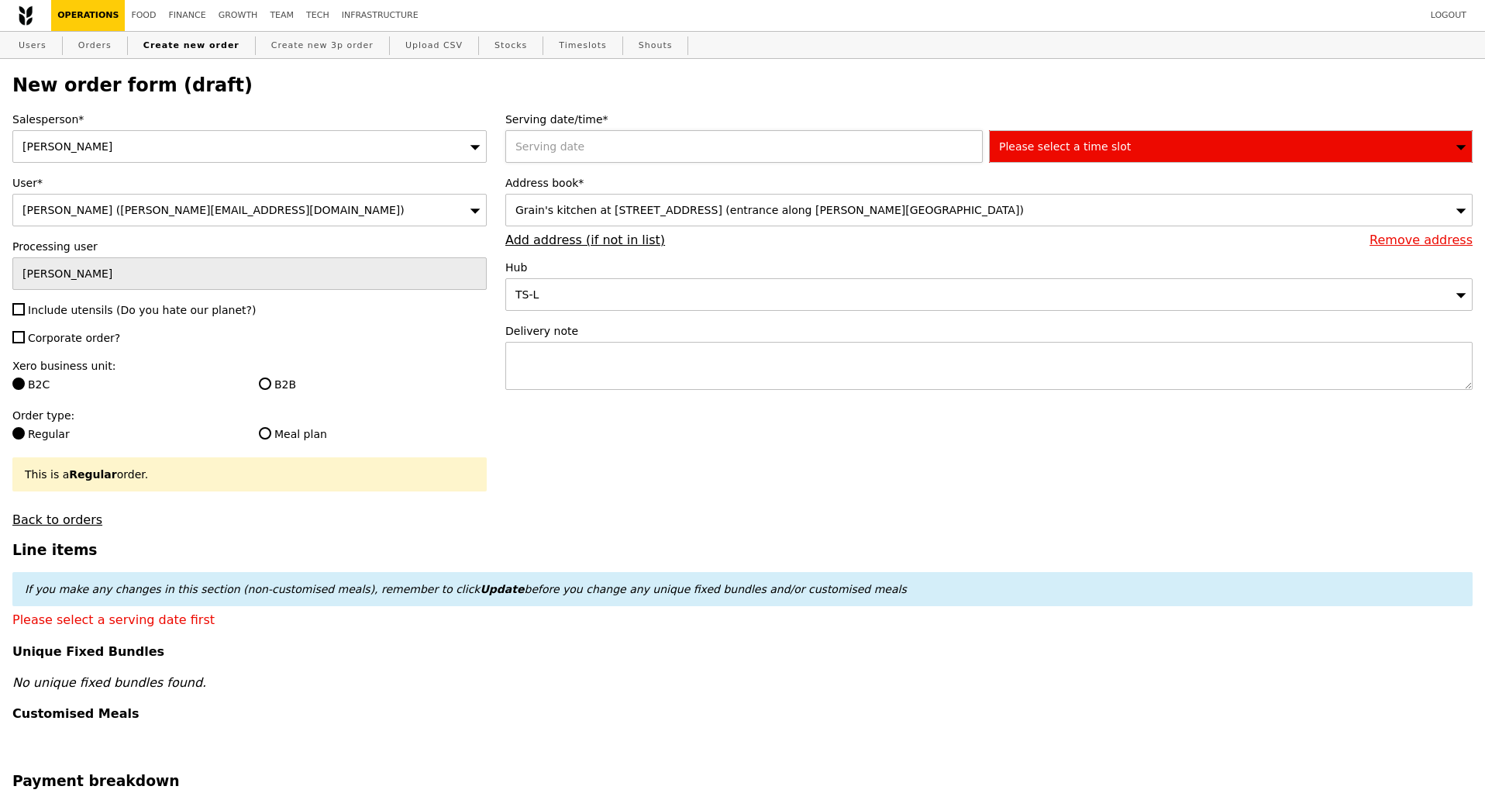
click at [845, 148] on div at bounding box center [747, 146] width 484 height 33
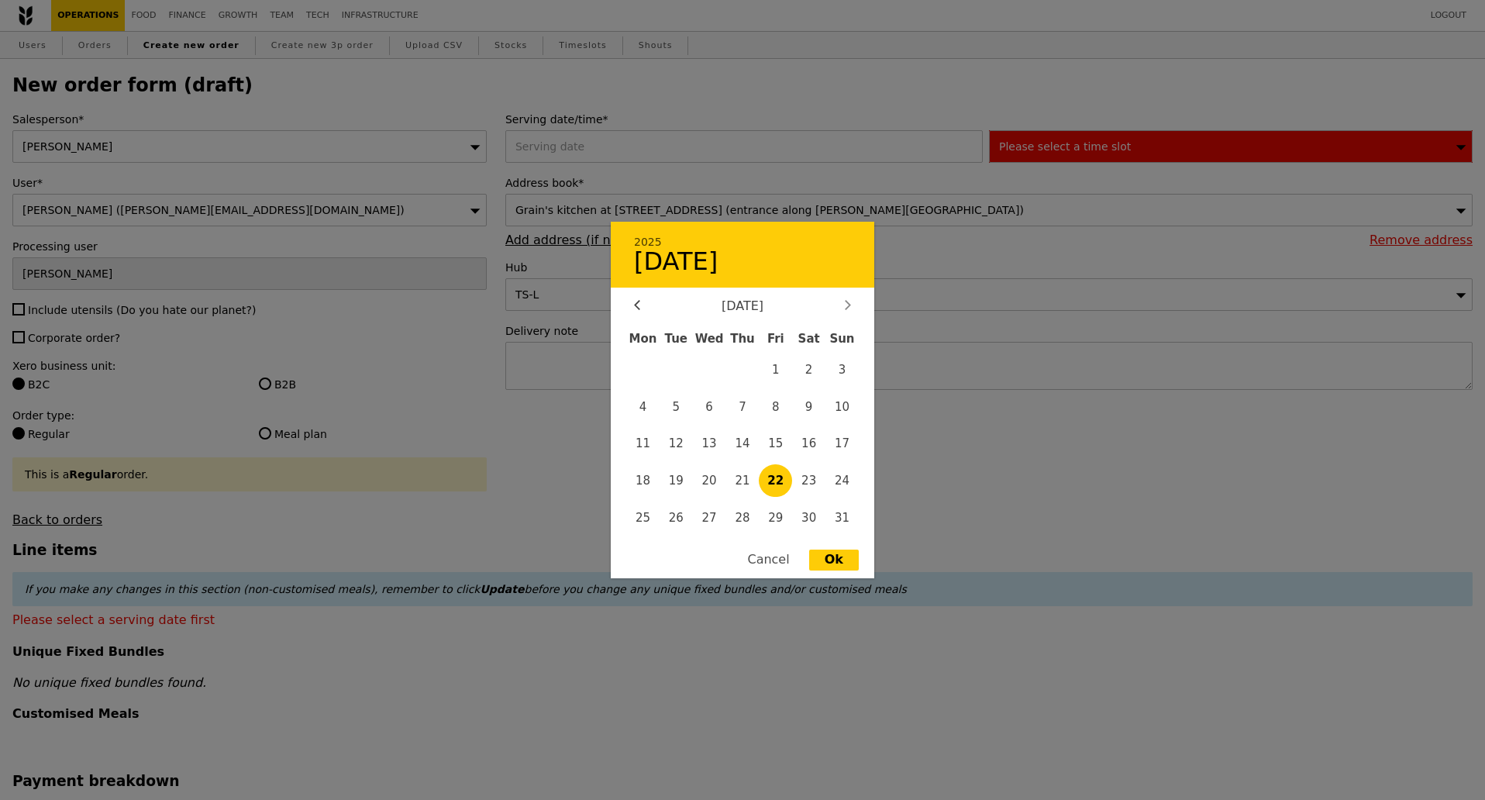
click at [851, 308] on div at bounding box center [848, 306] width 14 height 15
click at [680, 410] on span "9" at bounding box center [675, 406] width 33 height 33
type input "09 Sep 2025"
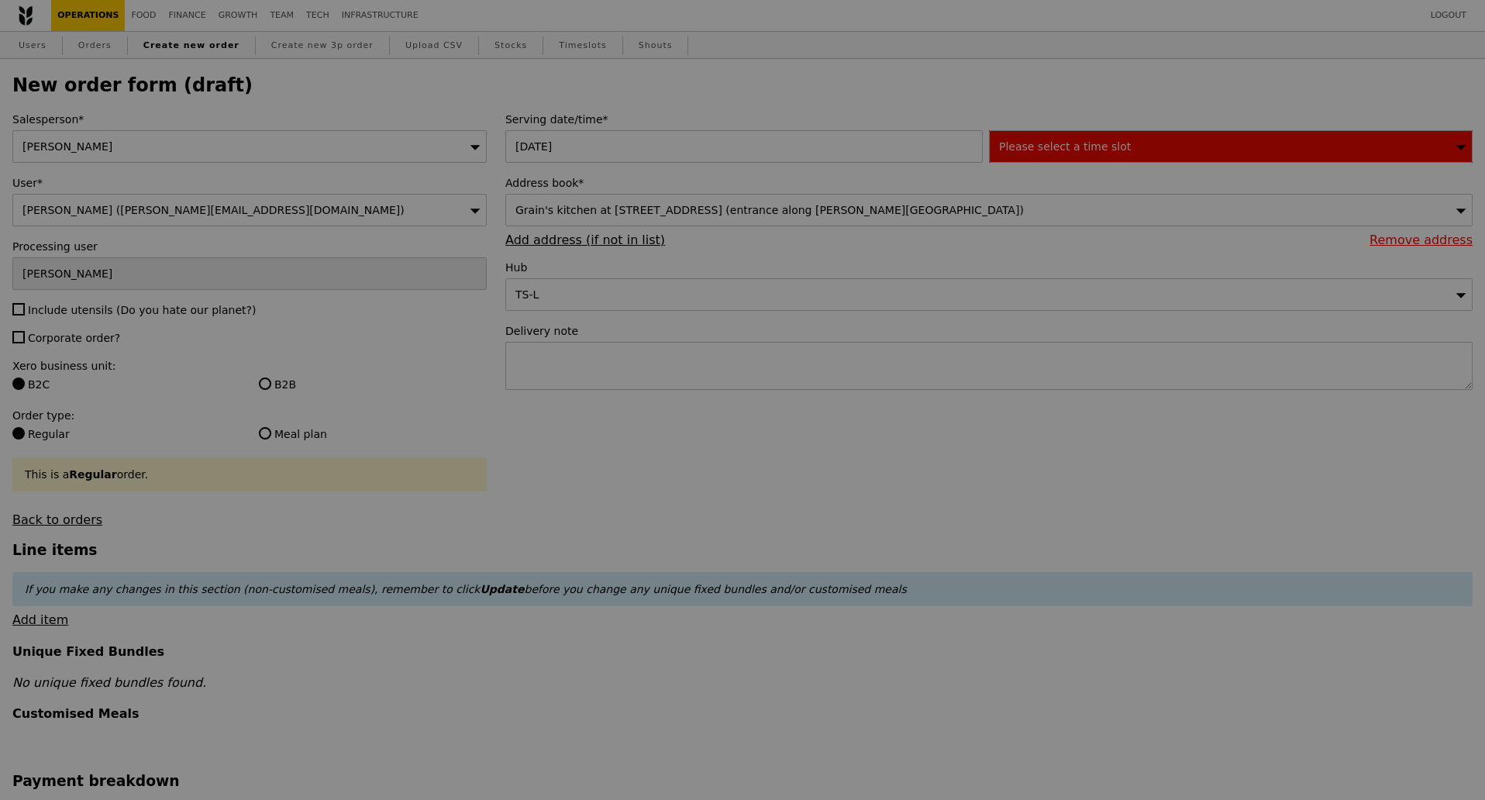
click at [1189, 144] on div at bounding box center [742, 400] width 1485 height 800
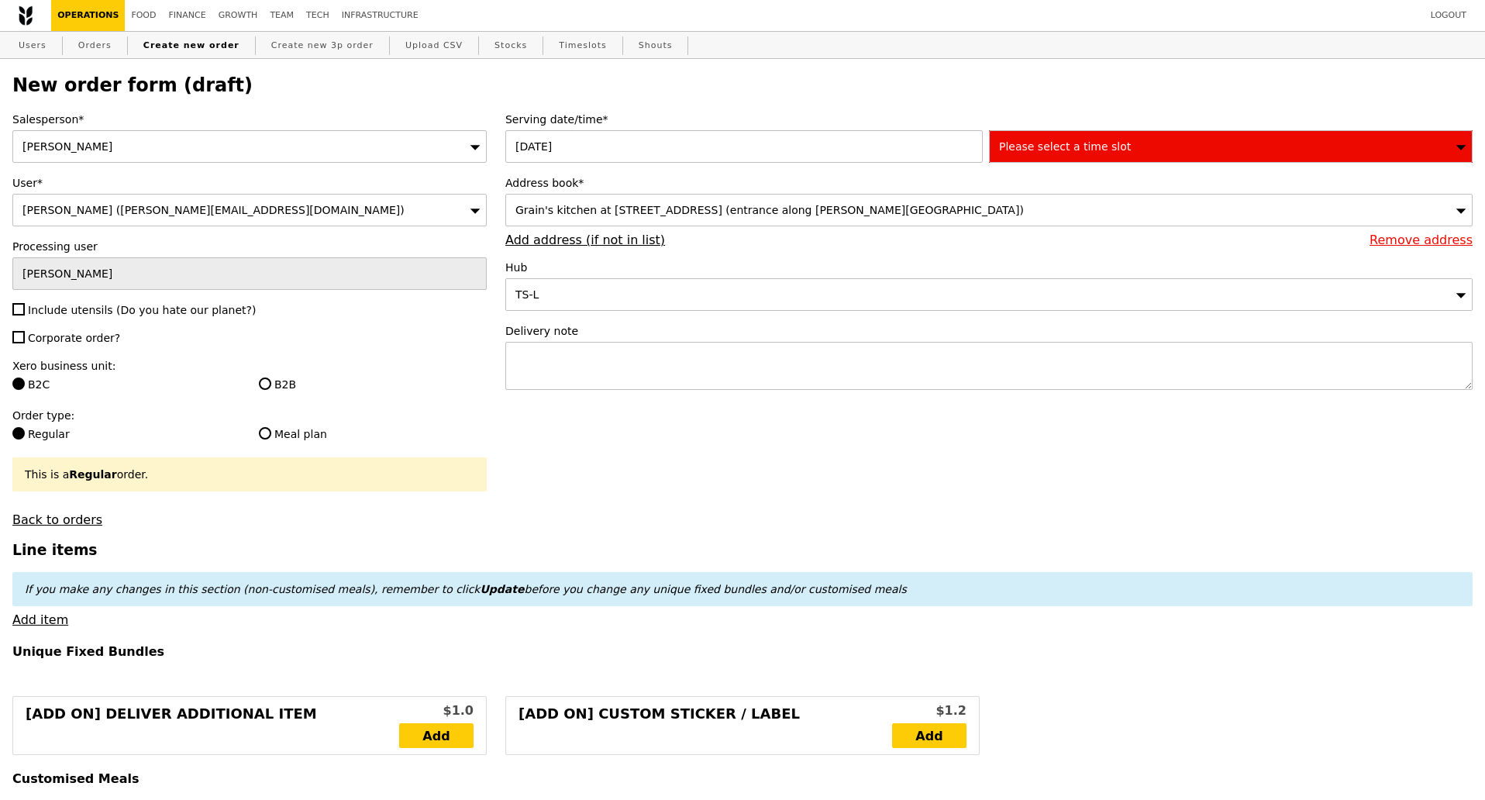
click at [1017, 153] on span "Please select a time slot" at bounding box center [1065, 146] width 132 height 12
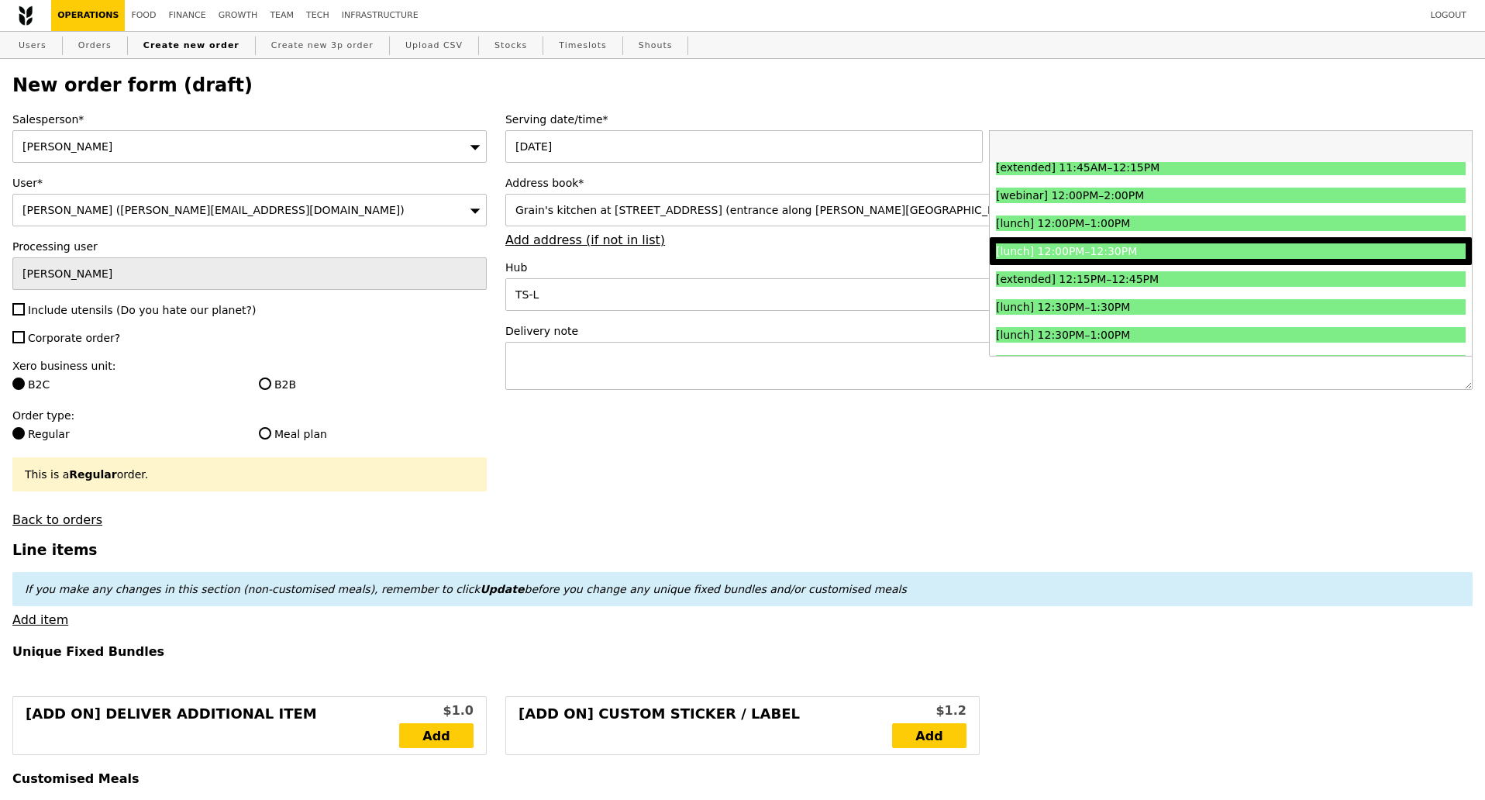
scroll to position [484, 0]
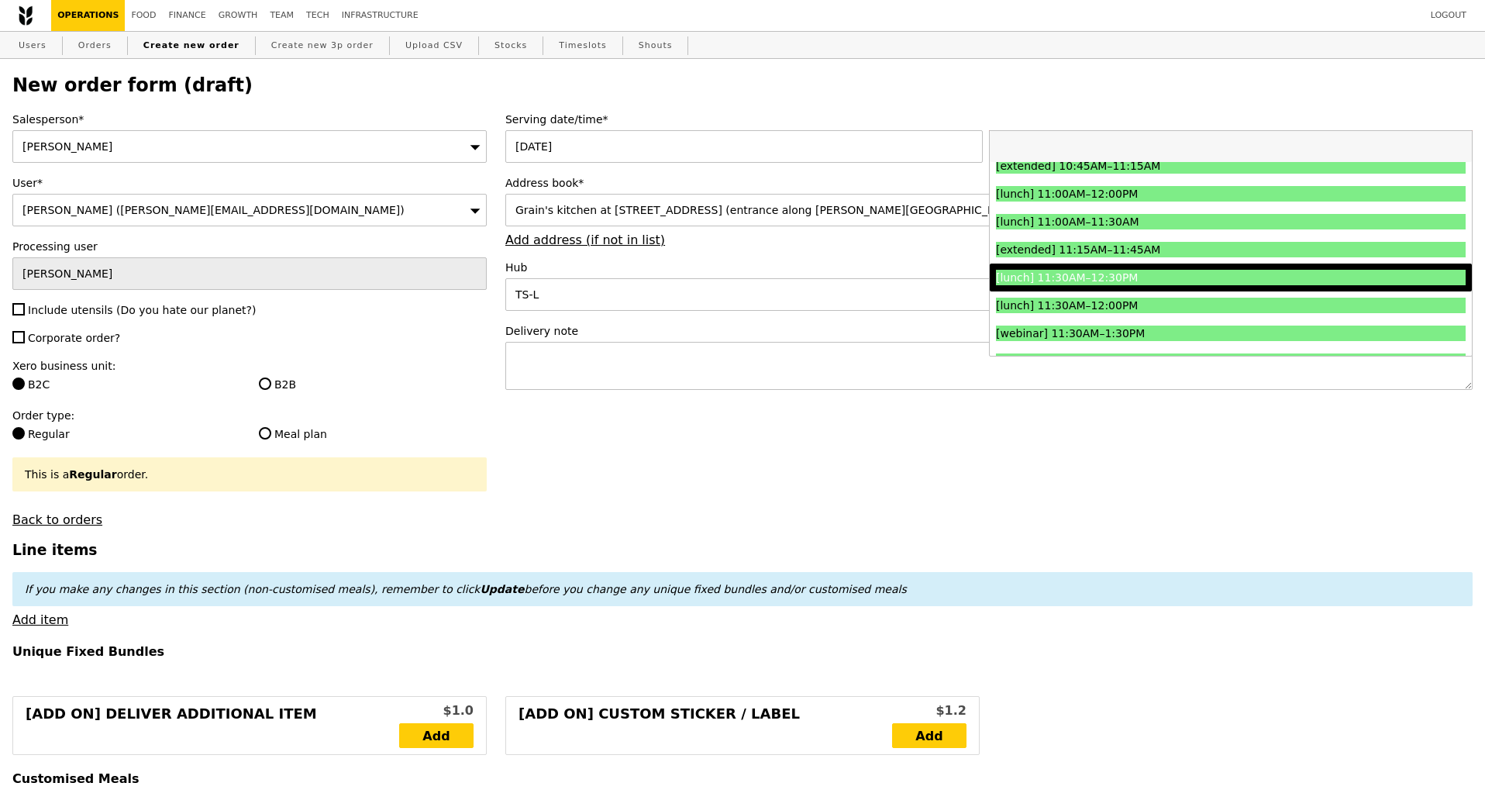
click at [1138, 277] on div "[lunch] 11:30AM–12:30PM" at bounding box center [1172, 277] width 353 height 15
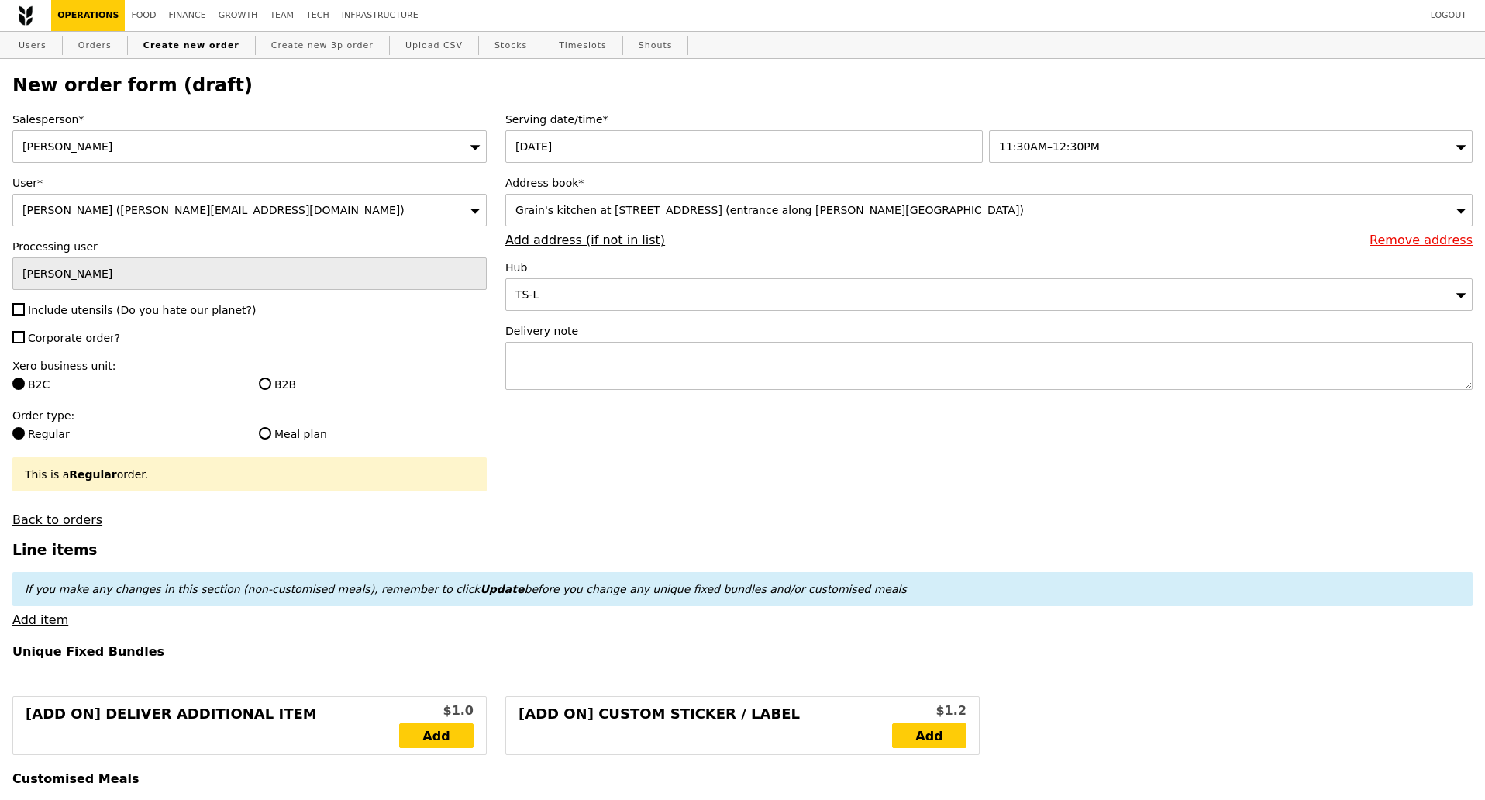
type input "Confirm"
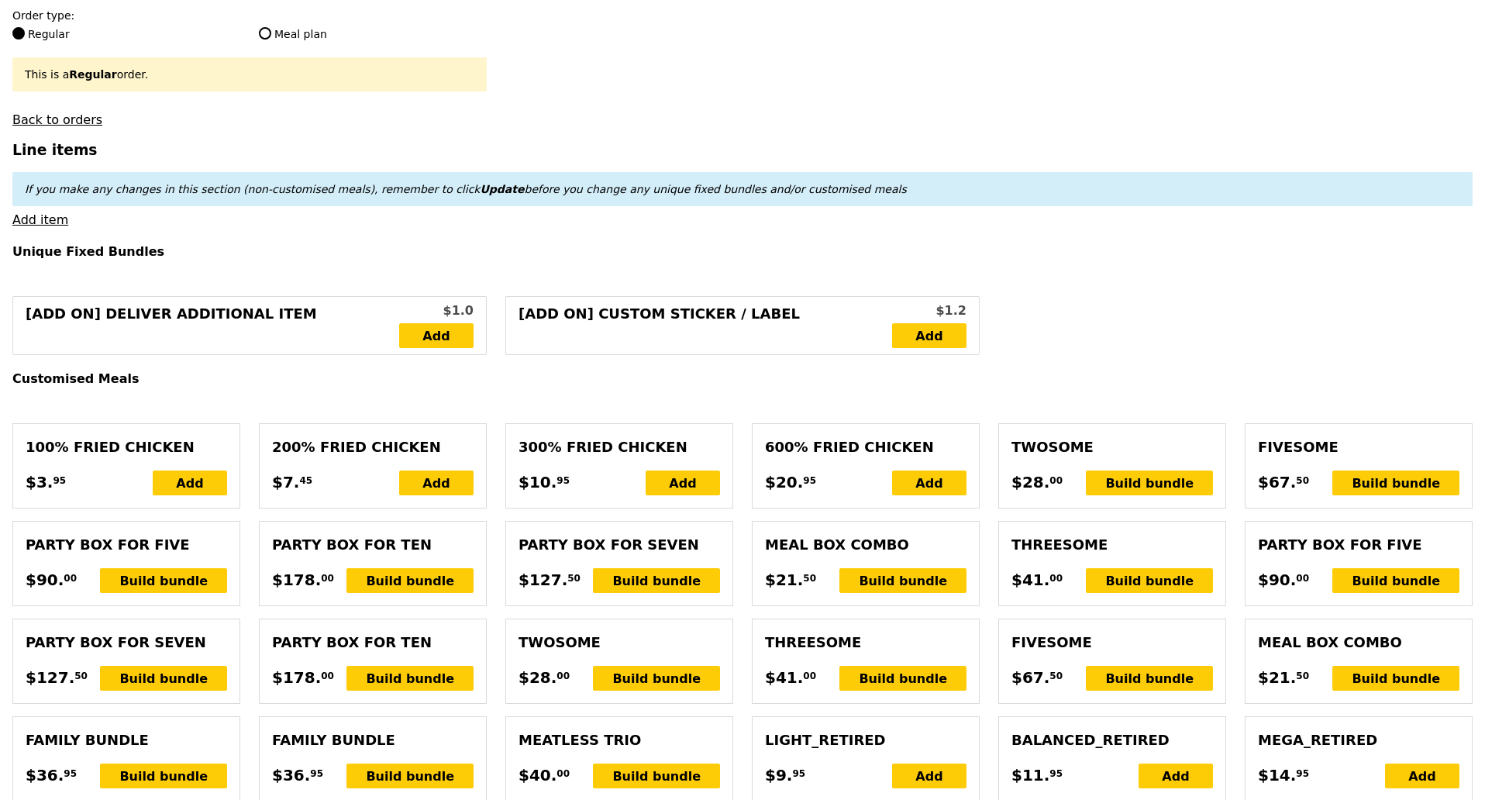
scroll to position [387, 0]
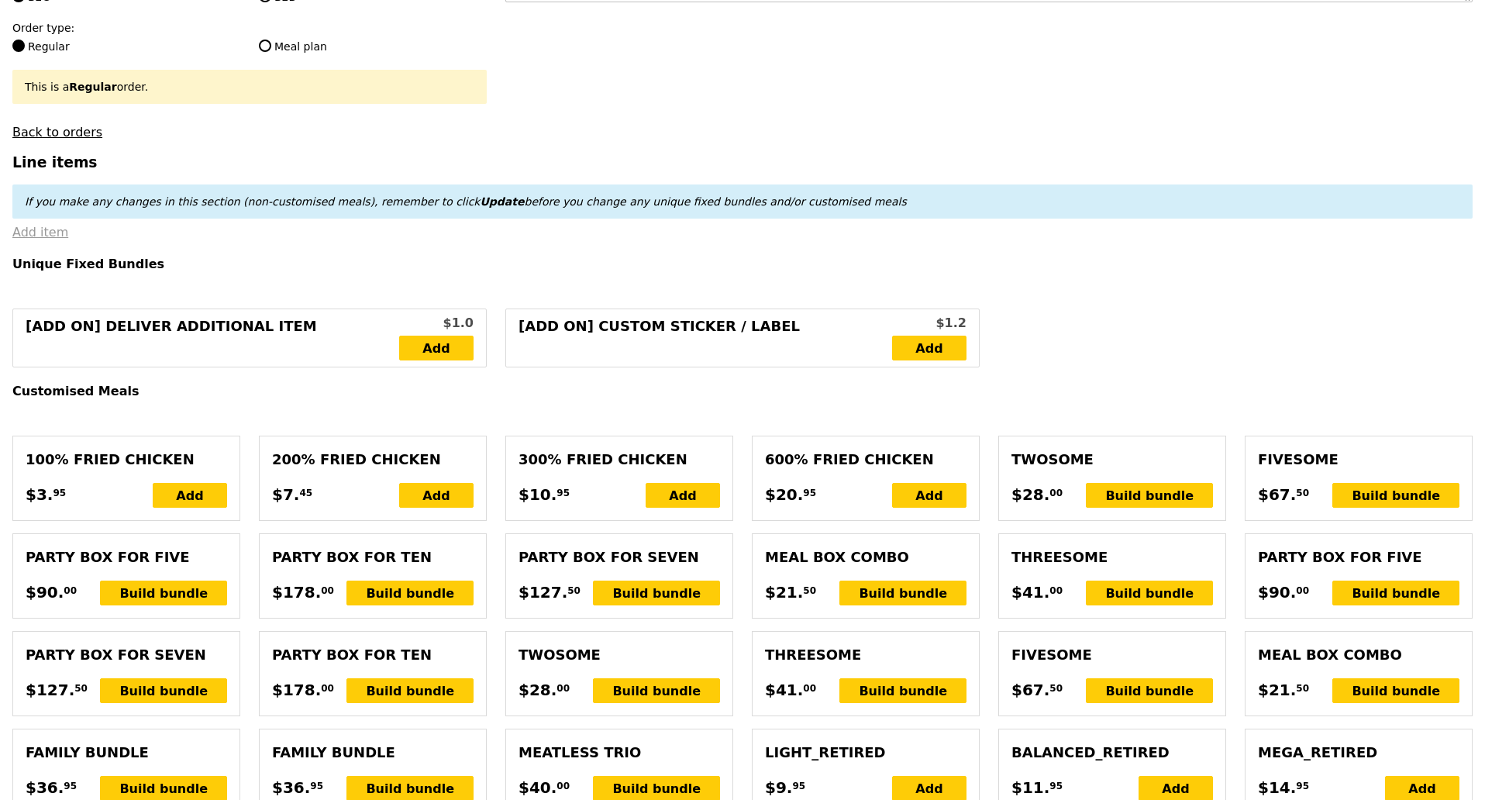
click at [46, 239] on link "Add item" at bounding box center [40, 232] width 56 height 15
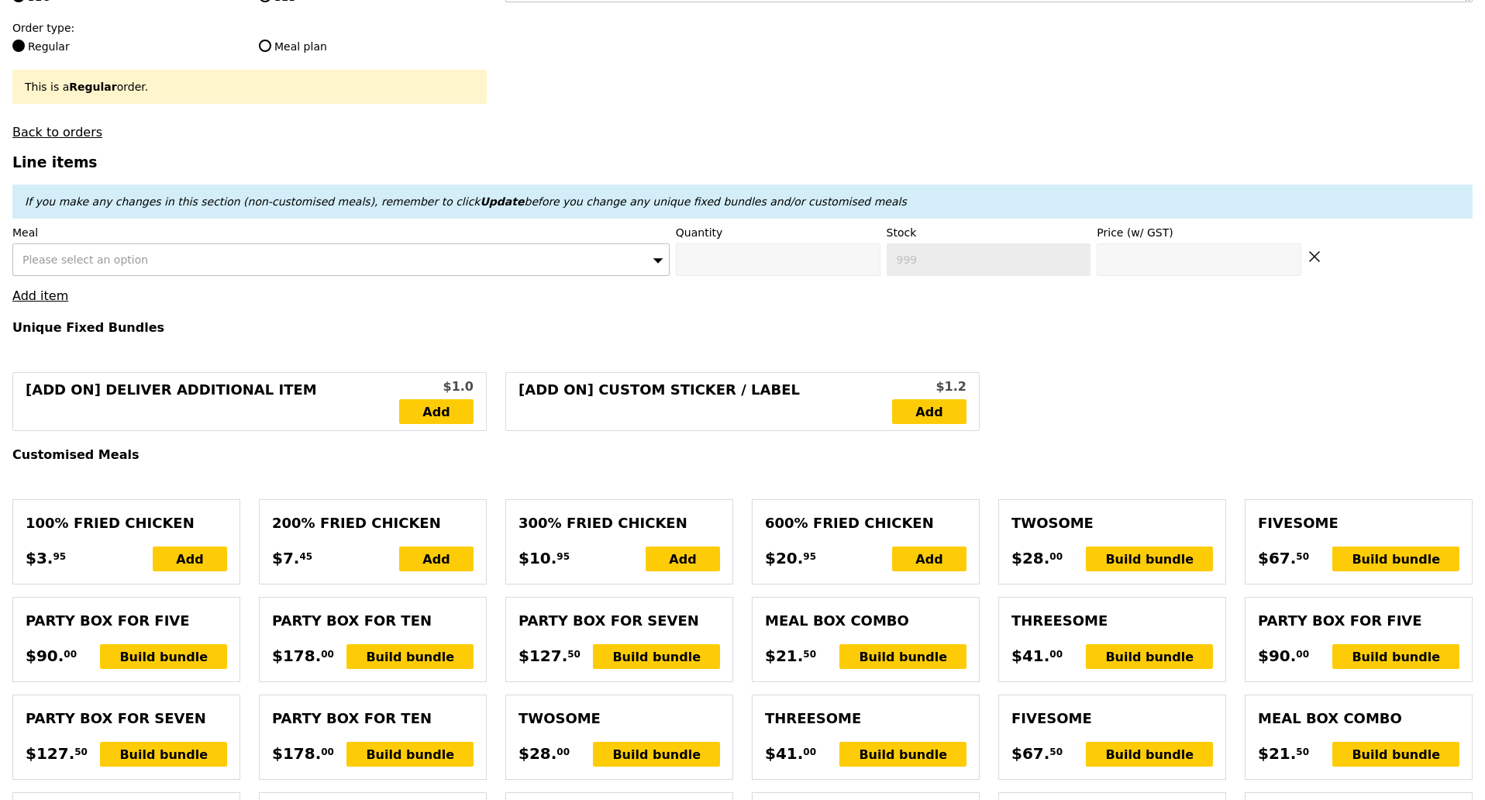
click at [576, 267] on div "Please select an option" at bounding box center [340, 259] width 657 height 33
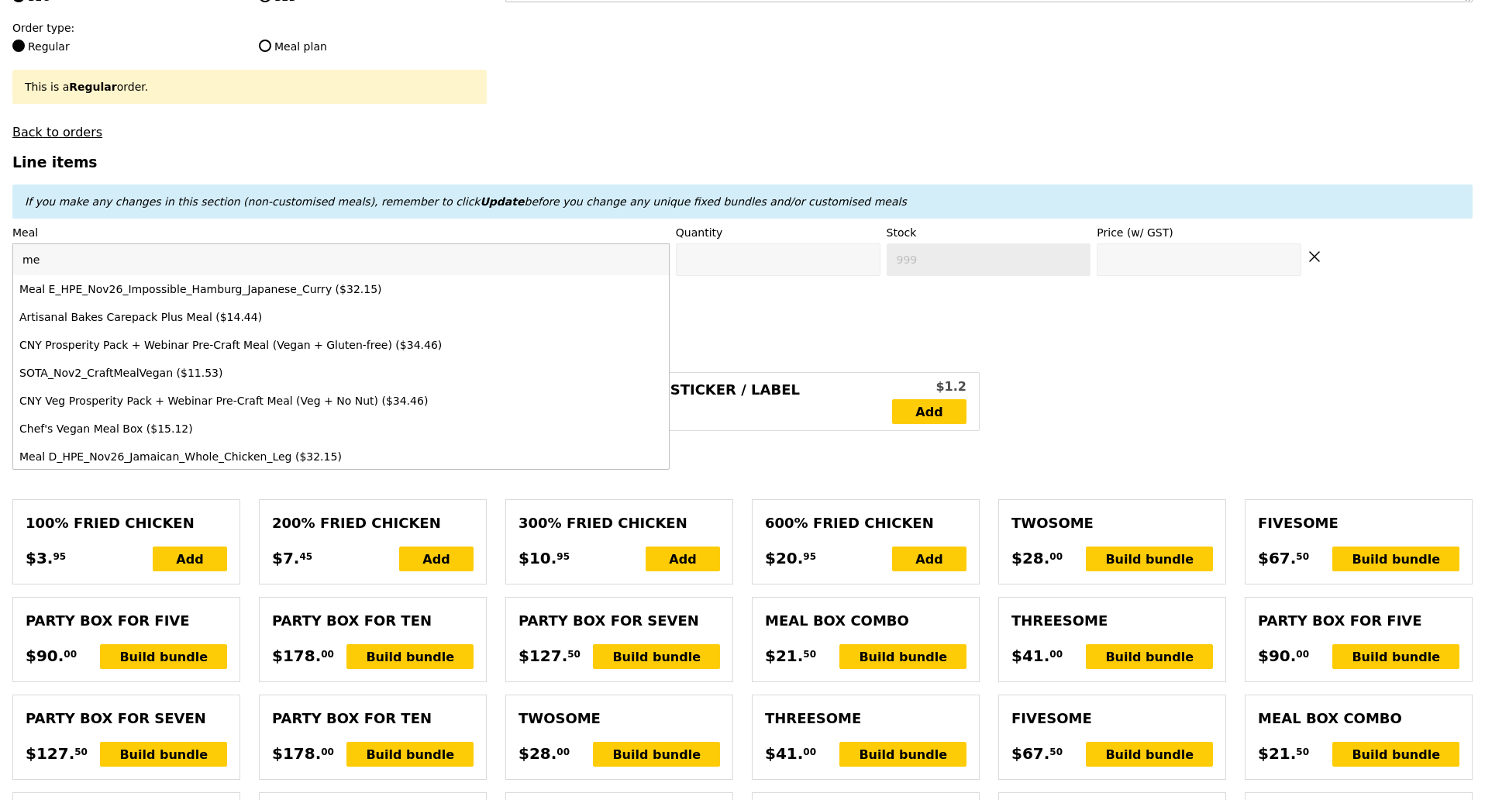
type input "m"
click at [874, 331] on h4 "Unique Fixed Bundles" at bounding box center [742, 327] width 1460 height 15
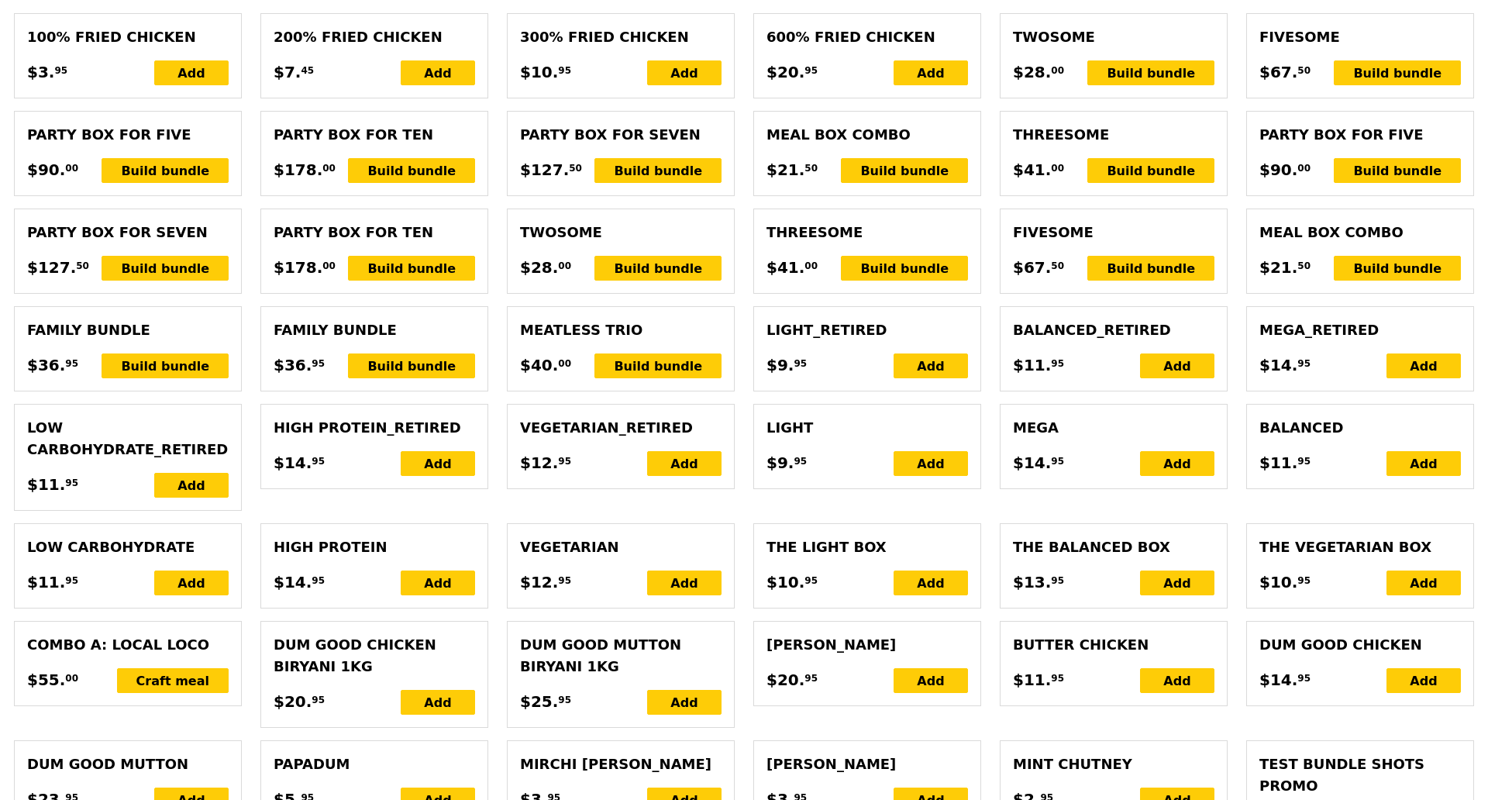
scroll to position [680, 0]
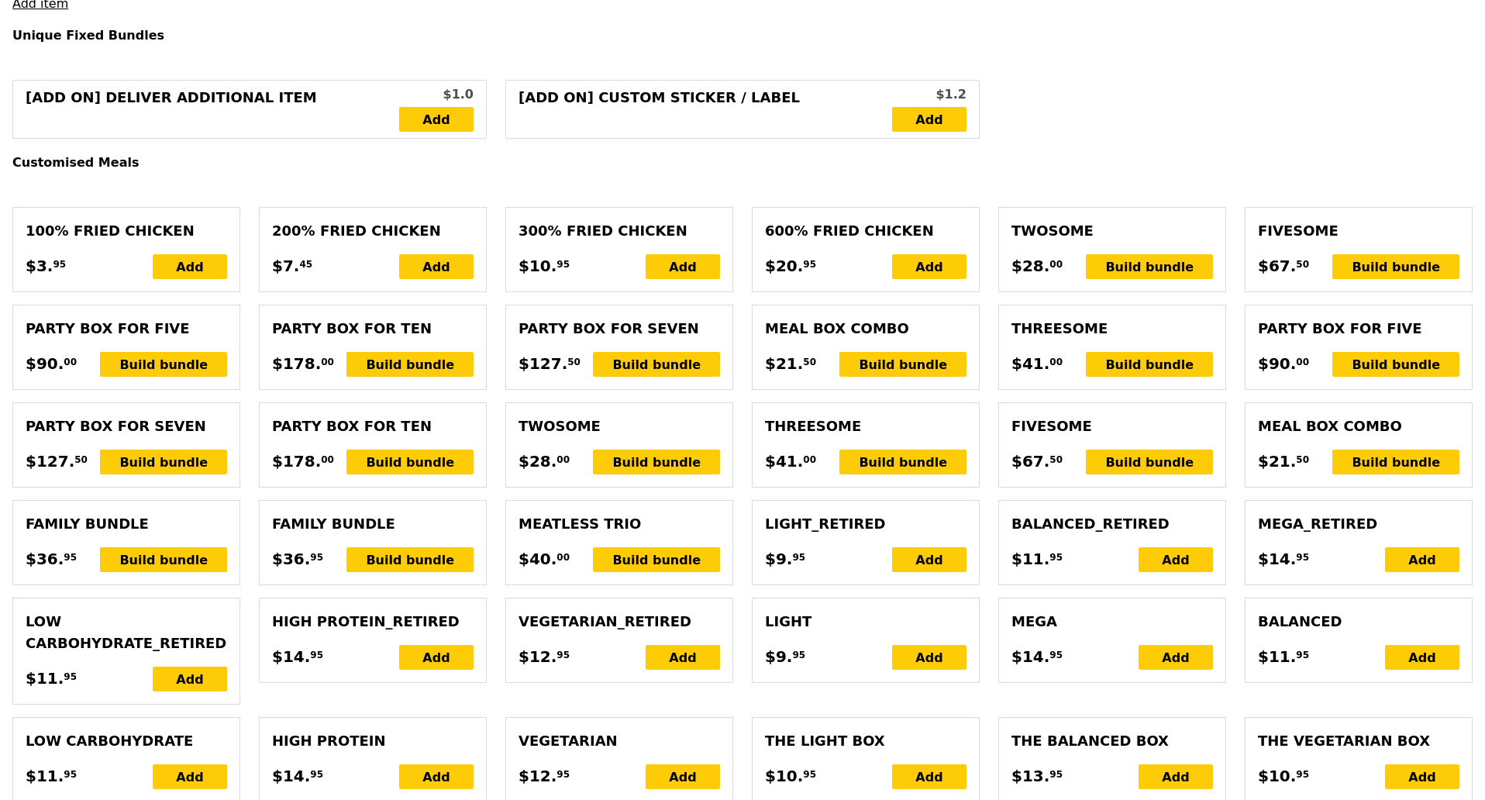
click at [816, 339] on div "Meal Box Combo" at bounding box center [865, 329] width 201 height 22
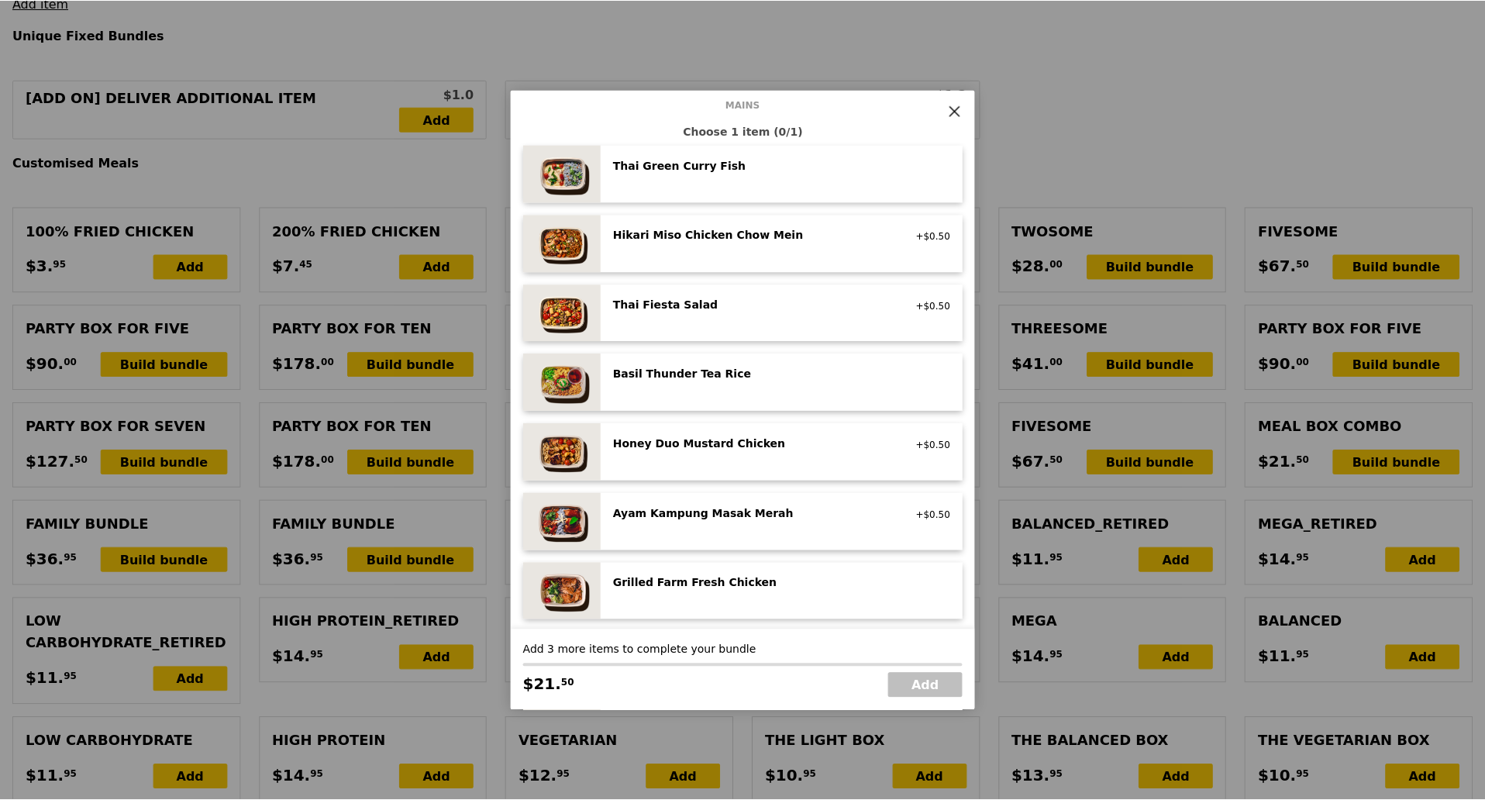
scroll to position [97, 0]
click at [952, 113] on icon at bounding box center [956, 111] width 14 height 14
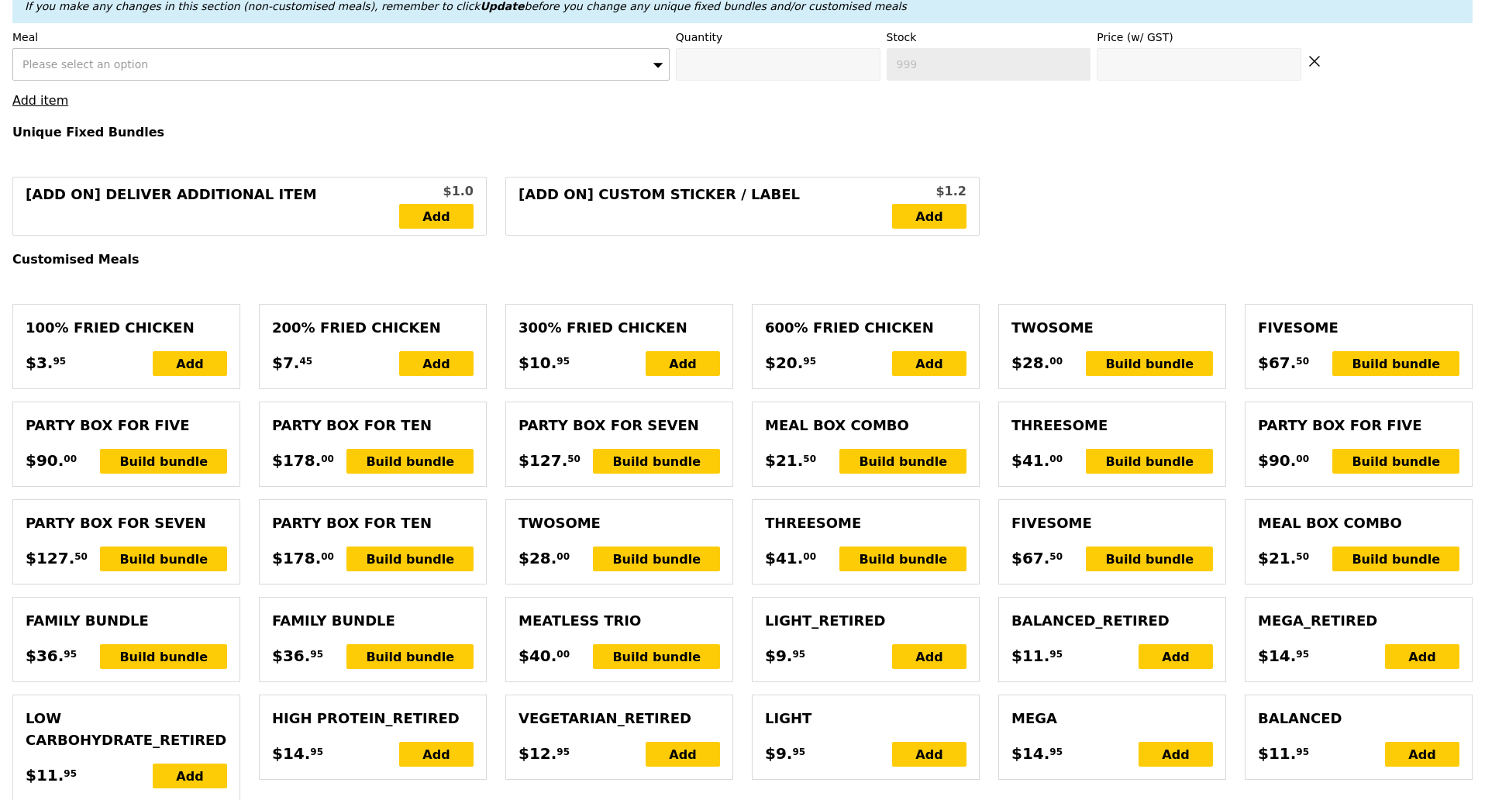
scroll to position [195, 0]
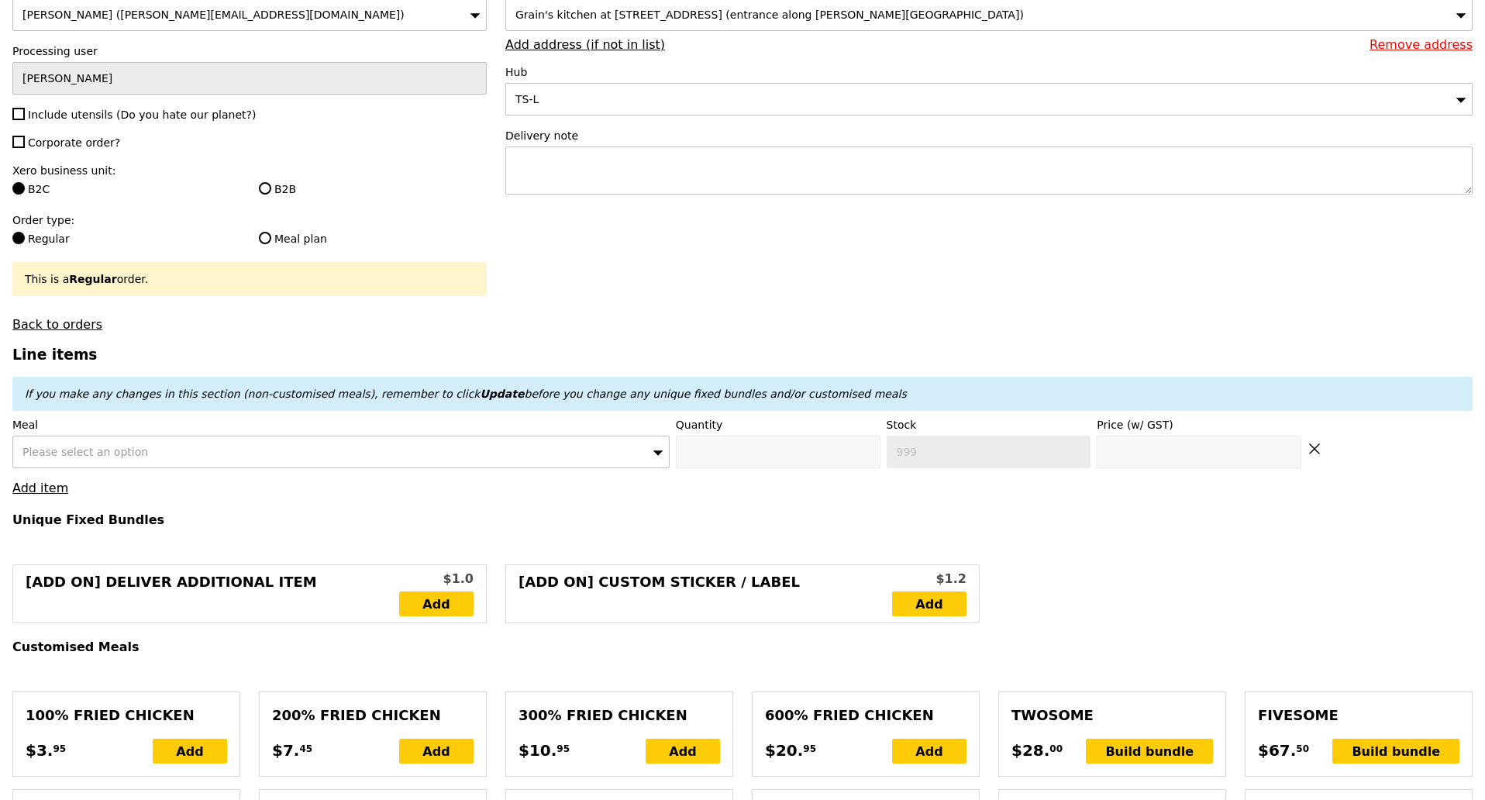
click at [244, 459] on div "Please select an option" at bounding box center [340, 451] width 657 height 33
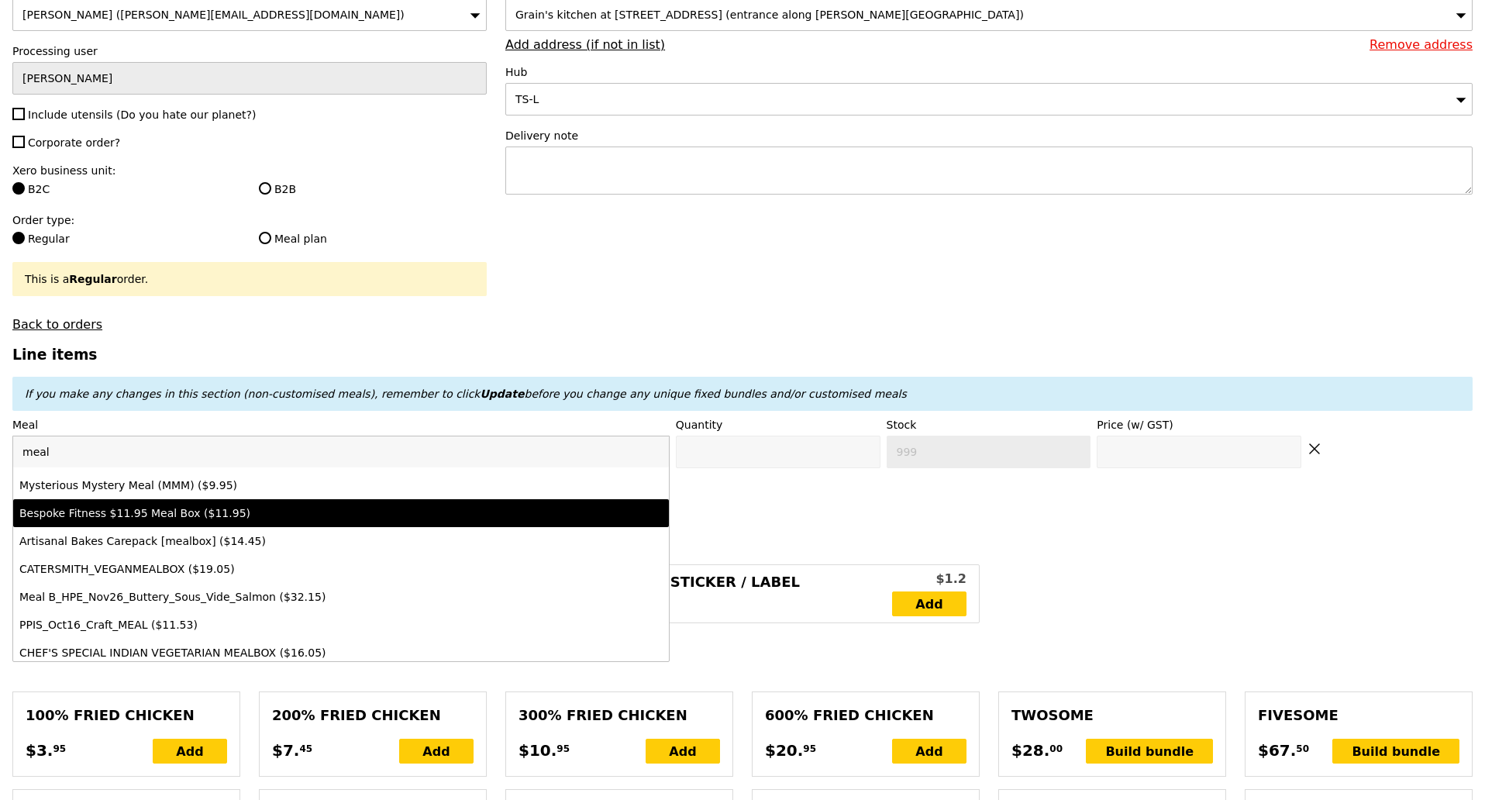
scroll to position [291, 0]
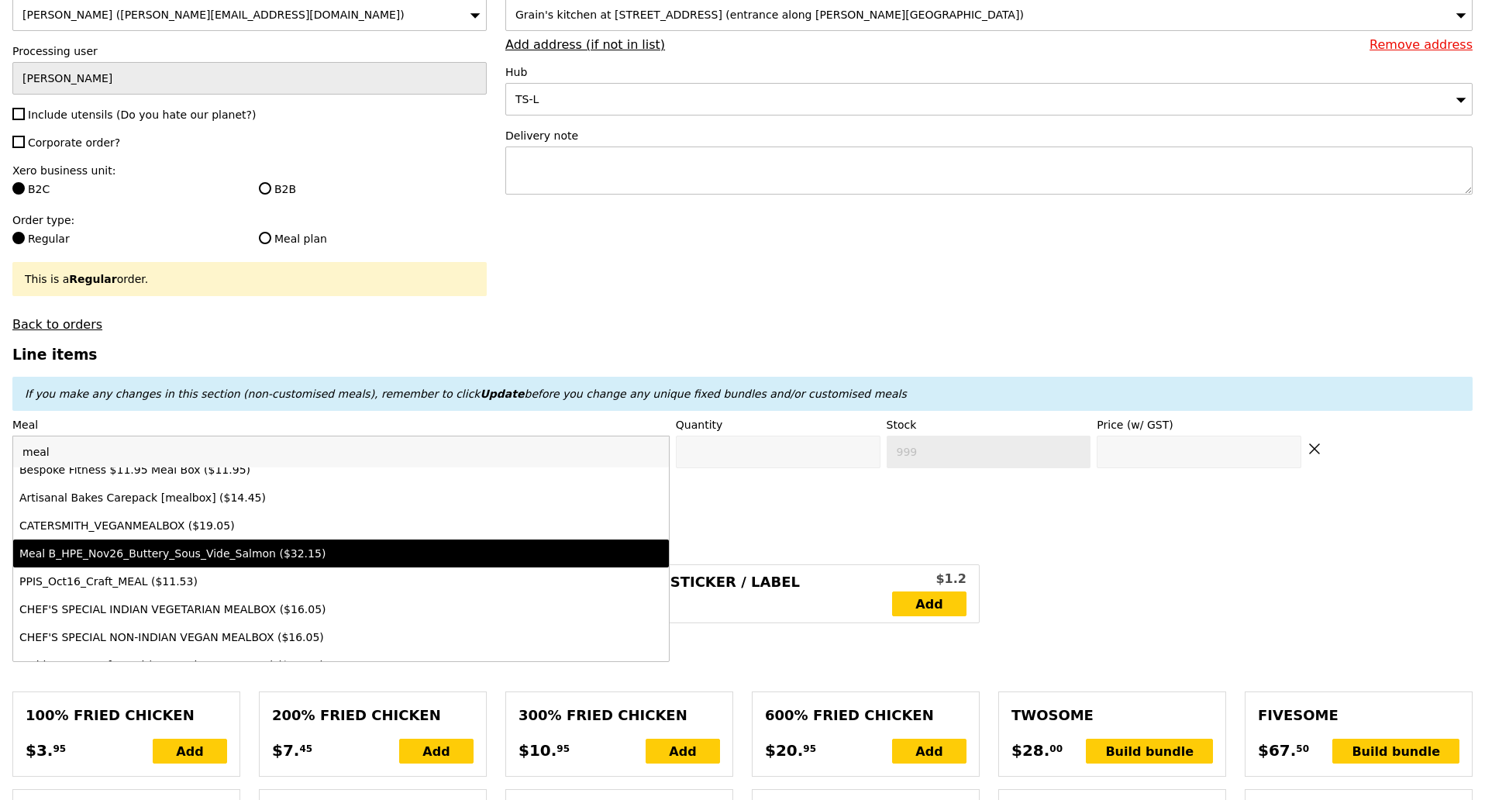
type input "meal"
click at [879, 527] on h4 "Unique Fixed Bundles" at bounding box center [742, 519] width 1460 height 15
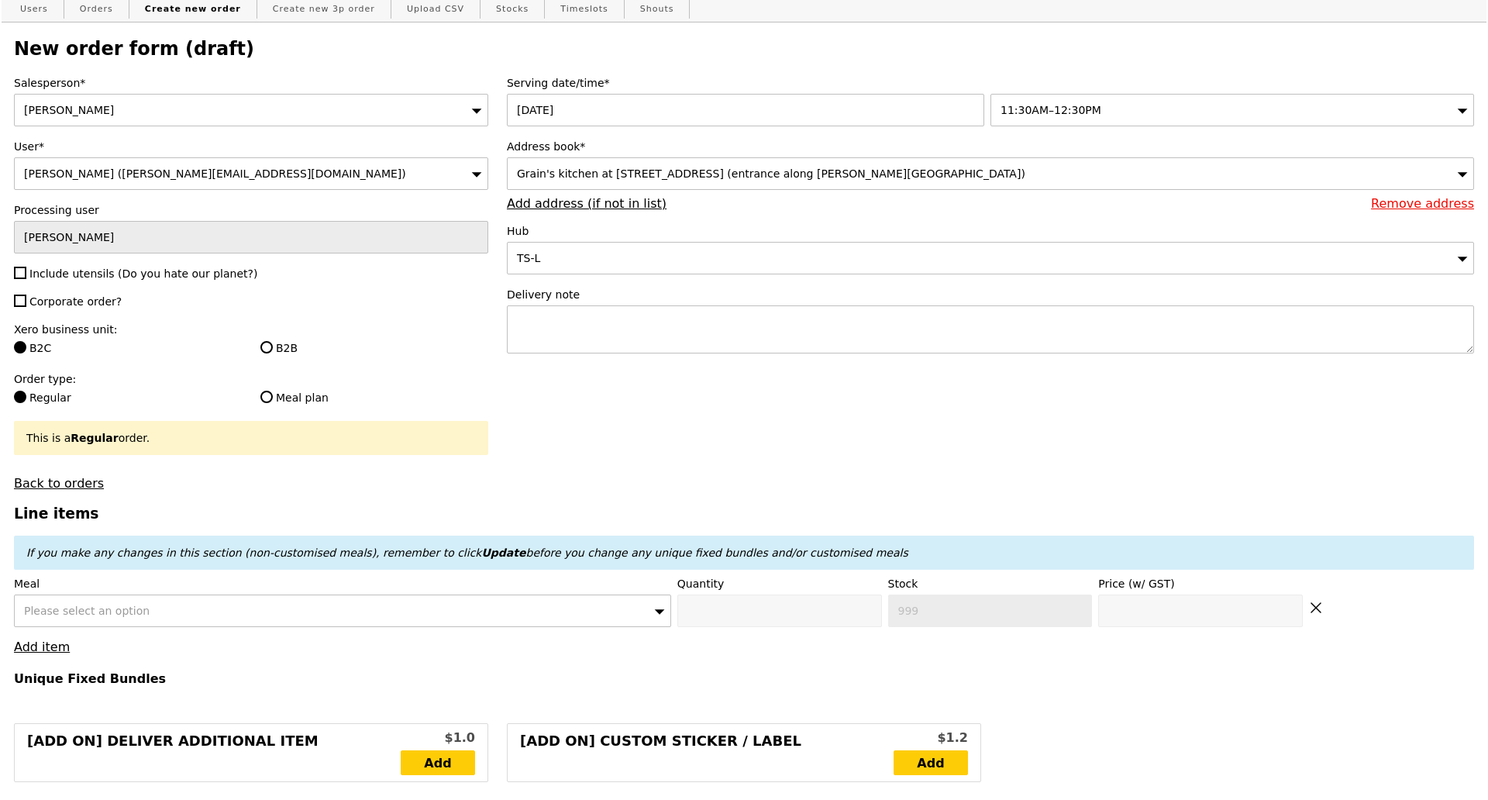
scroll to position [622, 0]
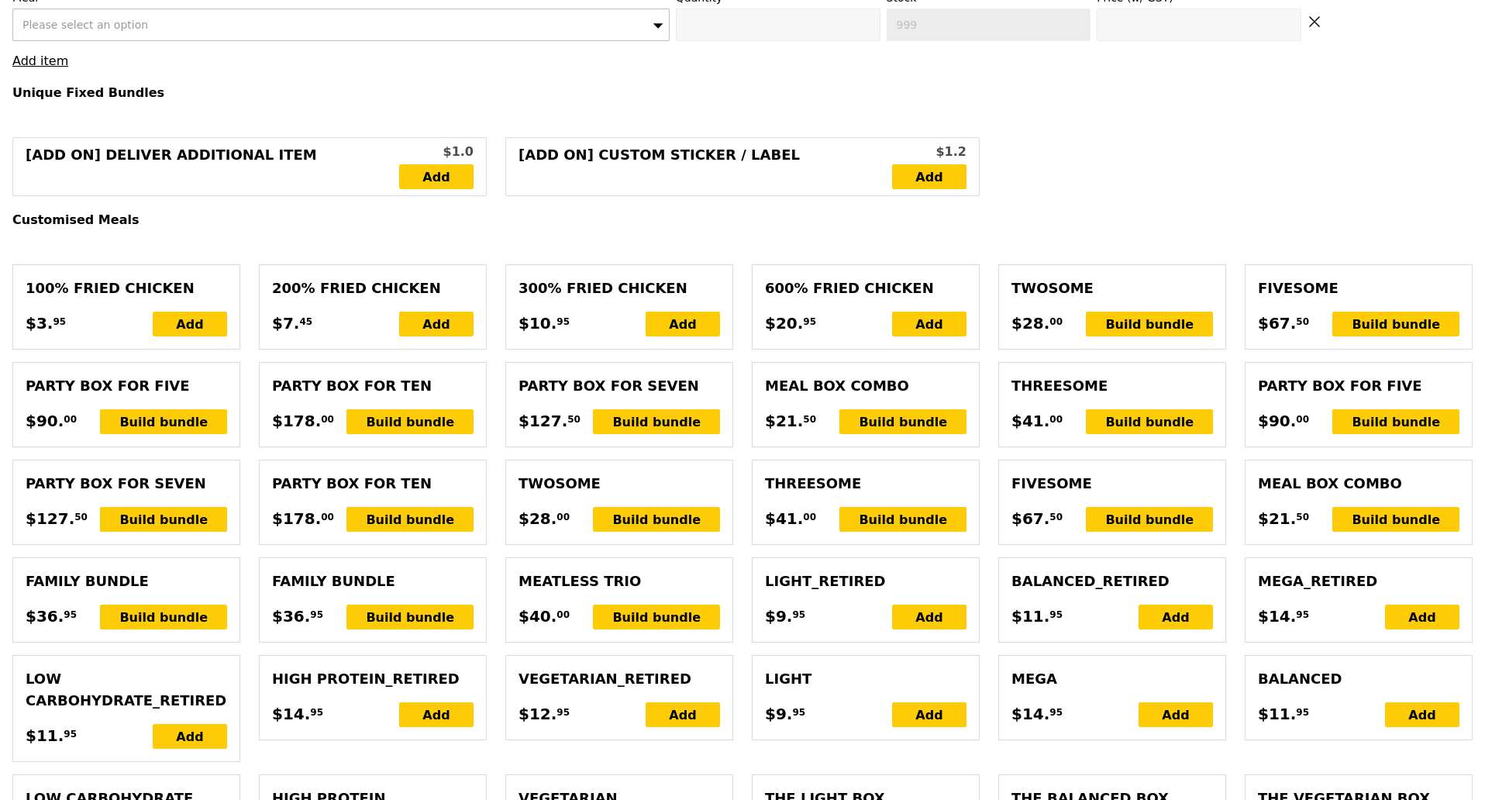
click at [1354, 494] on div "Meal Box Combo" at bounding box center [1358, 484] width 201 height 22
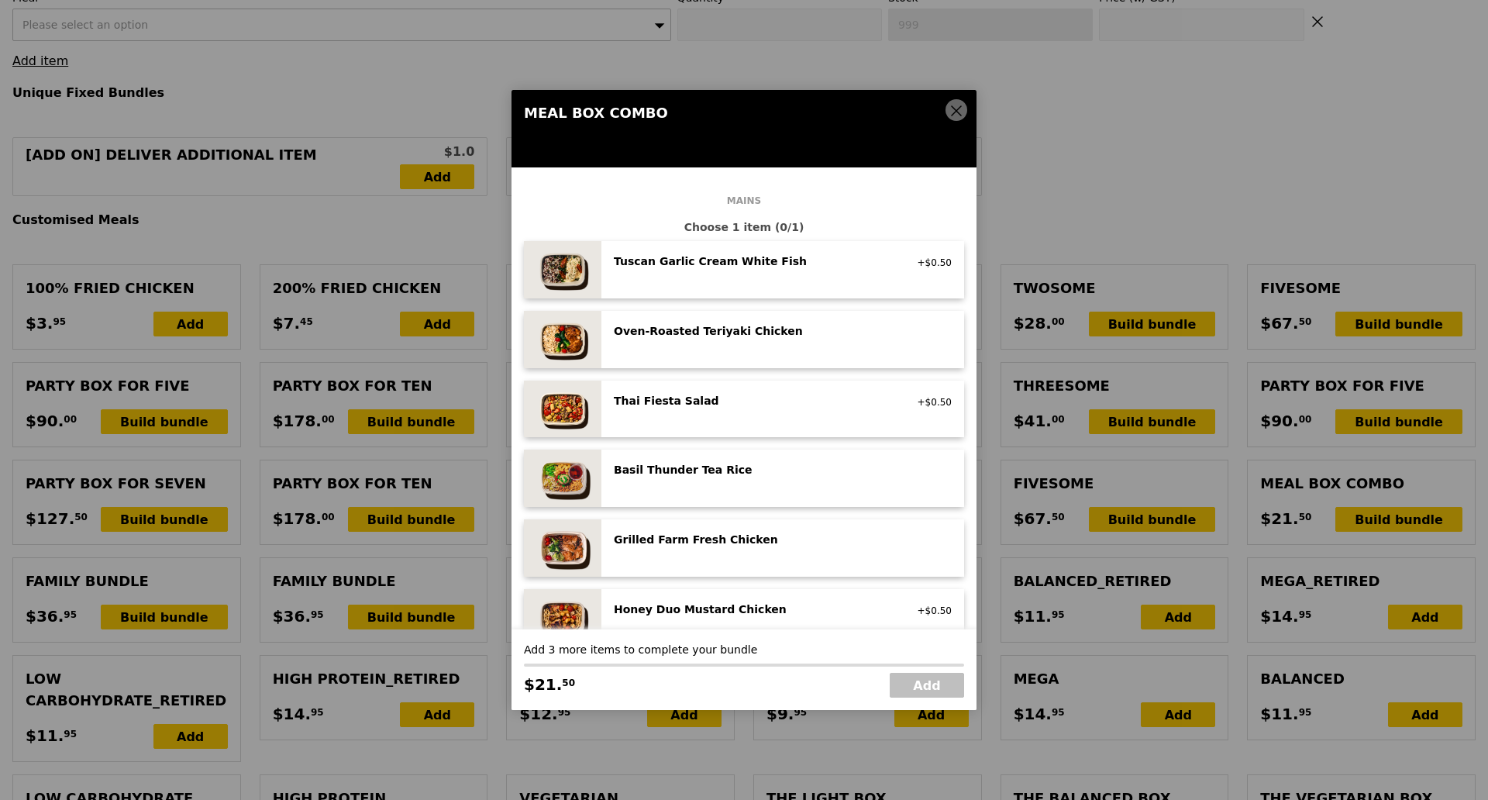
click at [948, 116] on span at bounding box center [956, 110] width 22 height 22
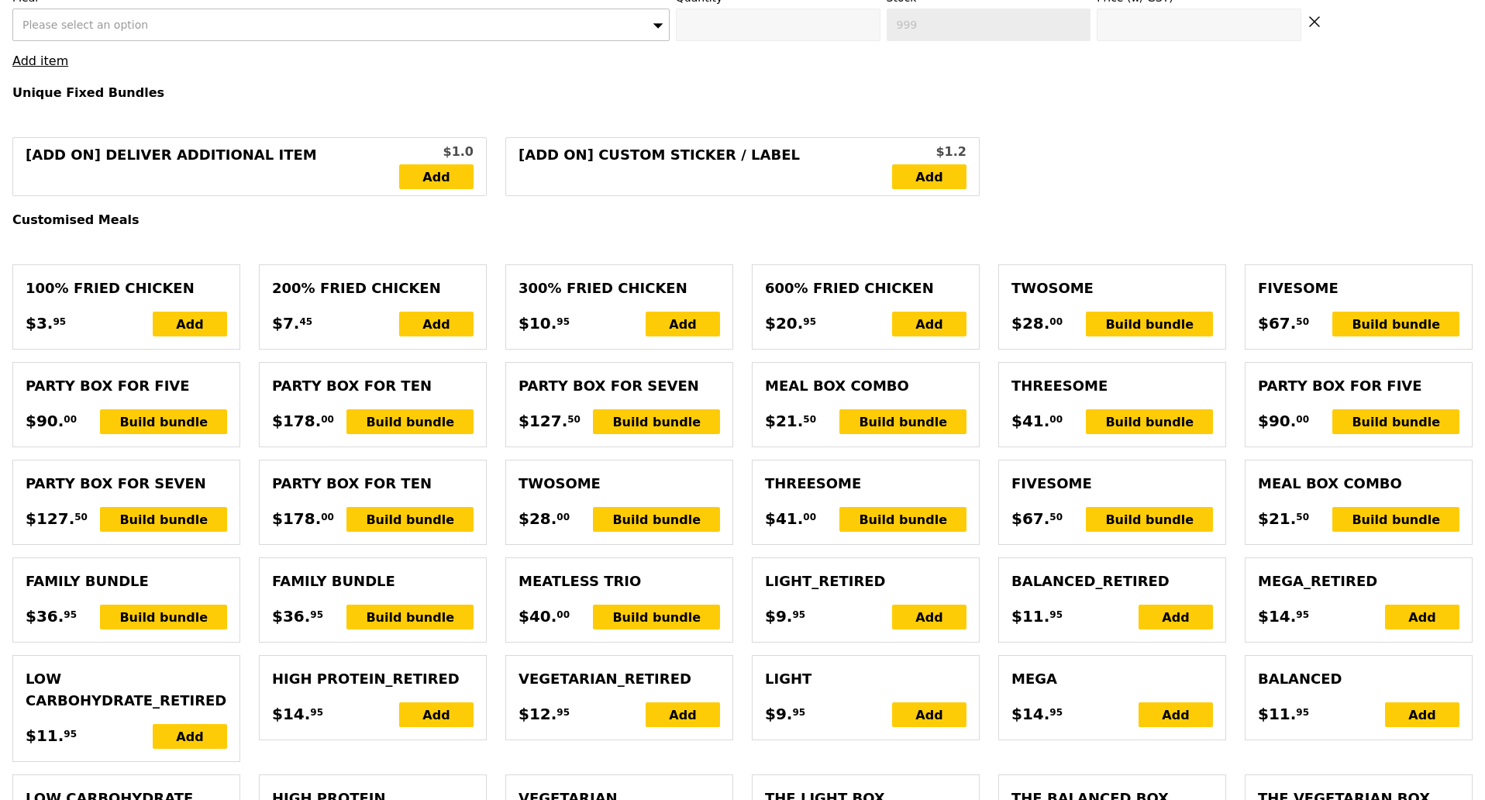
click at [856, 397] on div "Meal Box Combo" at bounding box center [865, 386] width 201 height 22
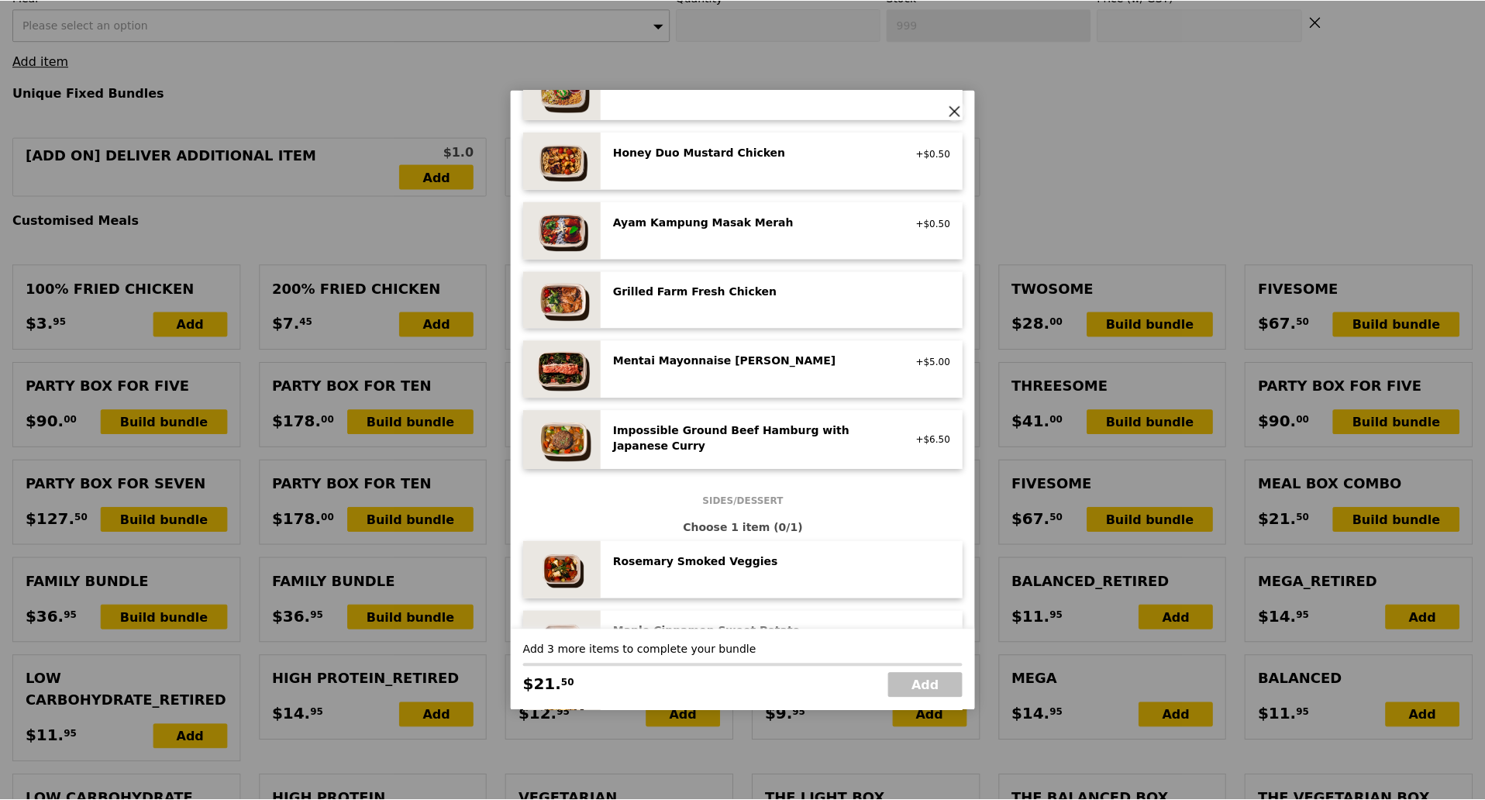
scroll to position [0, 0]
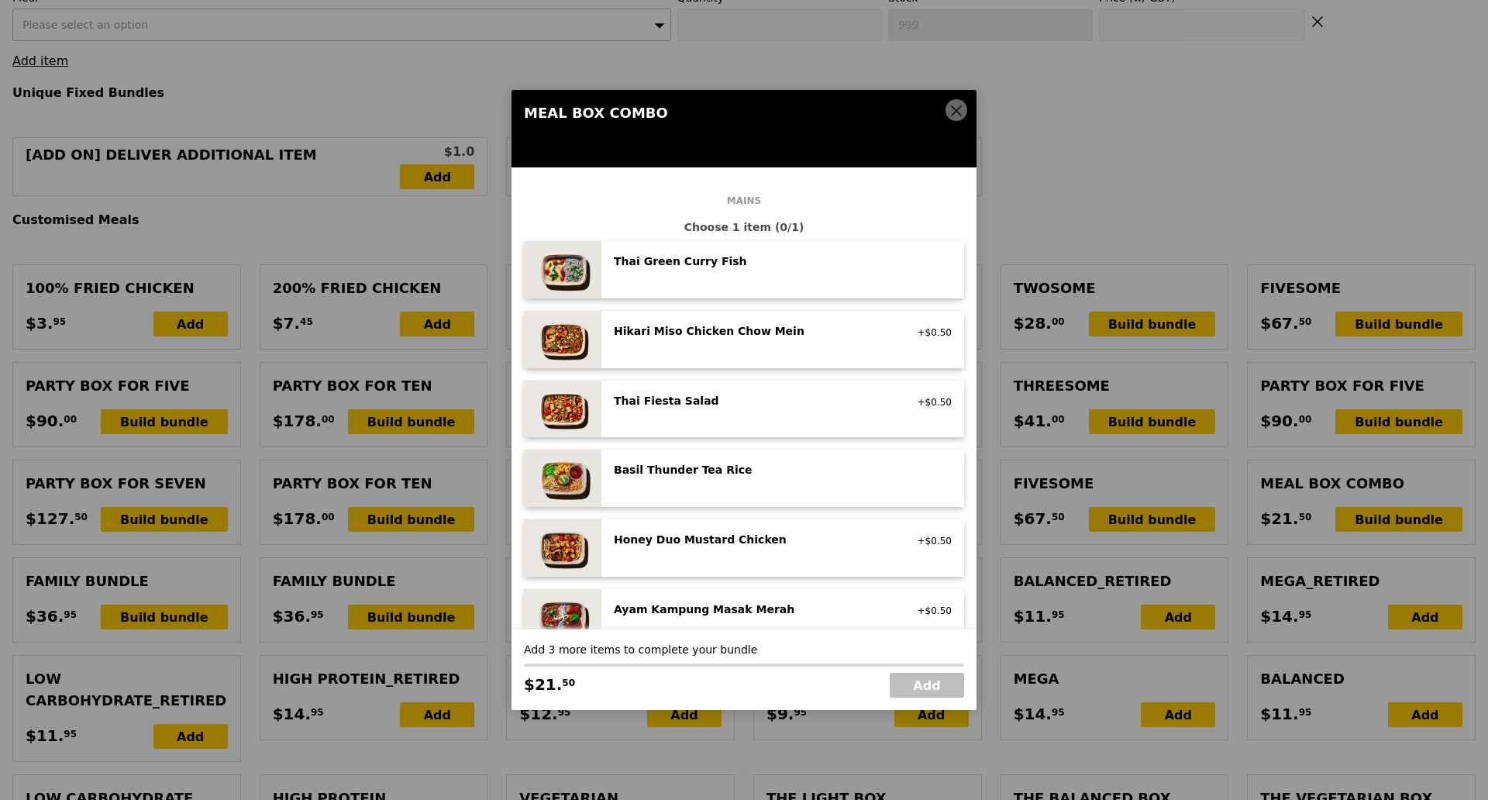
click at [955, 105] on icon at bounding box center [956, 111] width 14 height 14
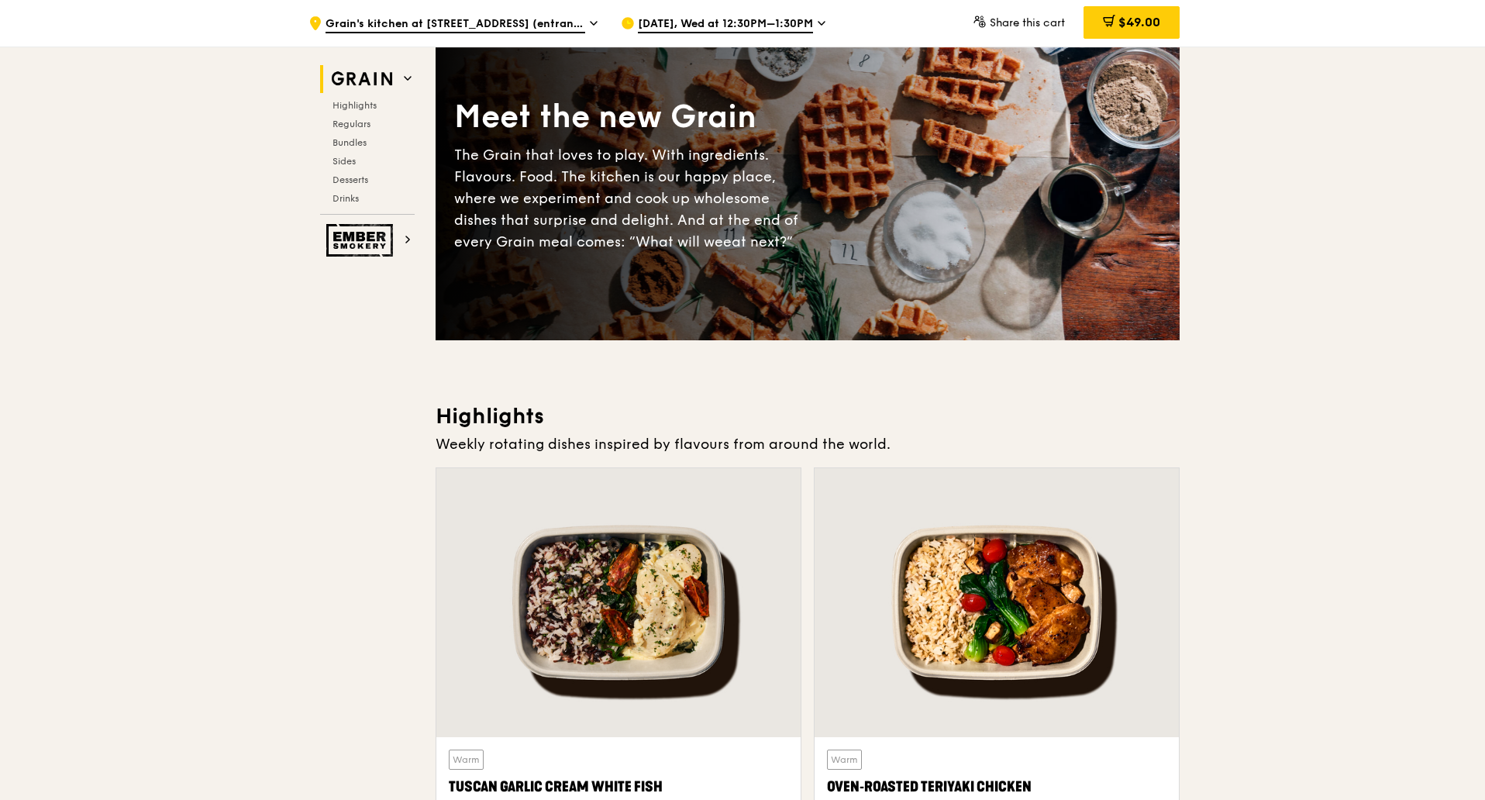
click at [811, 28] on span "[DATE], Wed at 12:30PM–1:30PM" at bounding box center [725, 24] width 175 height 17
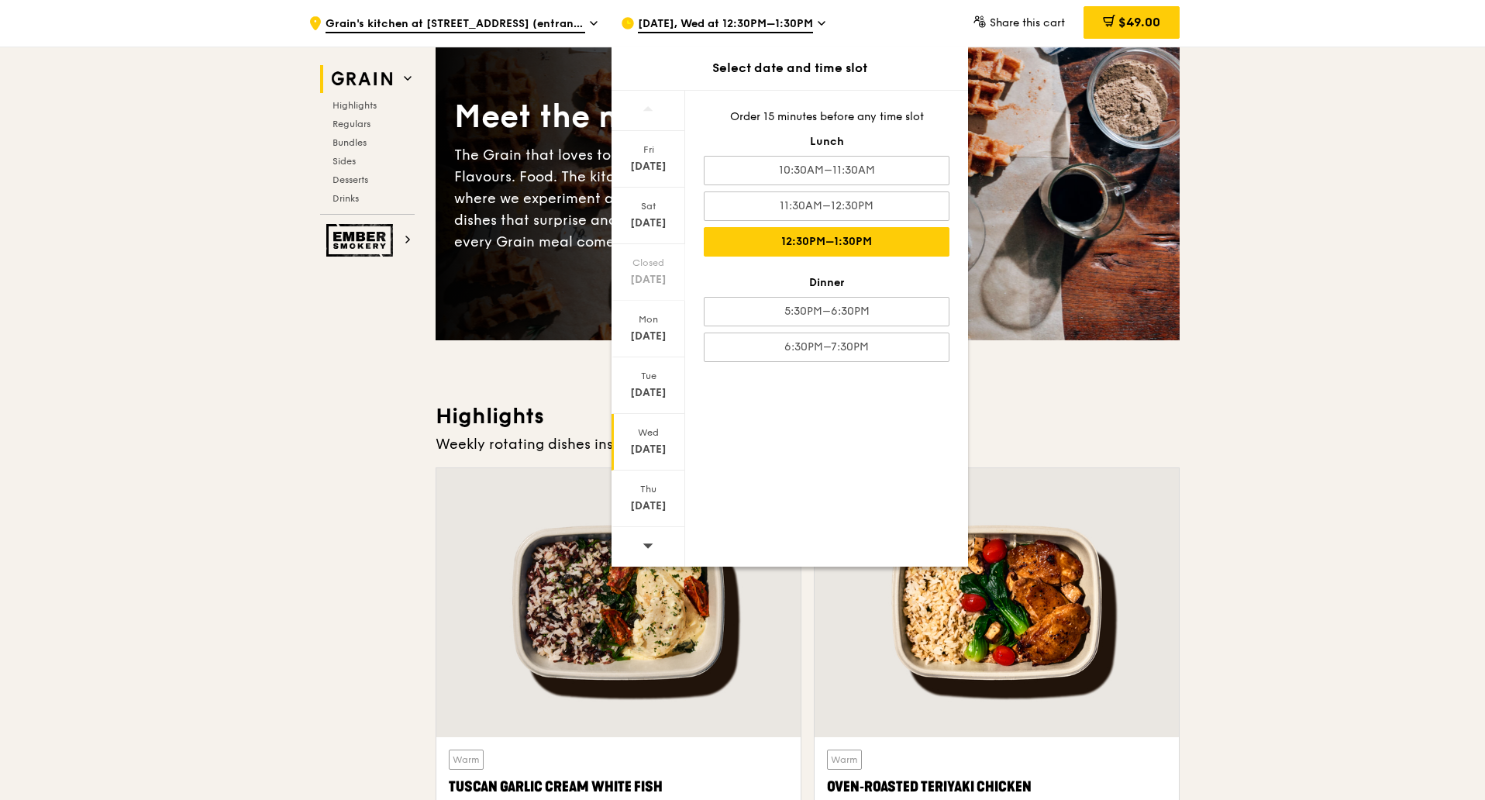
click at [827, 190] on div "Order 15 minutes before any time slot Lunch 10:30AM–11:30AM 11:30AM–12:30PM 12:…" at bounding box center [826, 236] width 283 height 290
click at [829, 201] on div "11:30AM–12:30PM" at bounding box center [827, 205] width 246 height 29
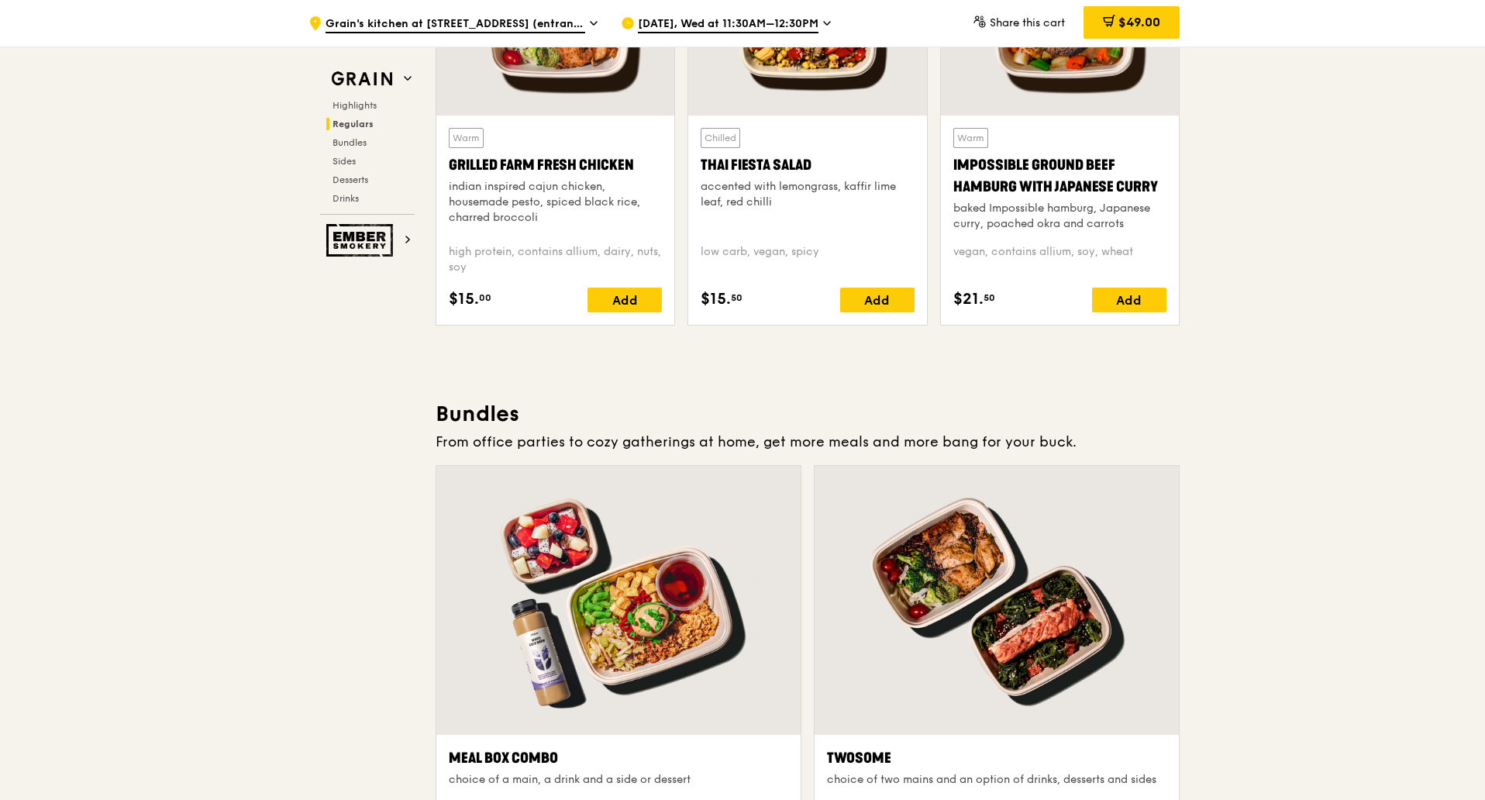
scroll to position [2034, 0]
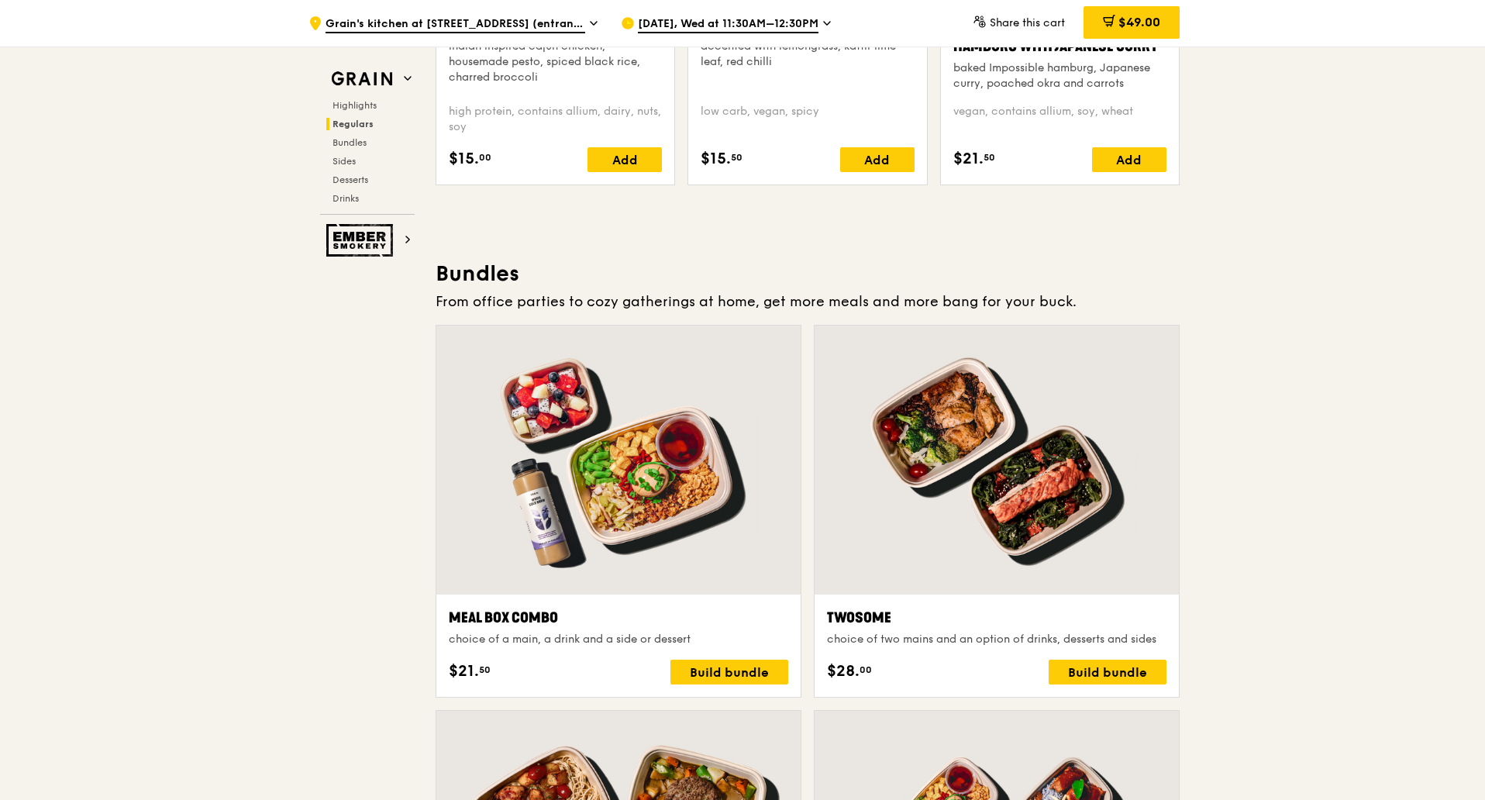
click at [591, 449] on div at bounding box center [618, 459] width 364 height 269
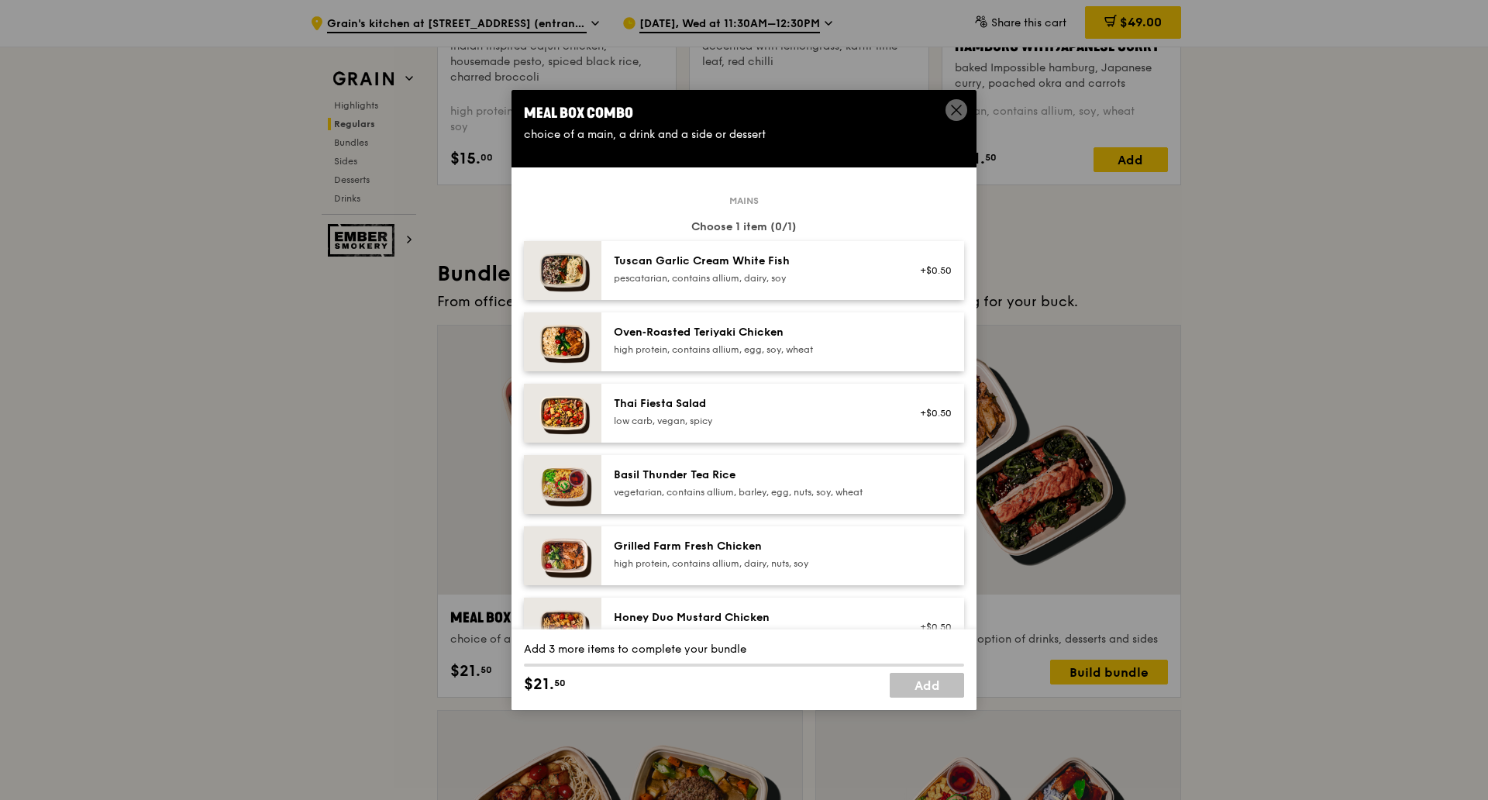
click at [694, 335] on div "Oven‑Roasted Teriyaki Chicken" at bounding box center [753, 332] width 278 height 15
click at [565, 342] on img at bounding box center [562, 341] width 77 height 59
click at [955, 108] on icon at bounding box center [956, 109] width 9 height 9
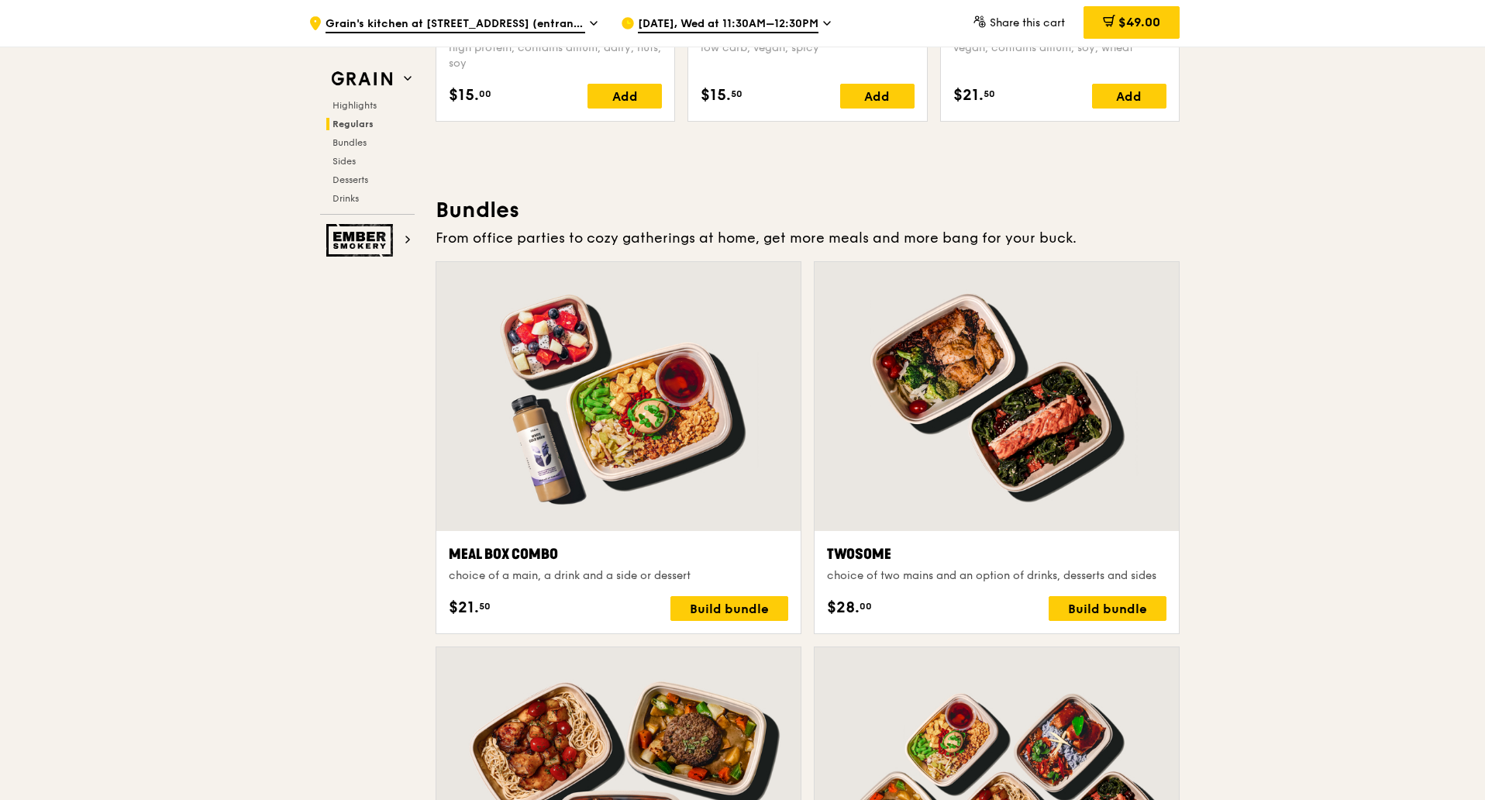
scroll to position [2131, 0]
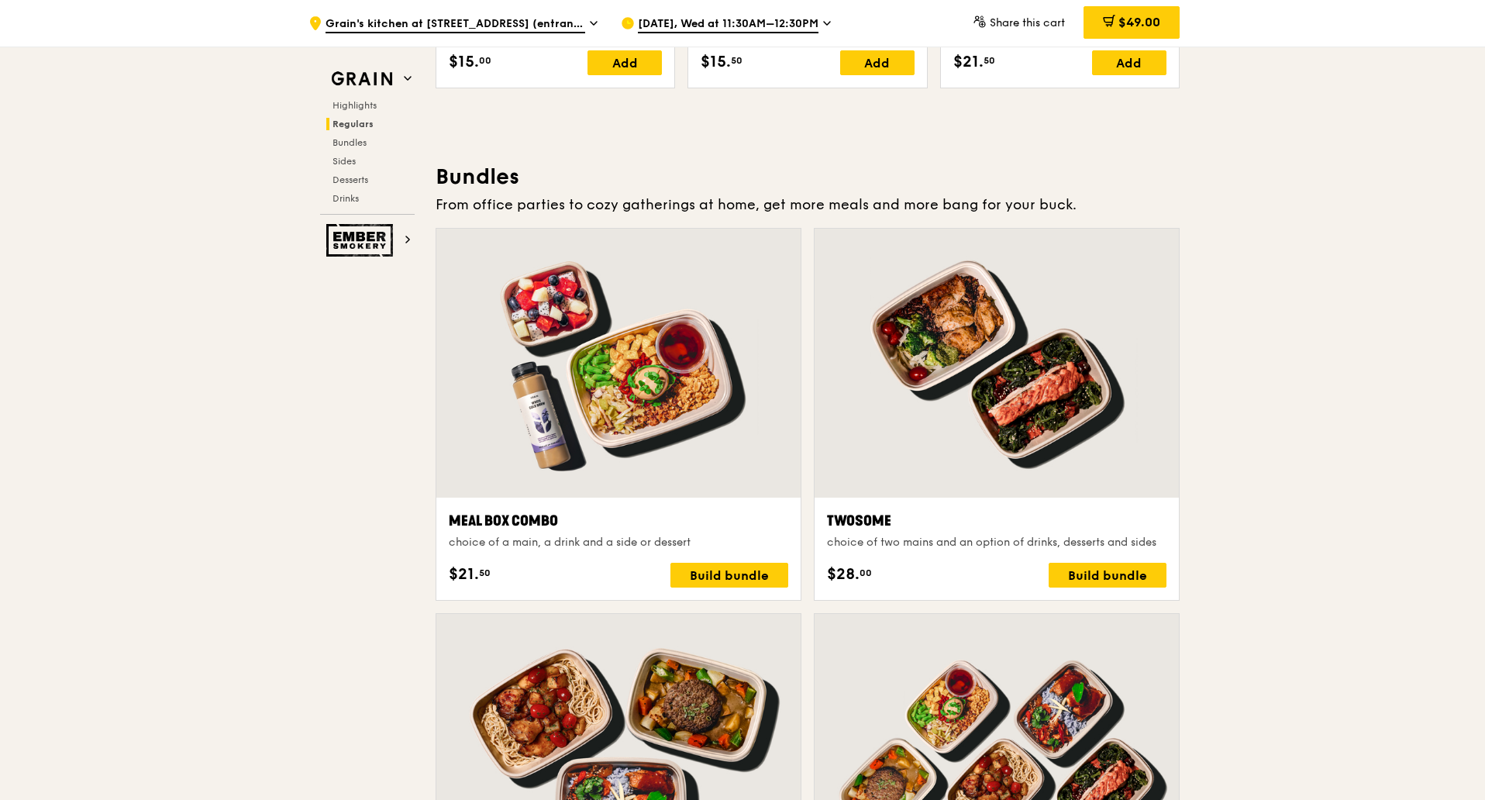
click at [587, 354] on div at bounding box center [618, 363] width 364 height 269
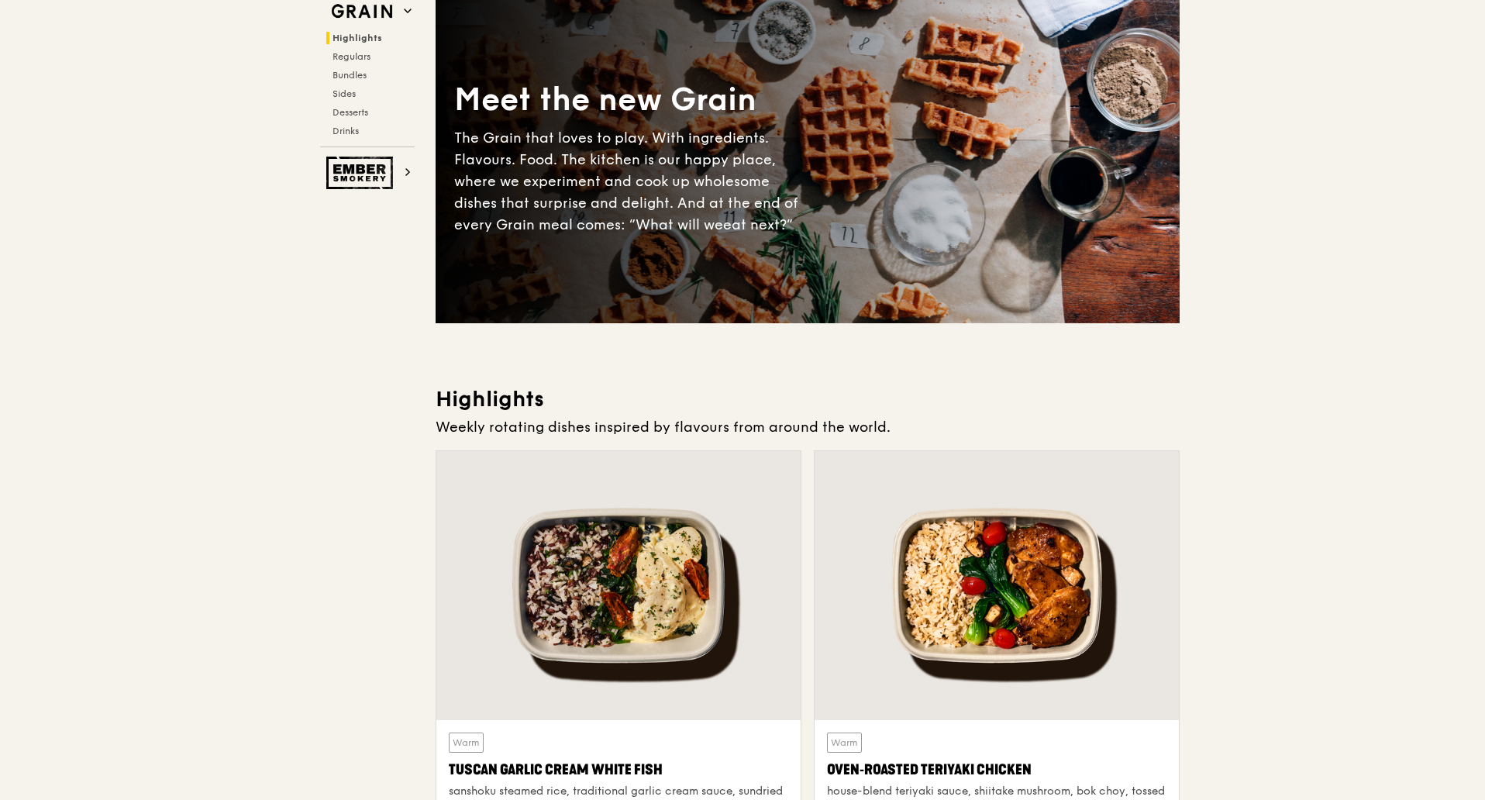
scroll to position [0, 0]
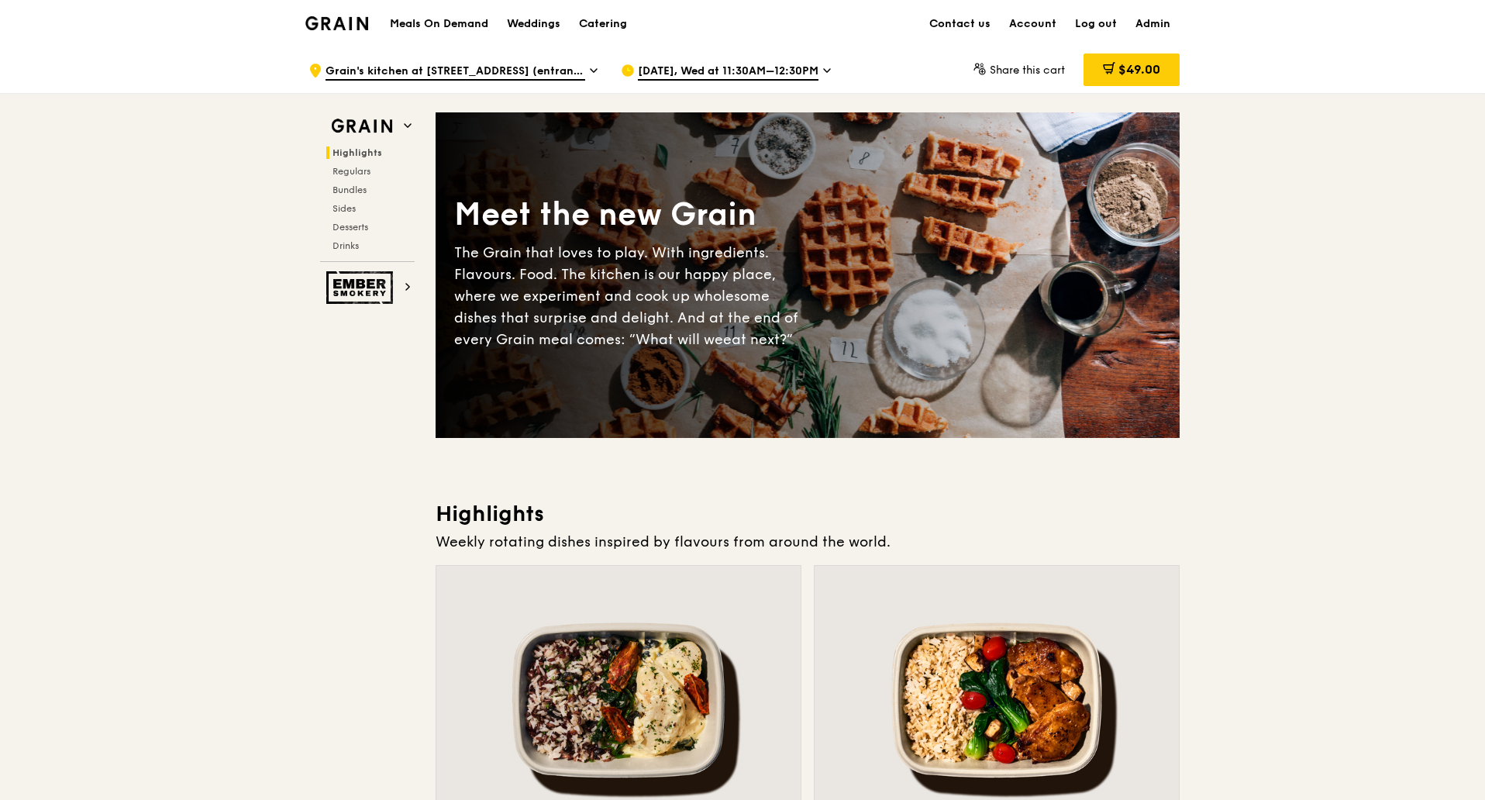
click at [455, 16] on h1 "Meals On Demand" at bounding box center [439, 23] width 98 height 15
click at [452, 22] on h1 "Meals On Demand" at bounding box center [439, 23] width 98 height 15
click at [474, 19] on h1 "Meals On Demand" at bounding box center [439, 23] width 98 height 15
click at [449, 20] on h1 "Meals On Demand" at bounding box center [439, 23] width 98 height 15
click at [621, 27] on div "Catering" at bounding box center [603, 24] width 48 height 46
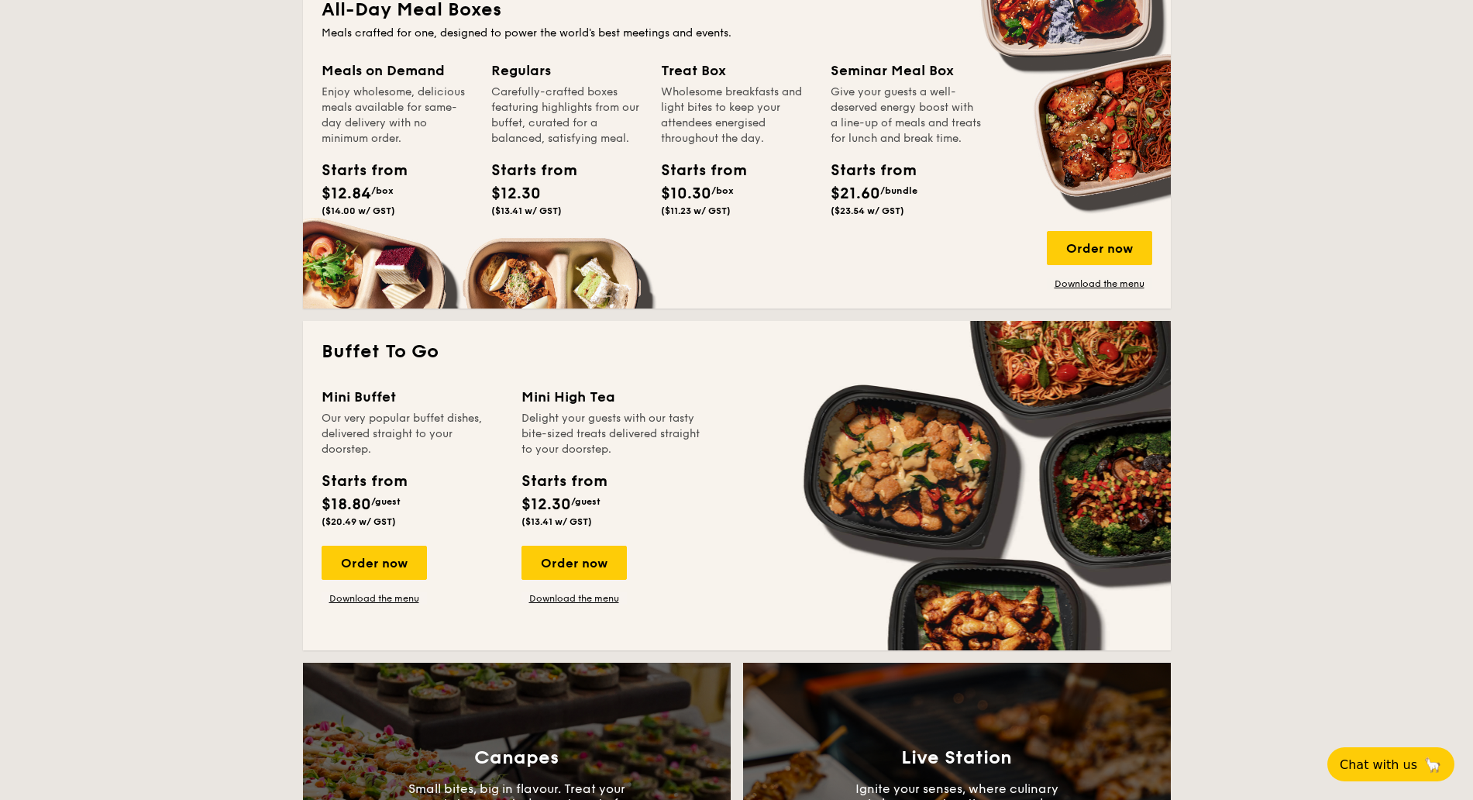
scroll to position [969, 0]
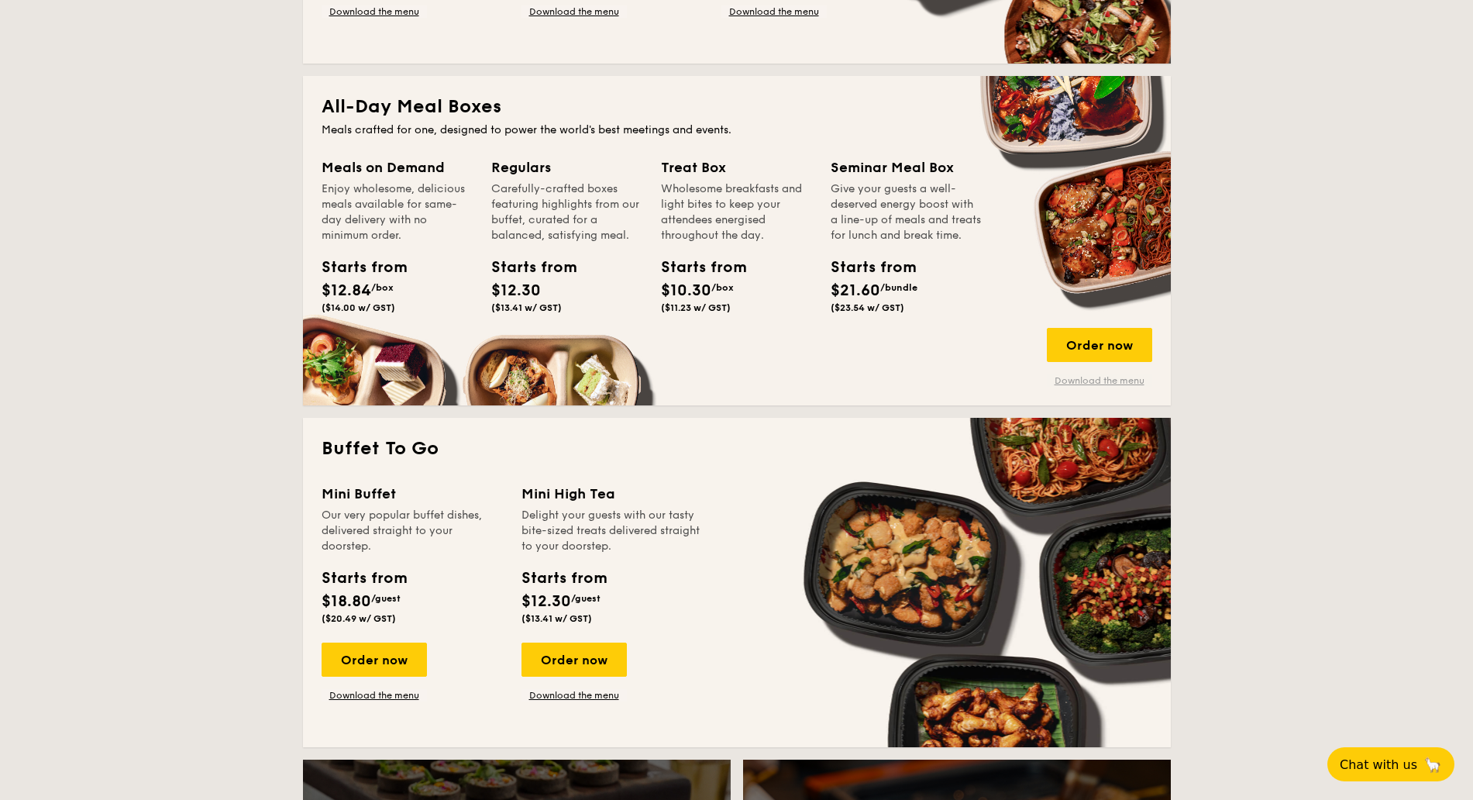
click at [1070, 378] on link "Download the menu" at bounding box center [1099, 380] width 105 height 12
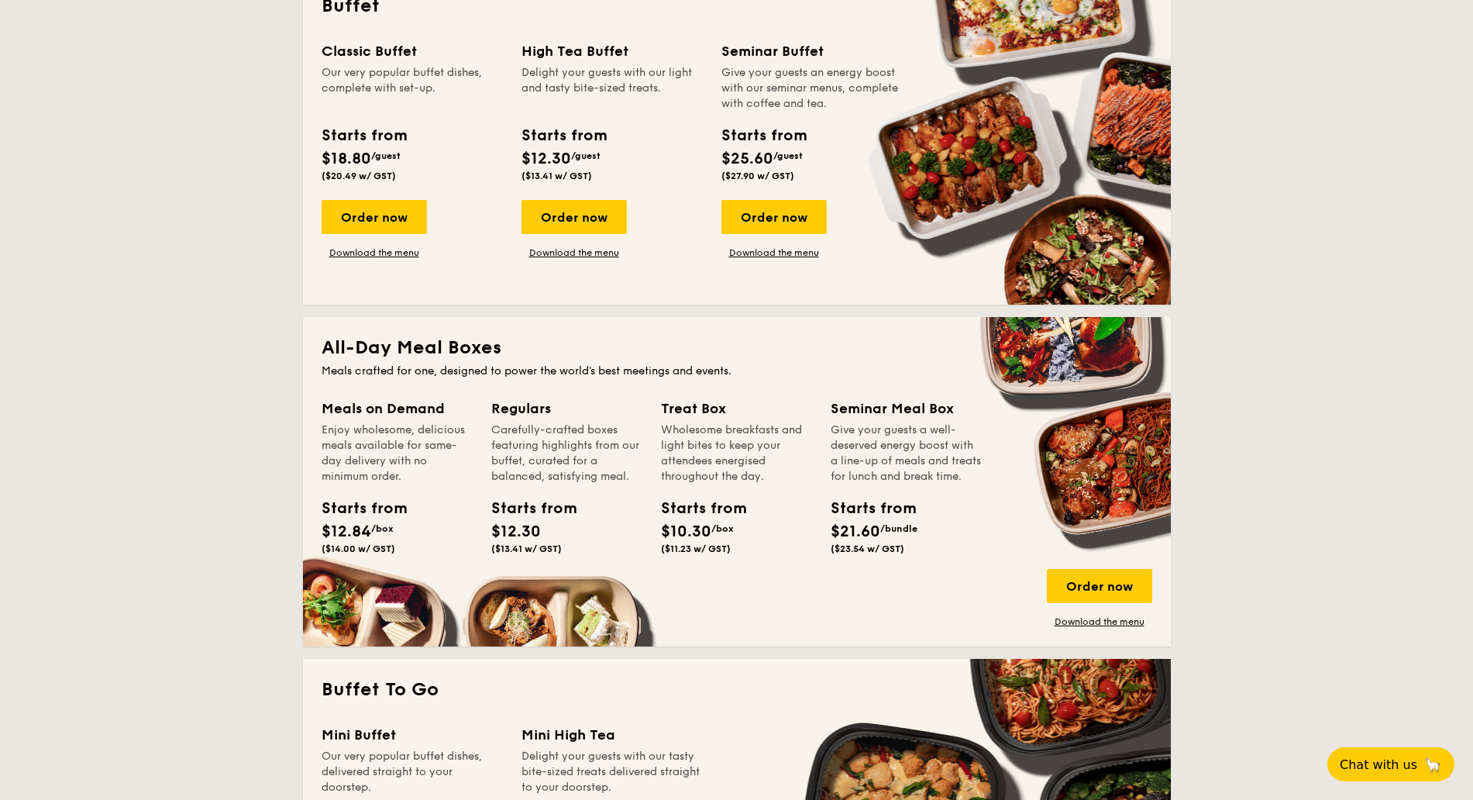
scroll to position [775, 0]
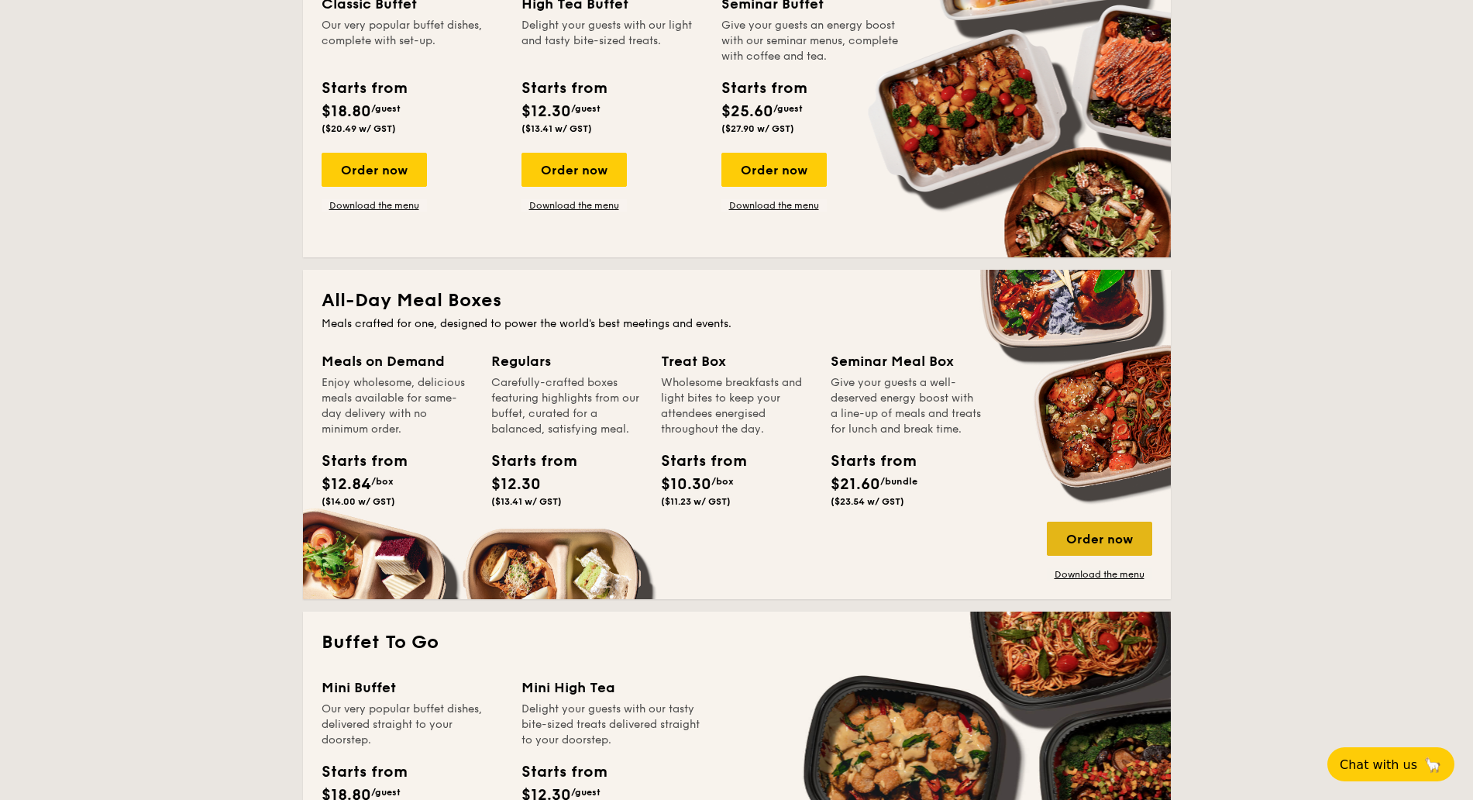
click at [1080, 528] on div "Order now" at bounding box center [1099, 538] width 105 height 34
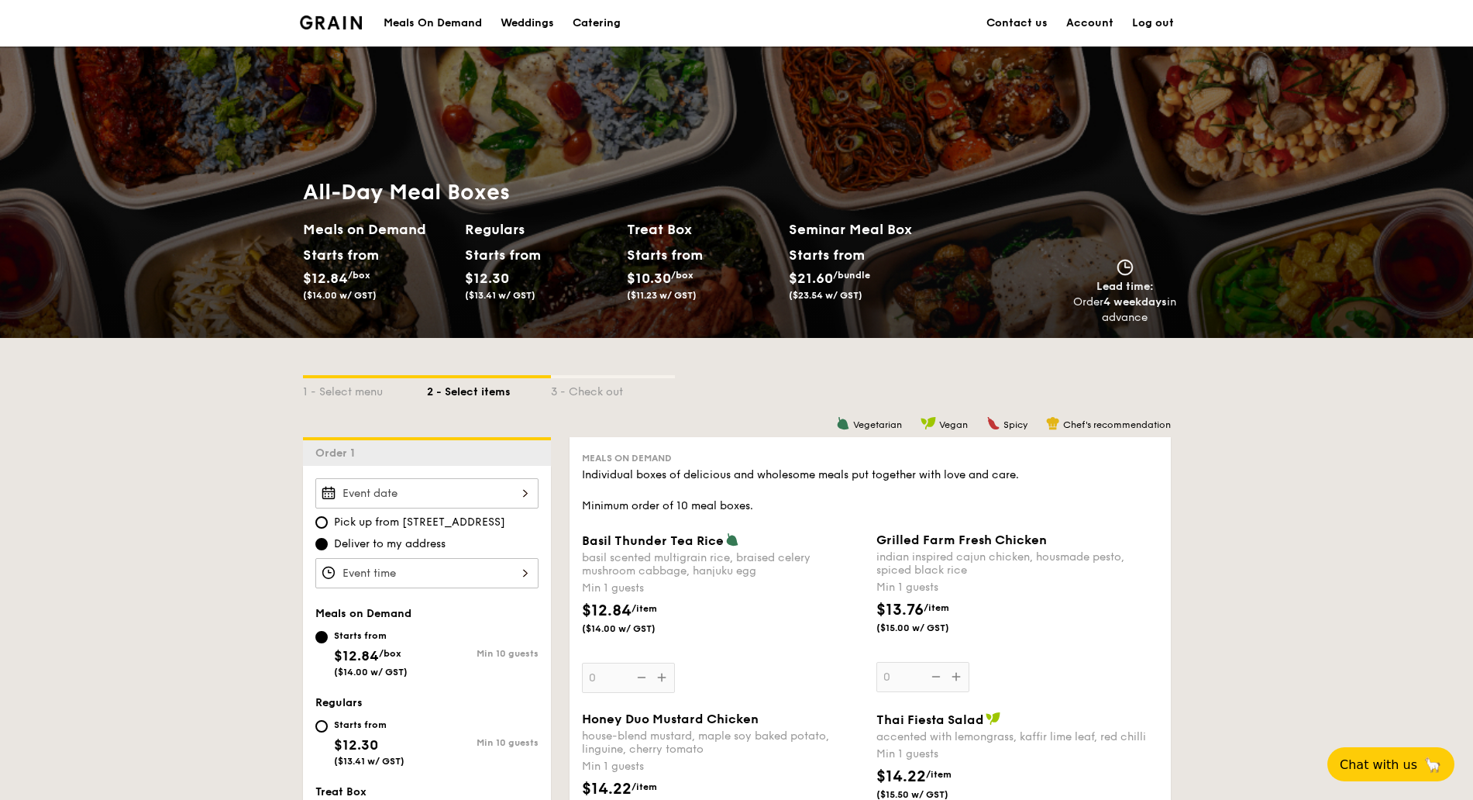
scroll to position [194, 0]
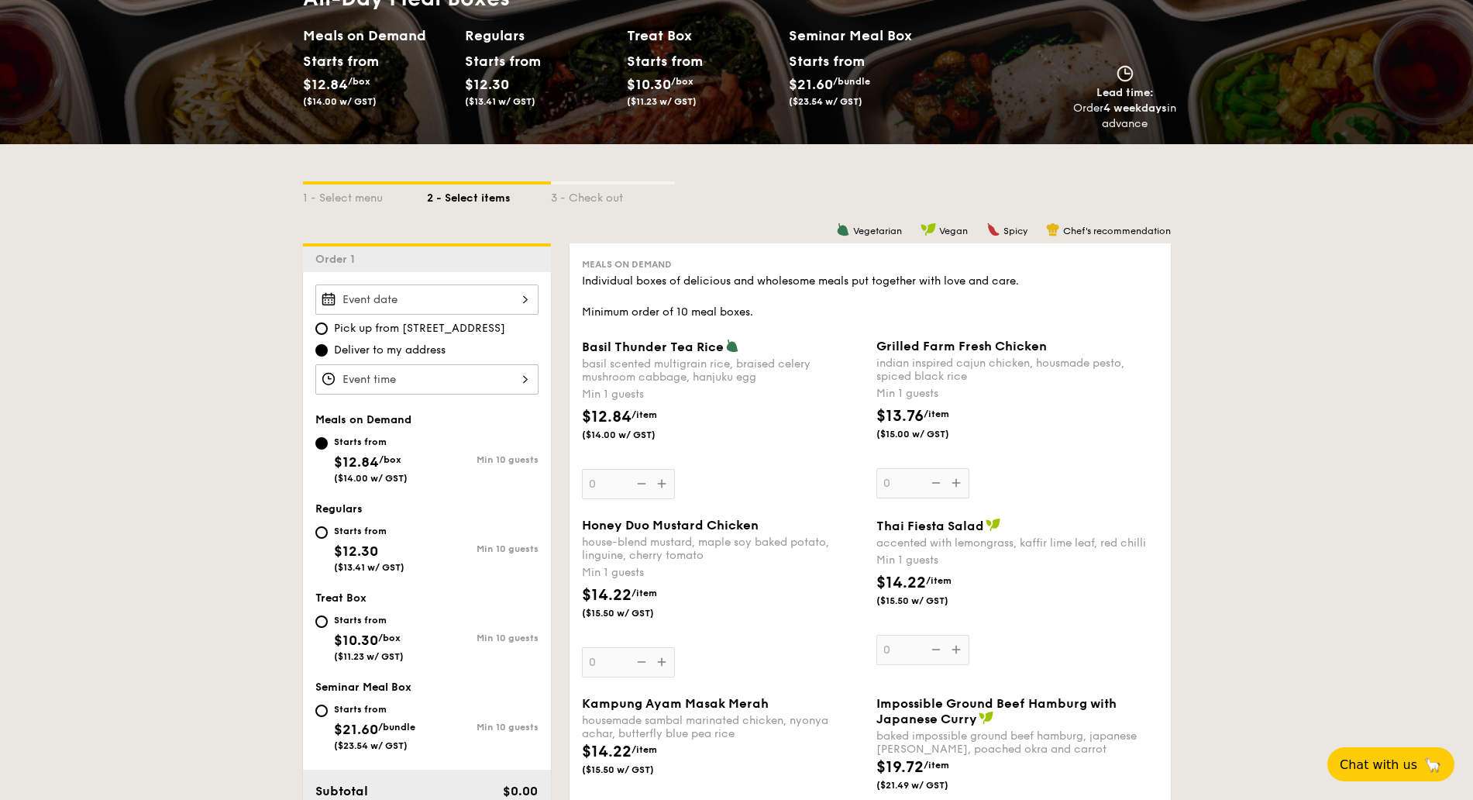
click at [384, 423] on span "Meals on Demand" at bounding box center [363, 419] width 96 height 13
click at [858, 442] on div "$12.84 /item ($14.00 w/ GST)" at bounding box center [723, 432] width 294 height 54
click at [675, 469] on input "0" at bounding box center [628, 484] width 93 height 30
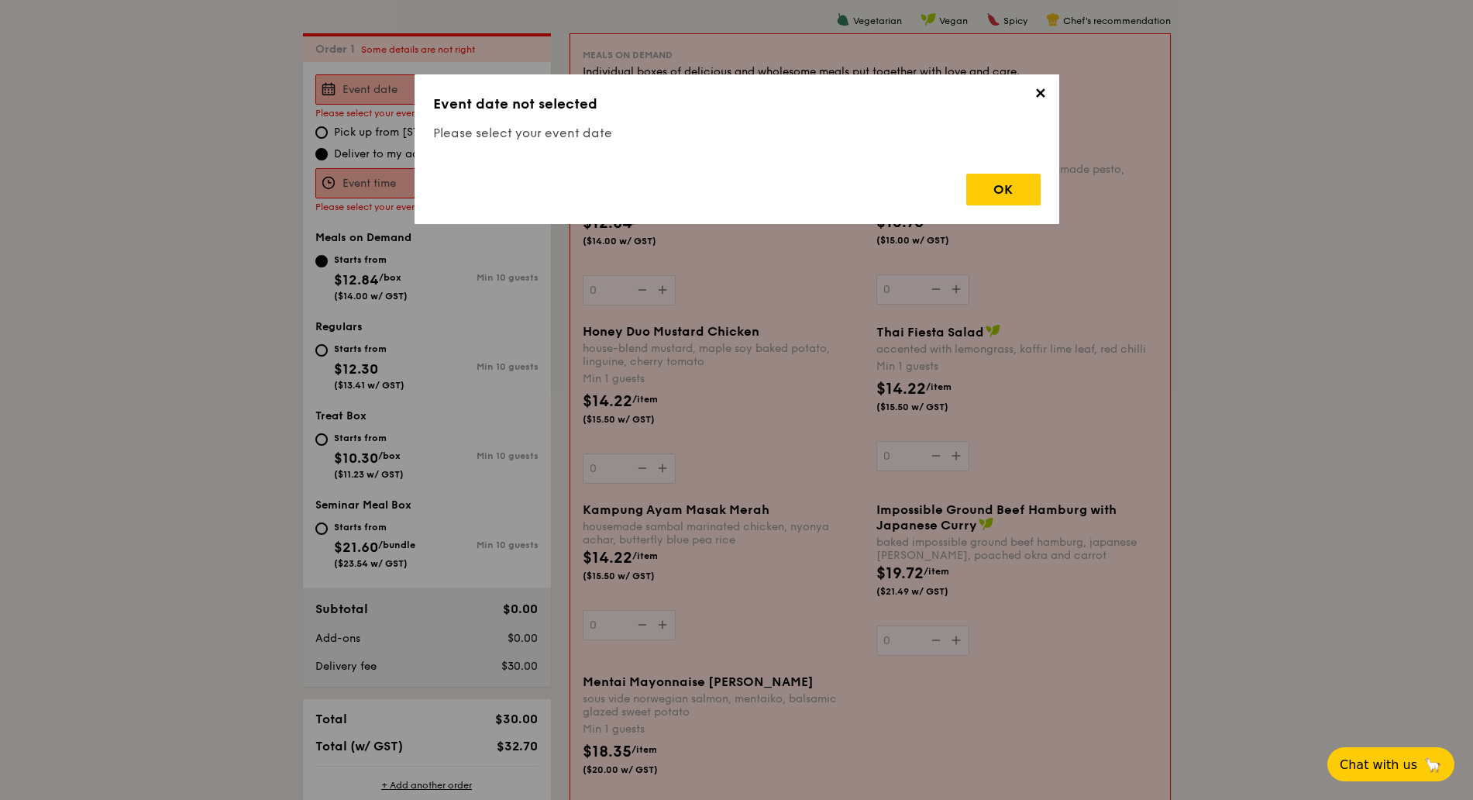
scroll to position [414, 0]
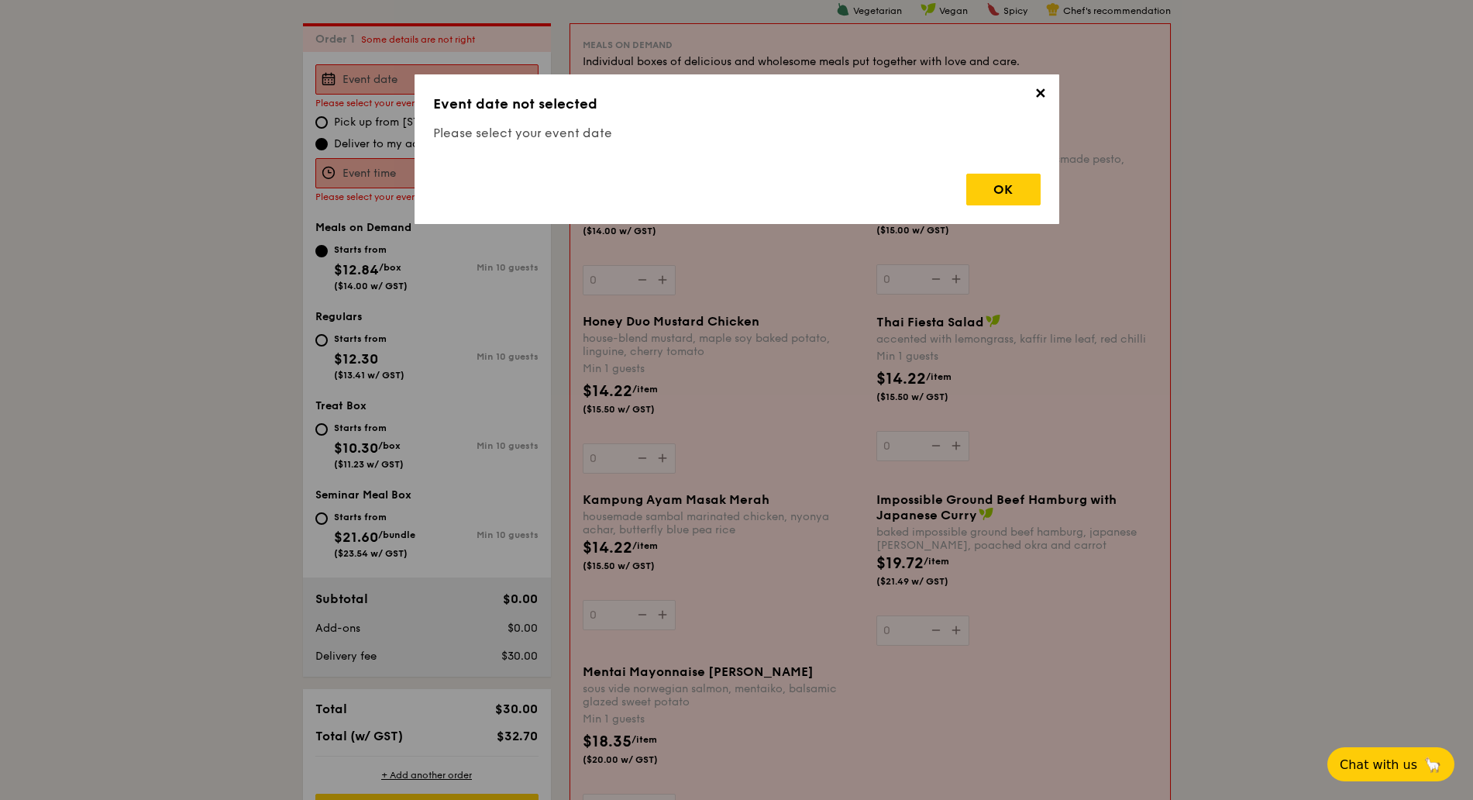
click at [1045, 90] on span "✕" at bounding box center [1041, 96] width 22 height 22
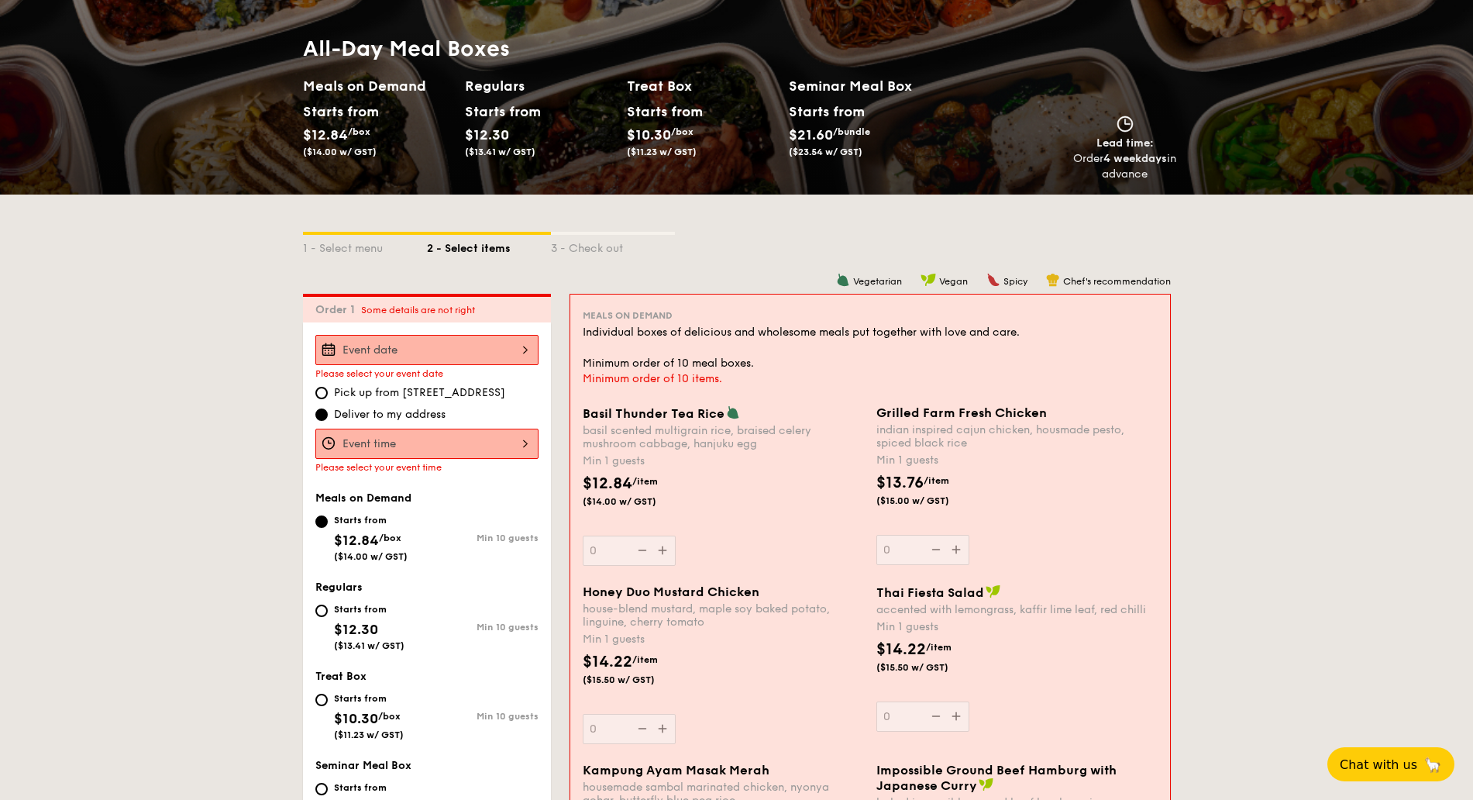
scroll to position [0, 0]
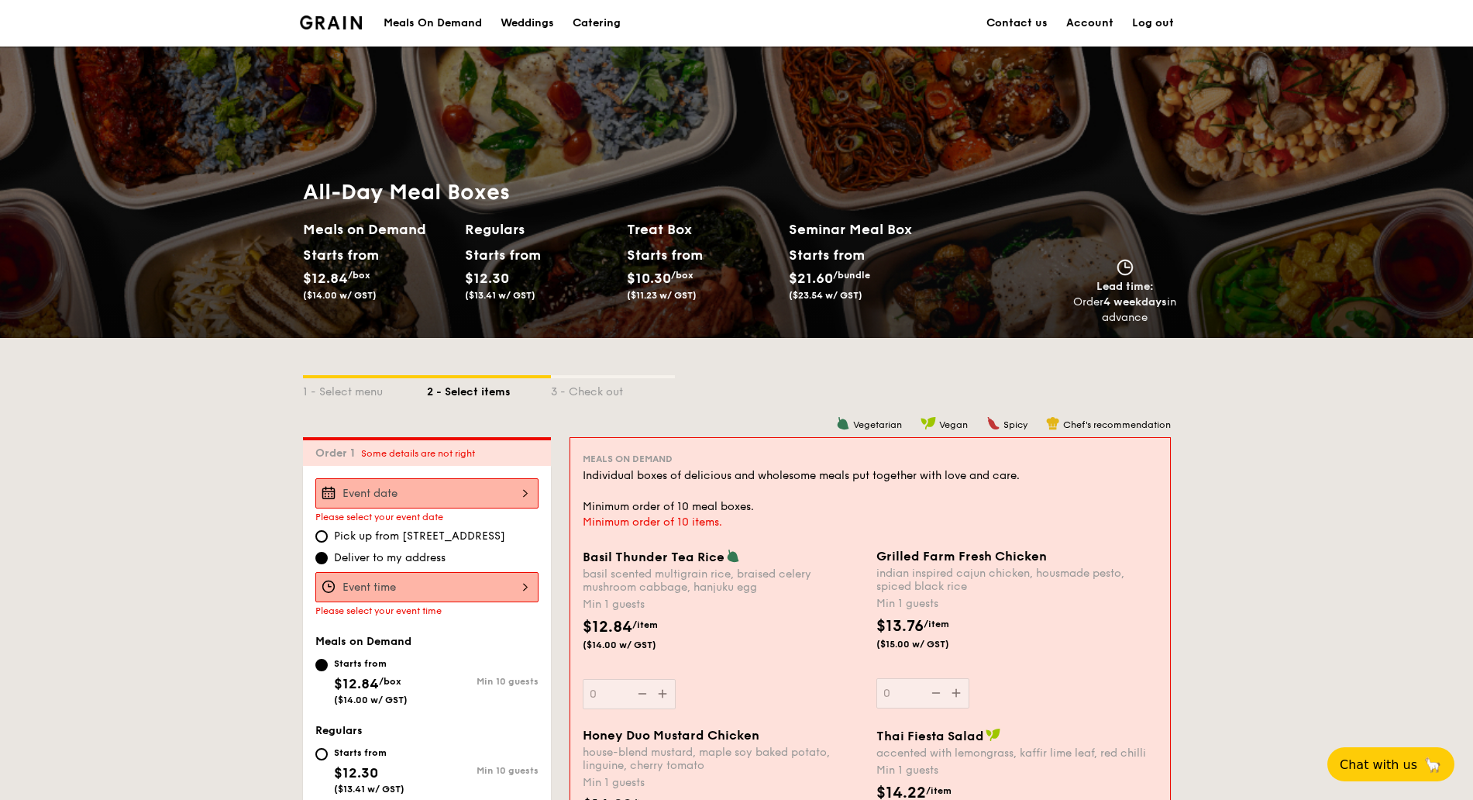
click at [429, 136] on div "All-Day Meal Boxes Meals on Demand Starts from $12.84 /box ($14.00 w/ GST) Regu…" at bounding box center [736, 191] width 1473 height 291
